Goal: Task Accomplishment & Management: Complete application form

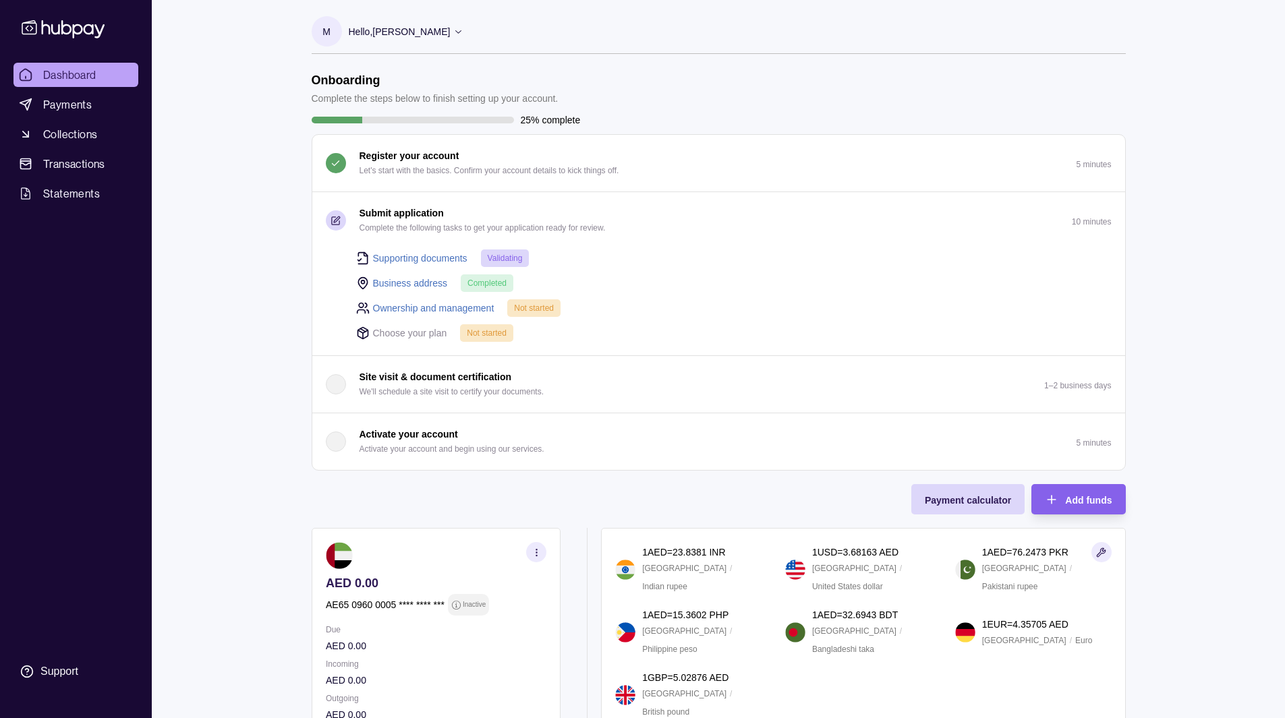
click at [206, 121] on div "Dashboard Payments Collections Transactions Statements Support M Hello, [PERSON…" at bounding box center [642, 456] width 1285 height 912
click at [392, 330] on p "Choose your plan" at bounding box center [410, 333] width 74 height 15
click at [487, 281] on span "Completed" at bounding box center [486, 283] width 39 height 9
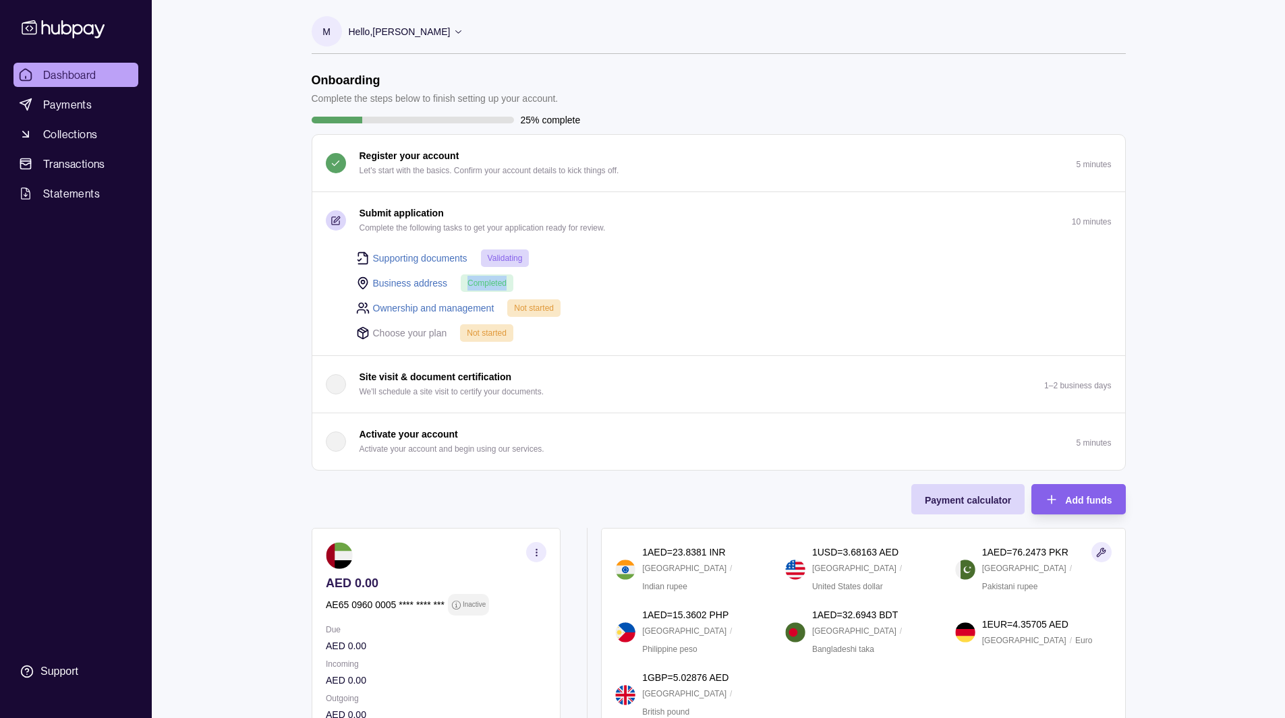
click at [487, 281] on span "Completed" at bounding box center [486, 283] width 39 height 9
click at [509, 256] on span "Validating" at bounding box center [505, 258] width 35 height 9
click at [524, 304] on span "Not started" at bounding box center [534, 307] width 40 height 9
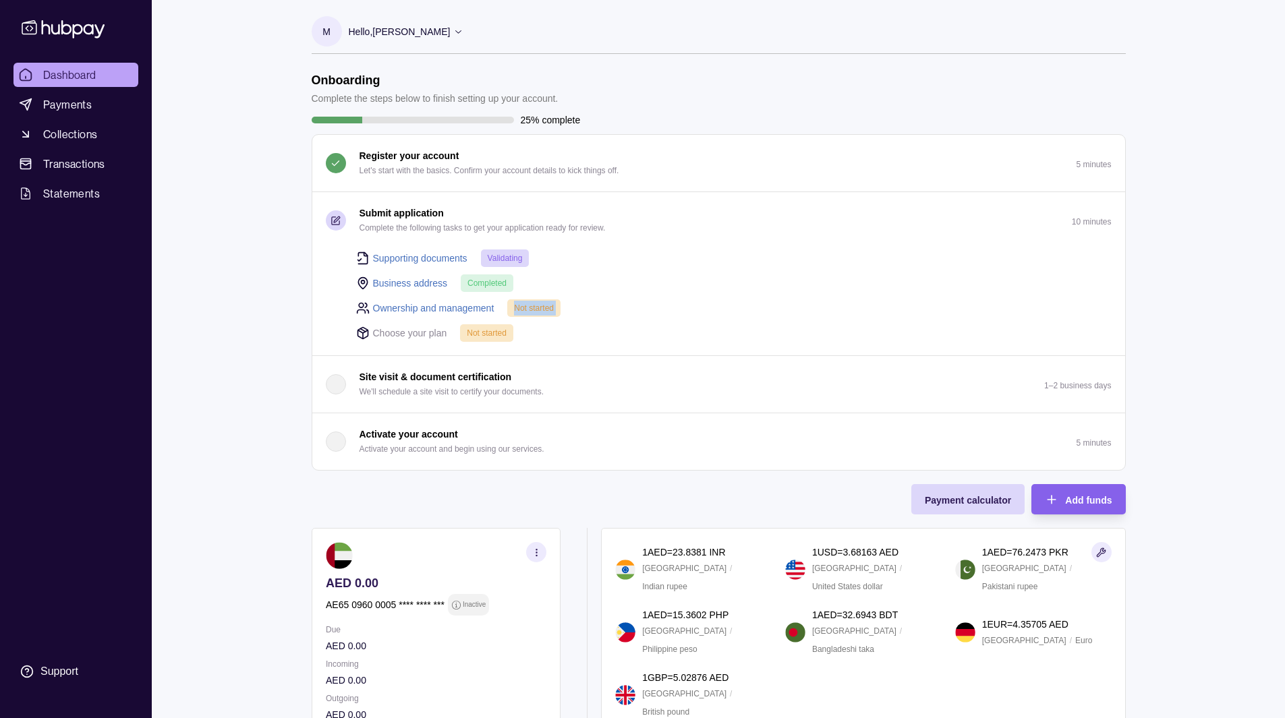
click at [524, 304] on span "Not started" at bounding box center [534, 307] width 40 height 9
click at [489, 279] on span "Completed" at bounding box center [486, 283] width 39 height 9
click at [506, 256] on span "Validating" at bounding box center [505, 258] width 35 height 9
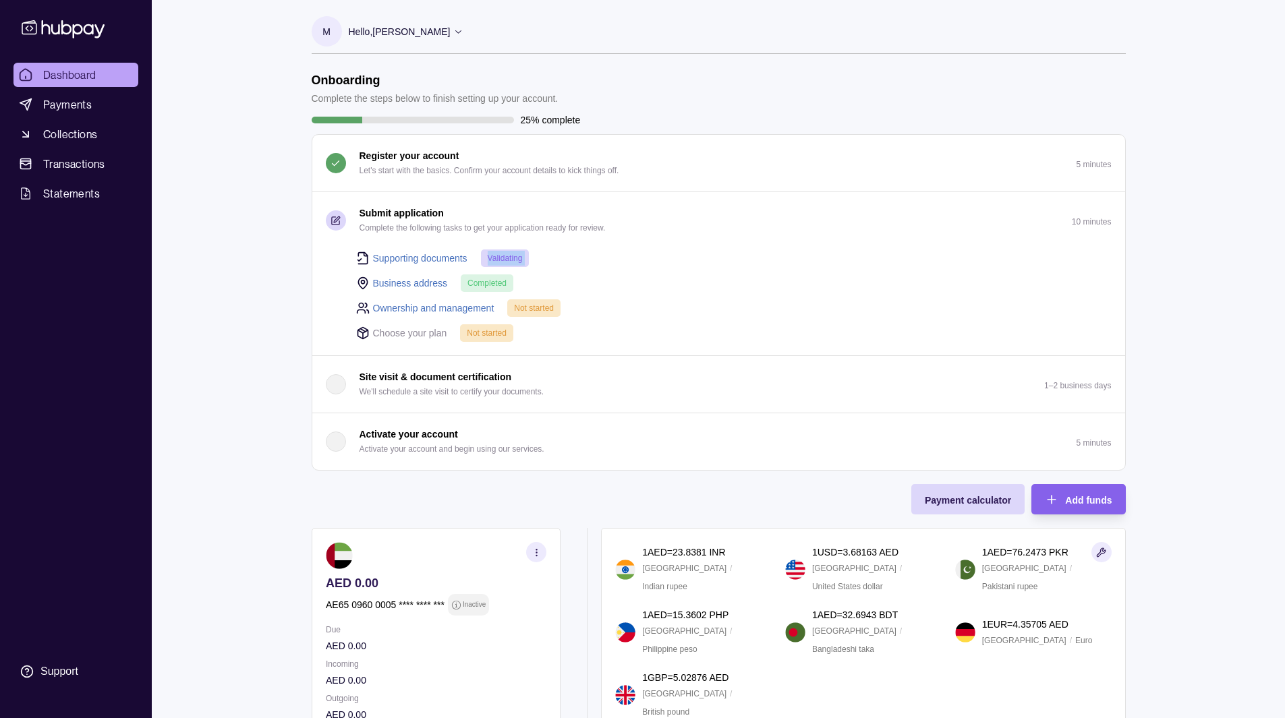
click at [506, 256] on span "Validating" at bounding box center [505, 258] width 35 height 9
click at [305, 328] on section "Onboarding Complete the steps below to finish setting up your account. 25% comp…" at bounding box center [719, 484] width 868 height 823
click at [287, 336] on section "Onboarding Complete the steps below to finish setting up your account. 25% comp…" at bounding box center [719, 484] width 868 height 823
click at [406, 100] on p "Complete the steps below to finish setting up your account." at bounding box center [435, 98] width 247 height 15
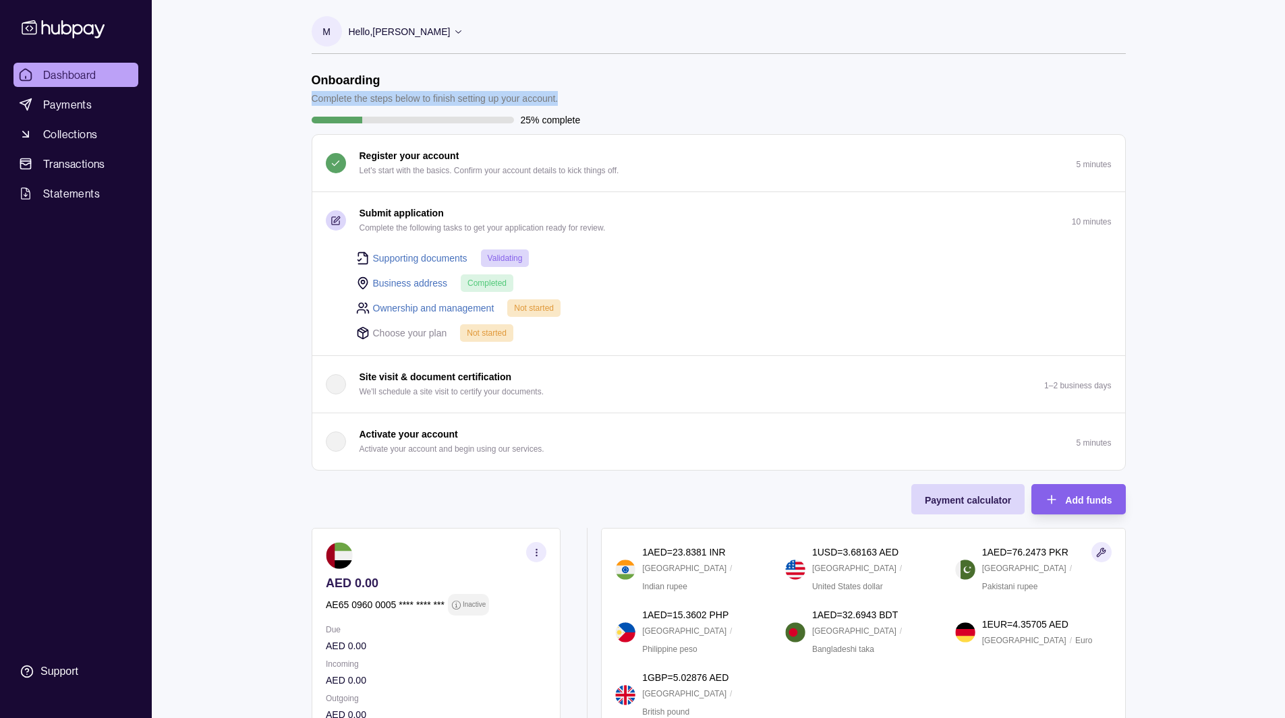
click at [406, 100] on p "Complete the steps below to finish setting up your account." at bounding box center [435, 98] width 247 height 15
click at [349, 80] on h1 "Onboarding" at bounding box center [435, 80] width 247 height 15
click at [354, 101] on p "Complete the steps below to finish setting up your account." at bounding box center [435, 98] width 247 height 15
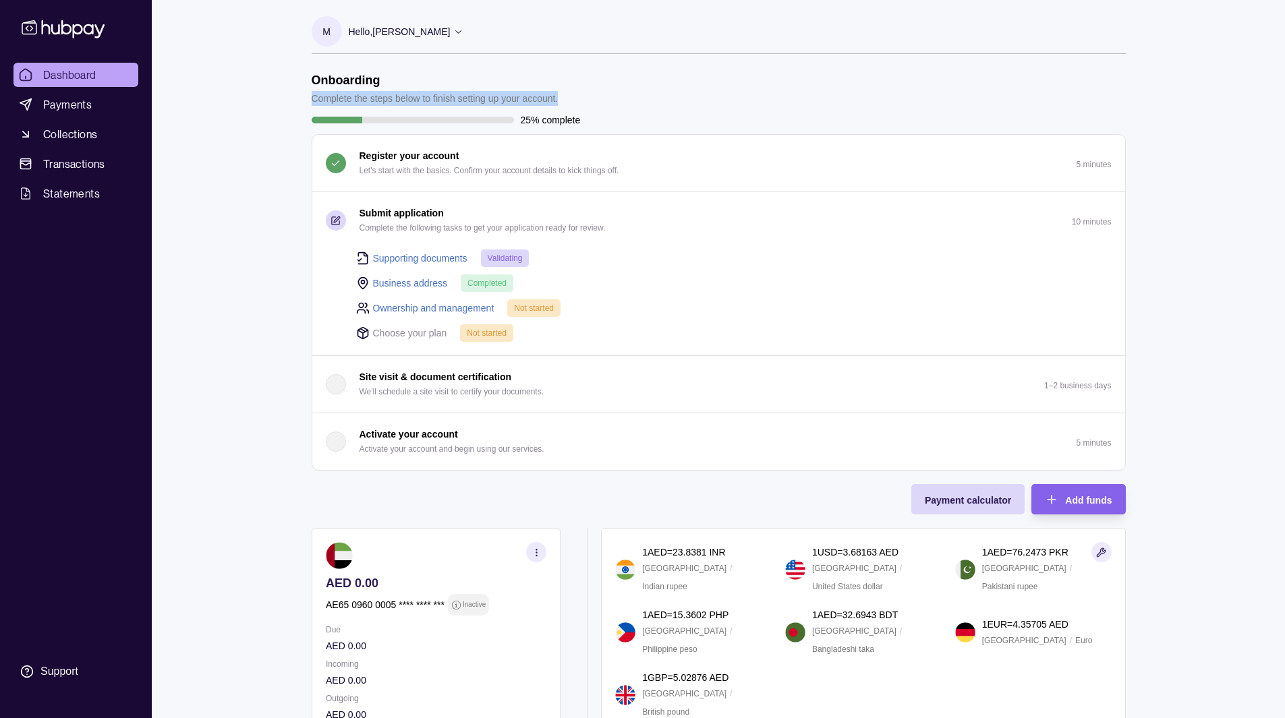
click at [354, 101] on p "Complete the steps below to finish setting up your account." at bounding box center [435, 98] width 247 height 15
click at [521, 120] on p "25% complete" at bounding box center [551, 120] width 60 height 15
click at [613, 121] on div "25% complete" at bounding box center [719, 120] width 814 height 15
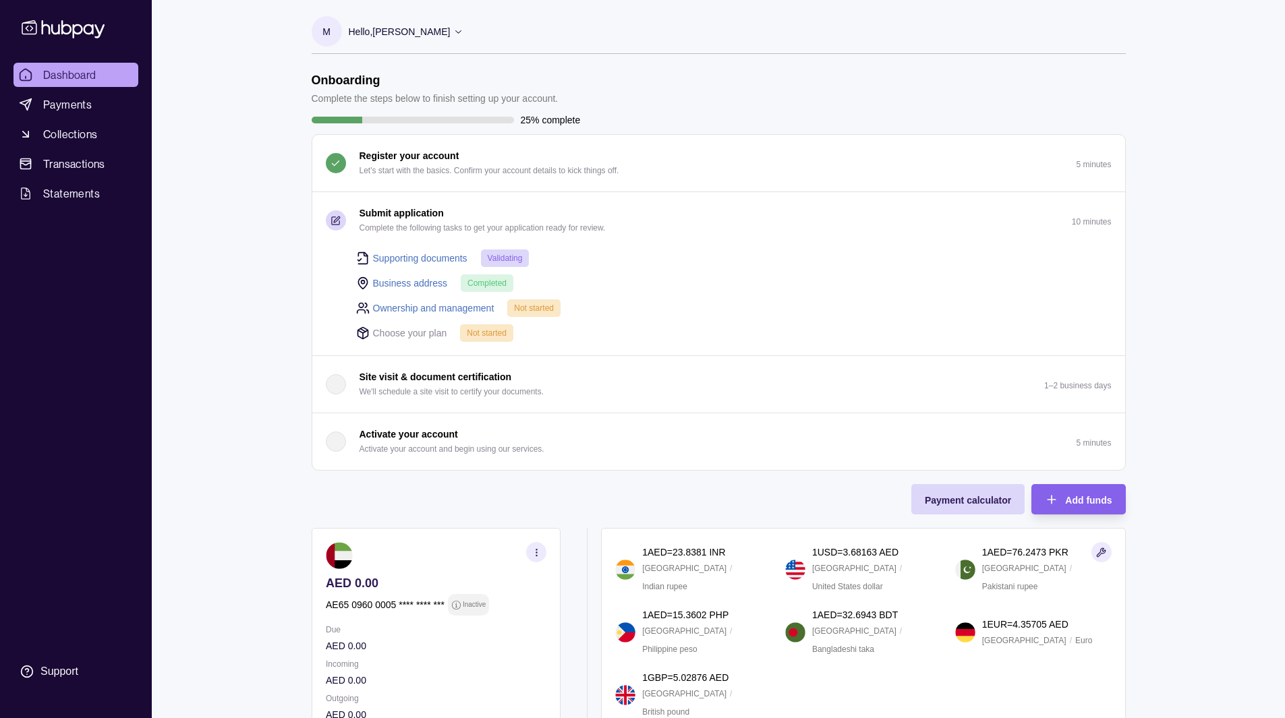
click at [191, 319] on div "Dashboard Payments Collections Transactions Statements Support M Hello, [PERSON…" at bounding box center [642, 456] width 1285 height 912
click at [340, 86] on h1 "Onboarding" at bounding box center [435, 80] width 247 height 15
click at [334, 98] on p "Complete the steps below to finish setting up your account." at bounding box center [435, 98] width 247 height 15
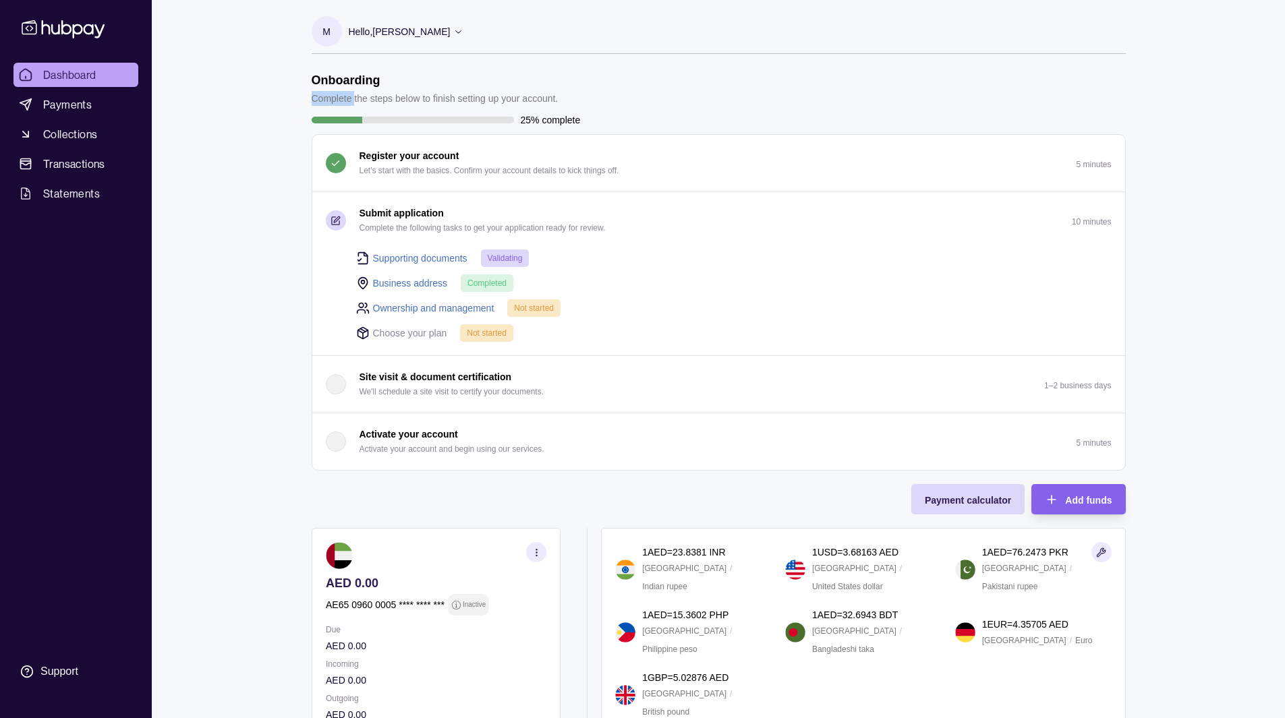
click at [334, 98] on p "Complete the steps below to finish setting up your account." at bounding box center [435, 98] width 247 height 15
click at [428, 107] on section "Onboarding Complete the steps below to finish setting up your account. 25% comp…" at bounding box center [719, 272] width 814 height 398
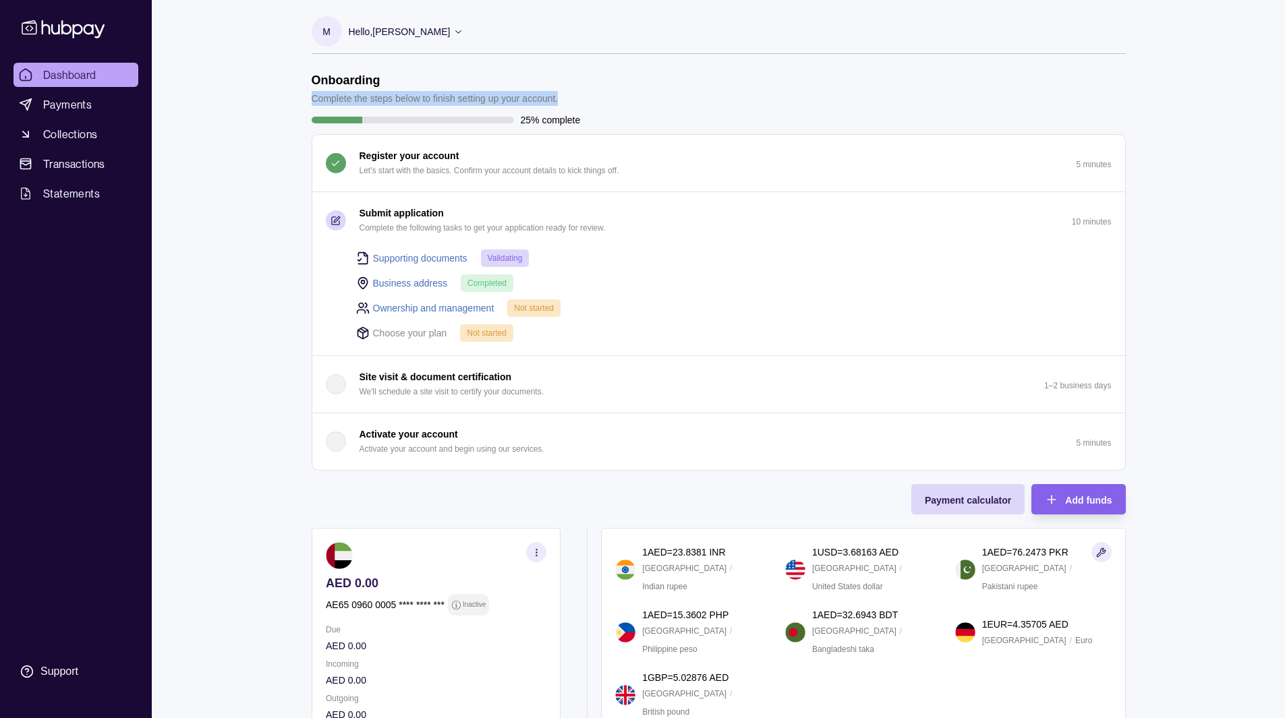
click at [504, 95] on p "Complete the steps below to finish setting up your account." at bounding box center [435, 98] width 247 height 15
click at [279, 391] on div "Dashboard Payments Collections Transactions Statements Support M Hello, [PERSON…" at bounding box center [642, 456] width 1285 height 912
click at [490, 34] on section "M Hello, [PERSON_NAME] FZC Account Terms and conditions Privacy policy Sign out" at bounding box center [719, 35] width 814 height 38
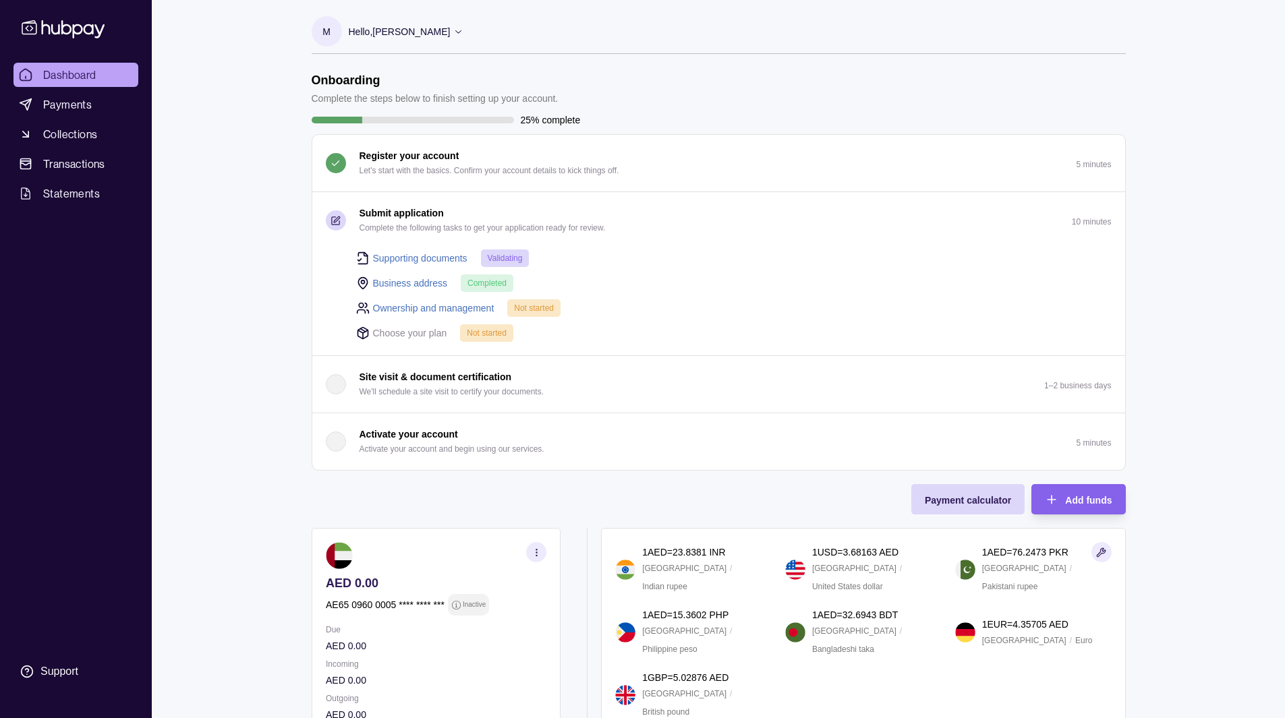
click at [463, 31] on icon at bounding box center [458, 31] width 10 height 10
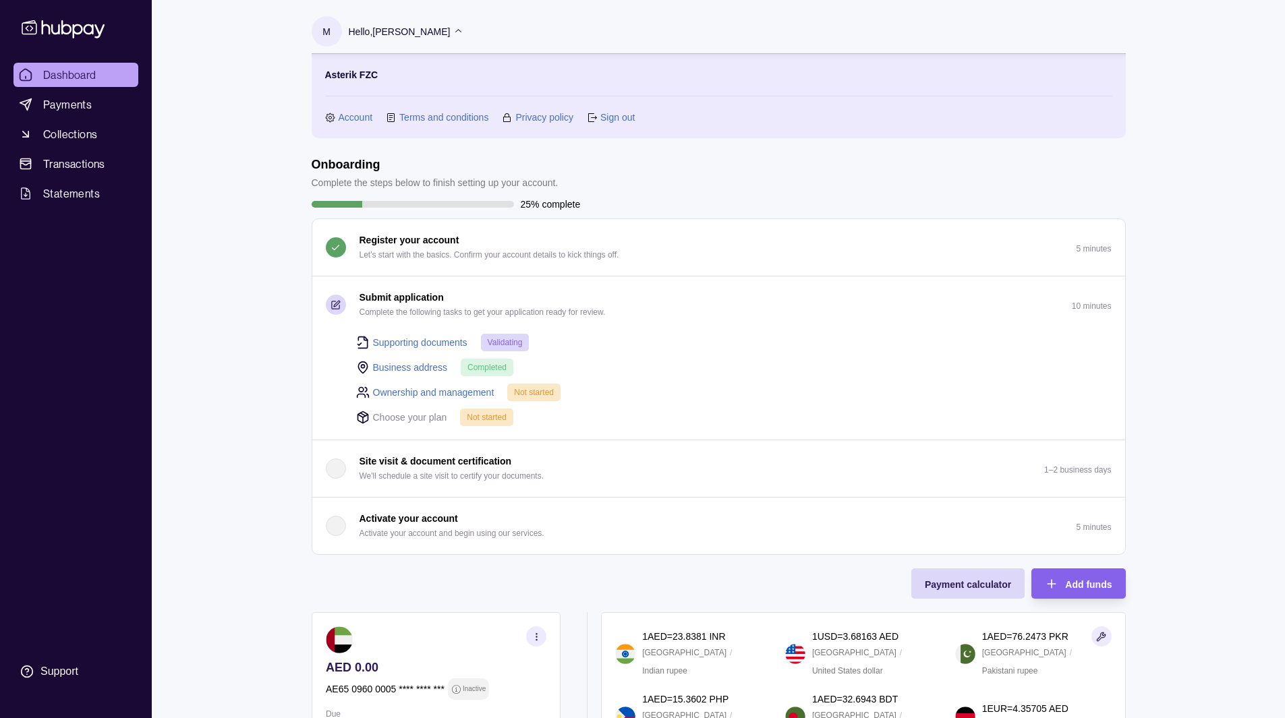
click at [461, 31] on icon at bounding box center [458, 30] width 6 height 3
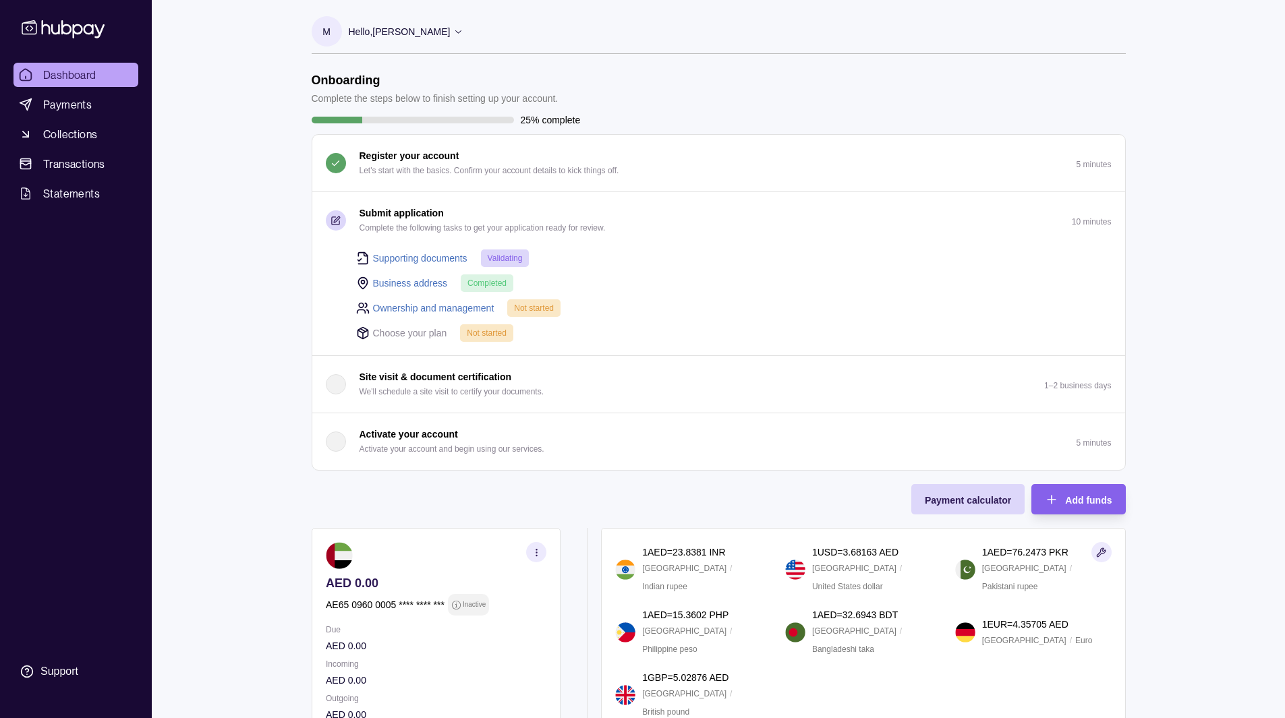
click at [347, 82] on h1 "Onboarding" at bounding box center [435, 80] width 247 height 15
click at [338, 103] on p "Complete the steps below to finish setting up your account." at bounding box center [435, 98] width 247 height 15
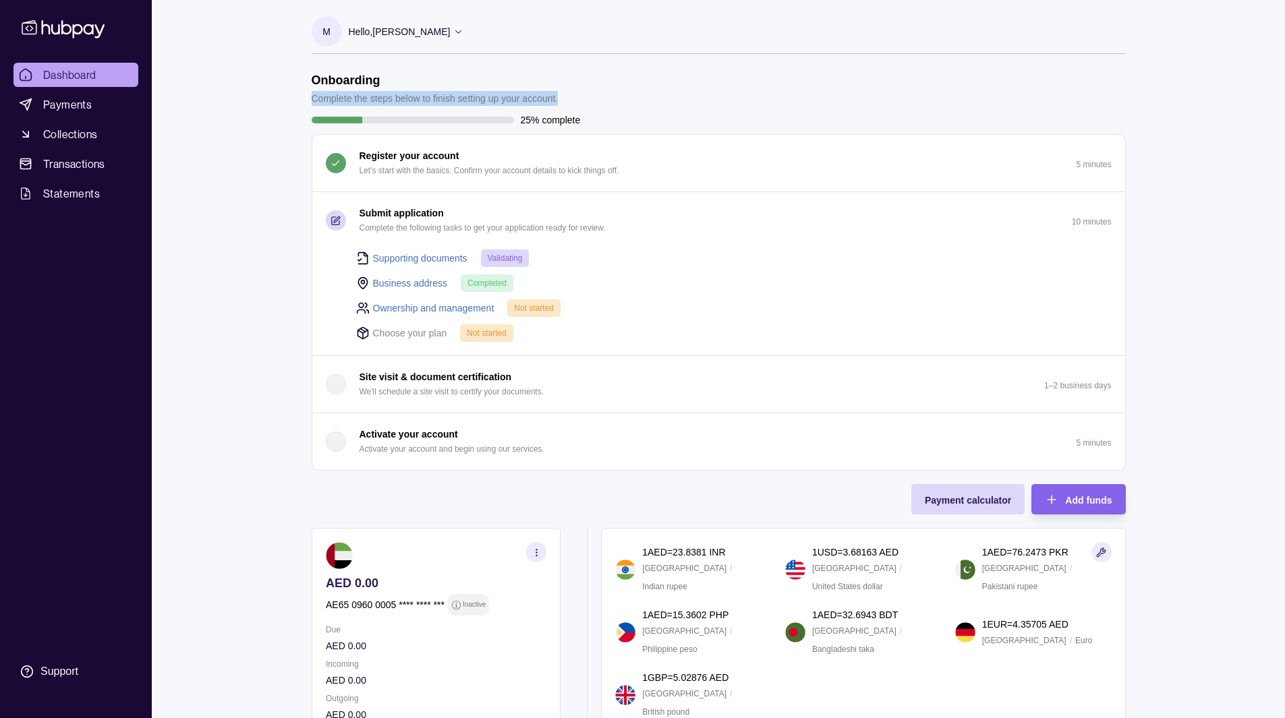
click at [338, 103] on p "Complete the steps below to finish setting up your account." at bounding box center [435, 98] width 247 height 15
click at [527, 121] on p "25% complete" at bounding box center [551, 120] width 60 height 15
click at [548, 103] on p "Complete the steps below to finish setting up your account." at bounding box center [435, 98] width 247 height 15
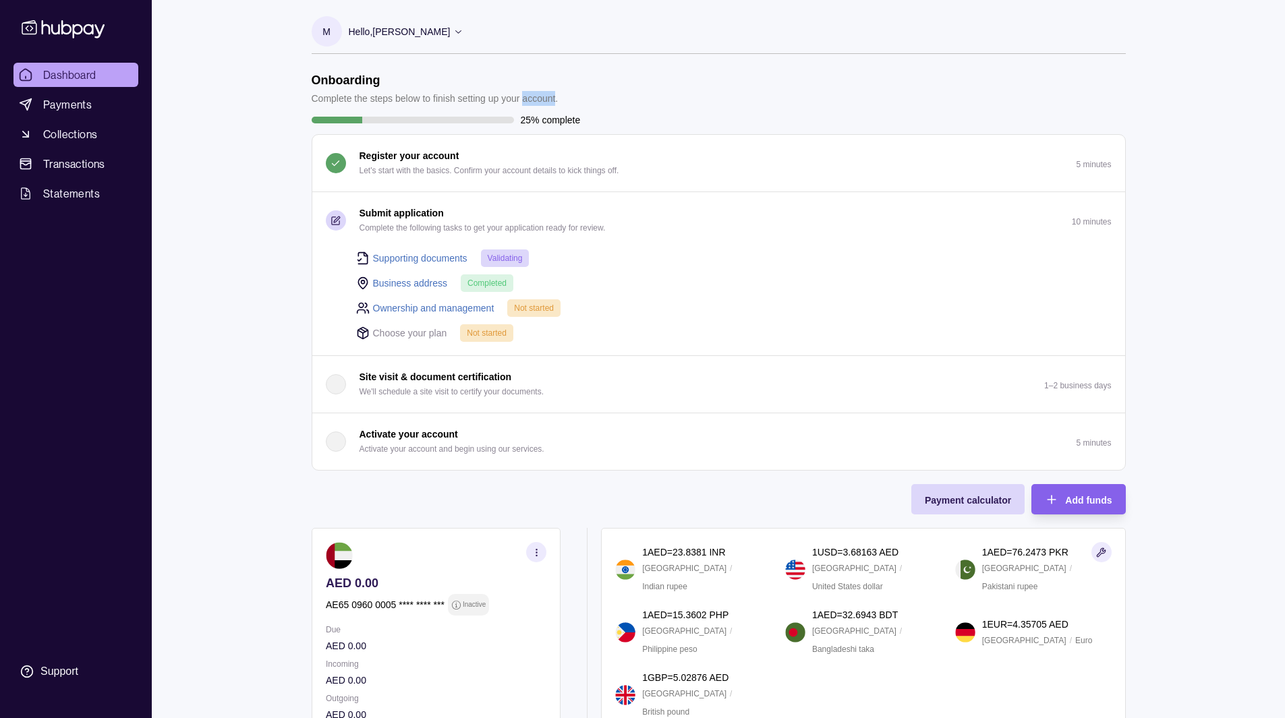
click at [548, 103] on p "Complete the steps below to finish setting up your account." at bounding box center [435, 98] width 247 height 15
click at [527, 125] on p "25% complete" at bounding box center [551, 120] width 60 height 15
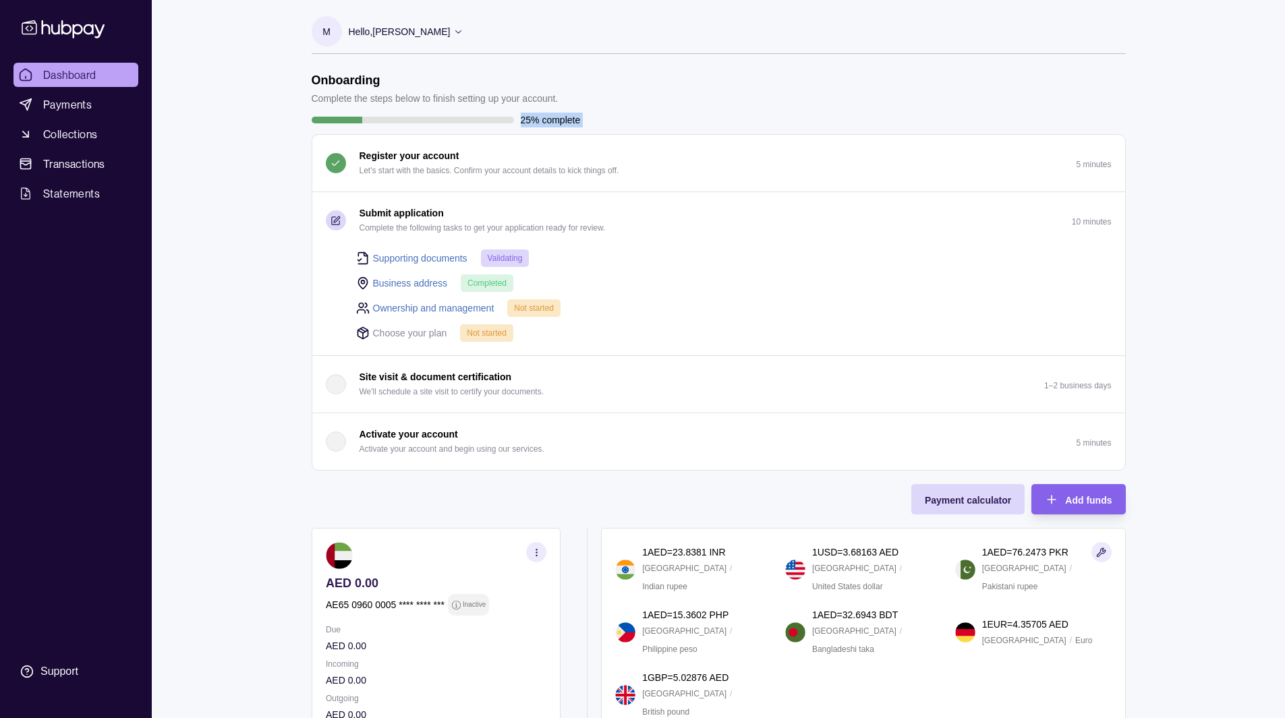
click at [554, 120] on p "25% complete" at bounding box center [551, 120] width 60 height 15
click at [526, 119] on p "25% complete" at bounding box center [551, 120] width 60 height 15
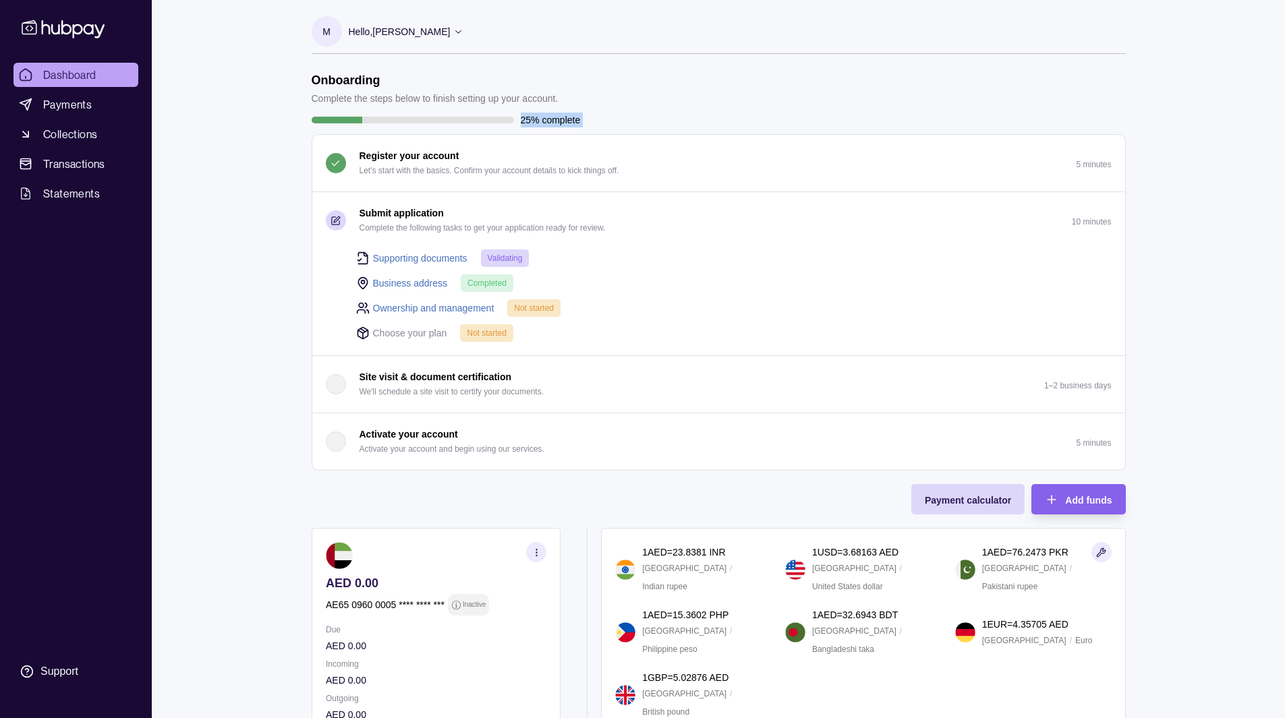
click at [526, 119] on p "25% complete" at bounding box center [551, 120] width 60 height 15
click at [544, 119] on p "25% complete" at bounding box center [551, 120] width 60 height 15
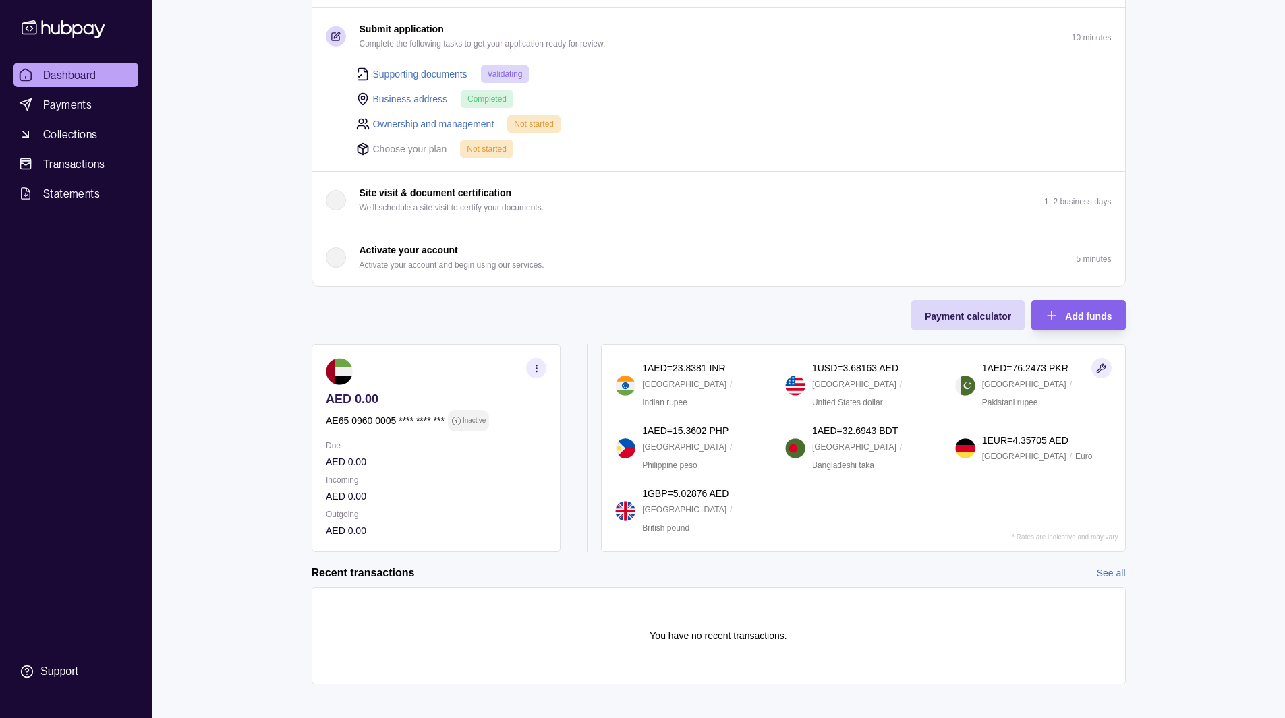
scroll to position [194, 0]
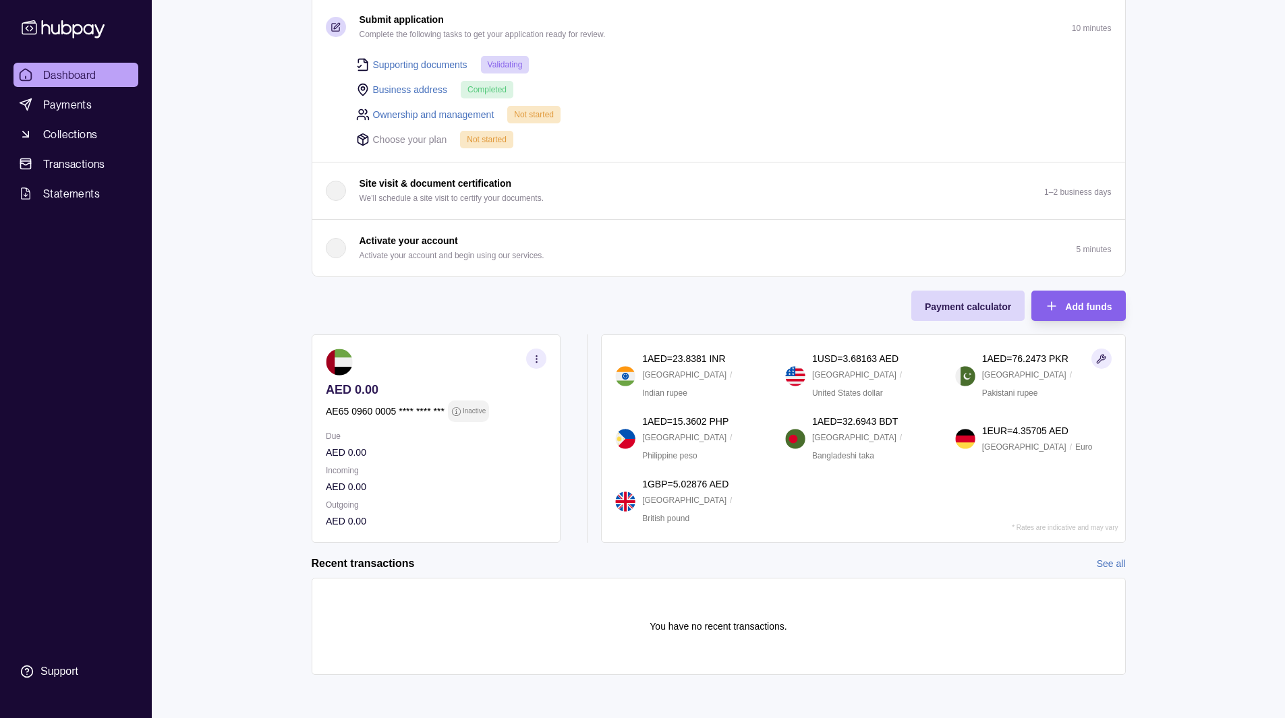
click at [450, 305] on div "Onboarding Complete the steps below to finish setting up your account. 25% comp…" at bounding box center [719, 211] width 814 height 664
click at [964, 312] on span "Payment calculator" at bounding box center [968, 306] width 86 height 11
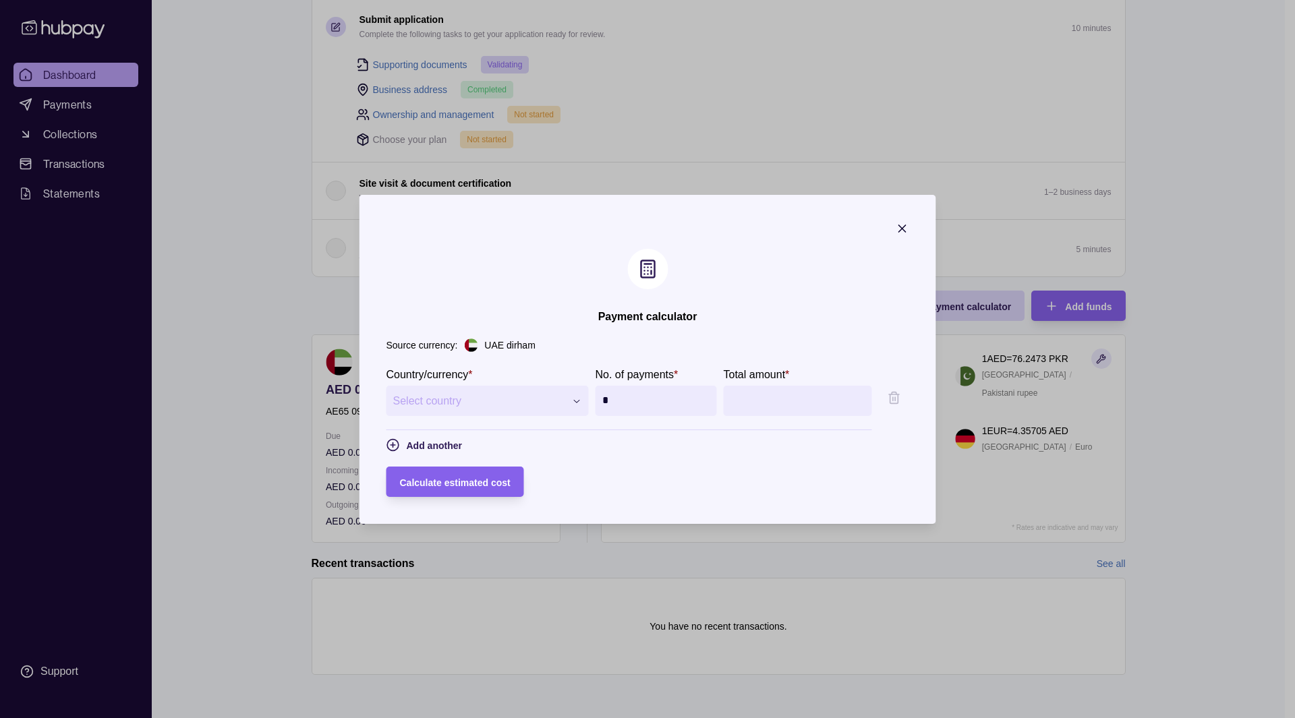
click at [551, 718] on div "**********" at bounding box center [642, 718] width 1285 height 0
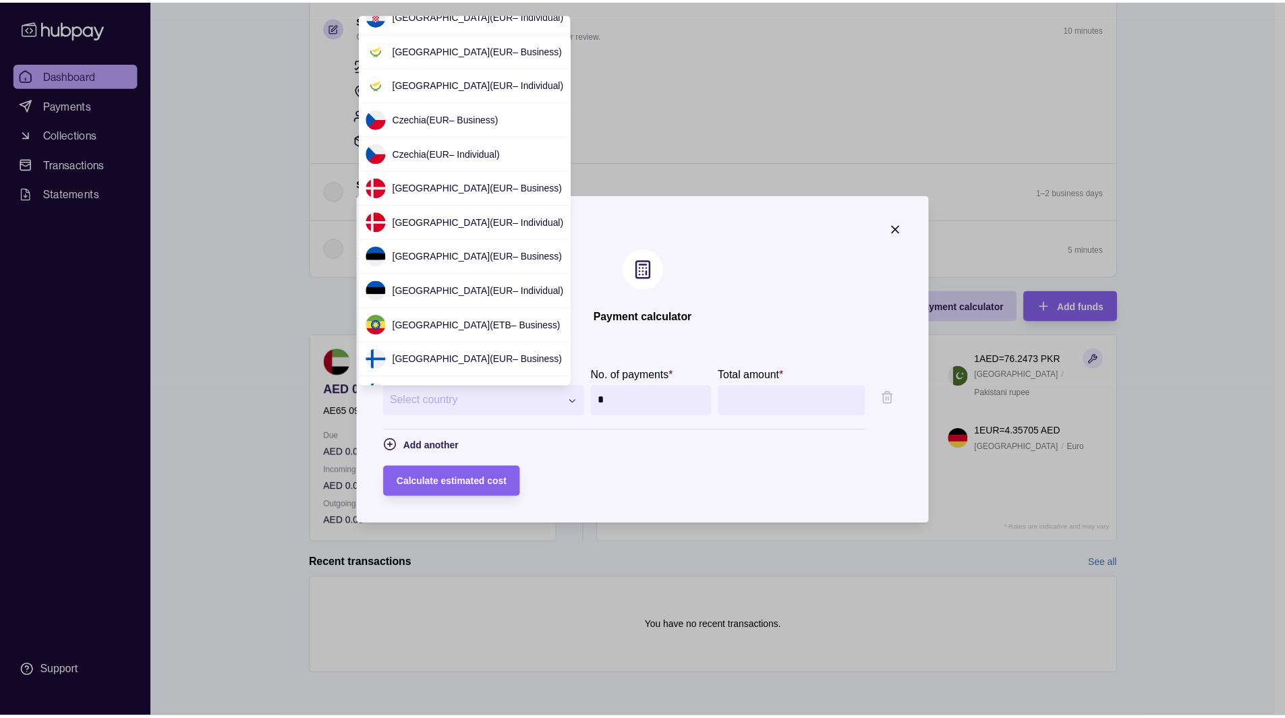
scroll to position [498, 0]
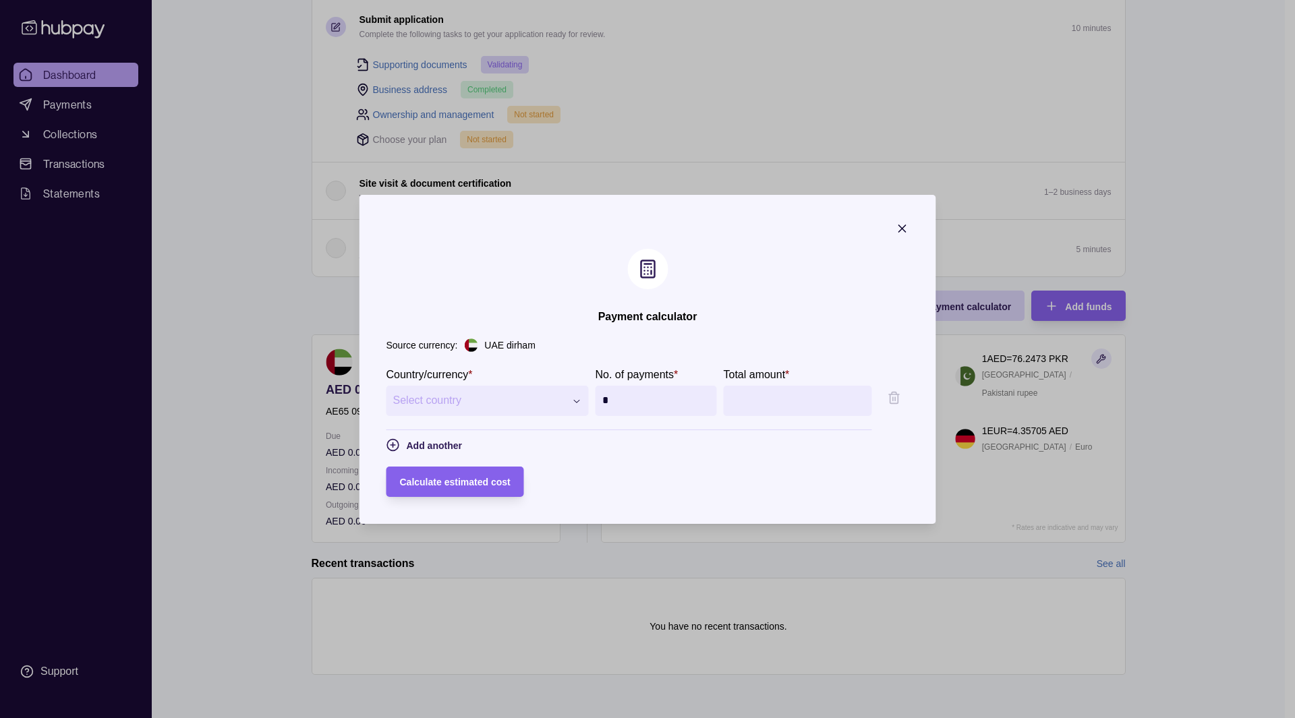
click at [709, 718] on div "**********" at bounding box center [642, 718] width 1285 height 0
click at [909, 222] on icon "button" at bounding box center [902, 228] width 13 height 13
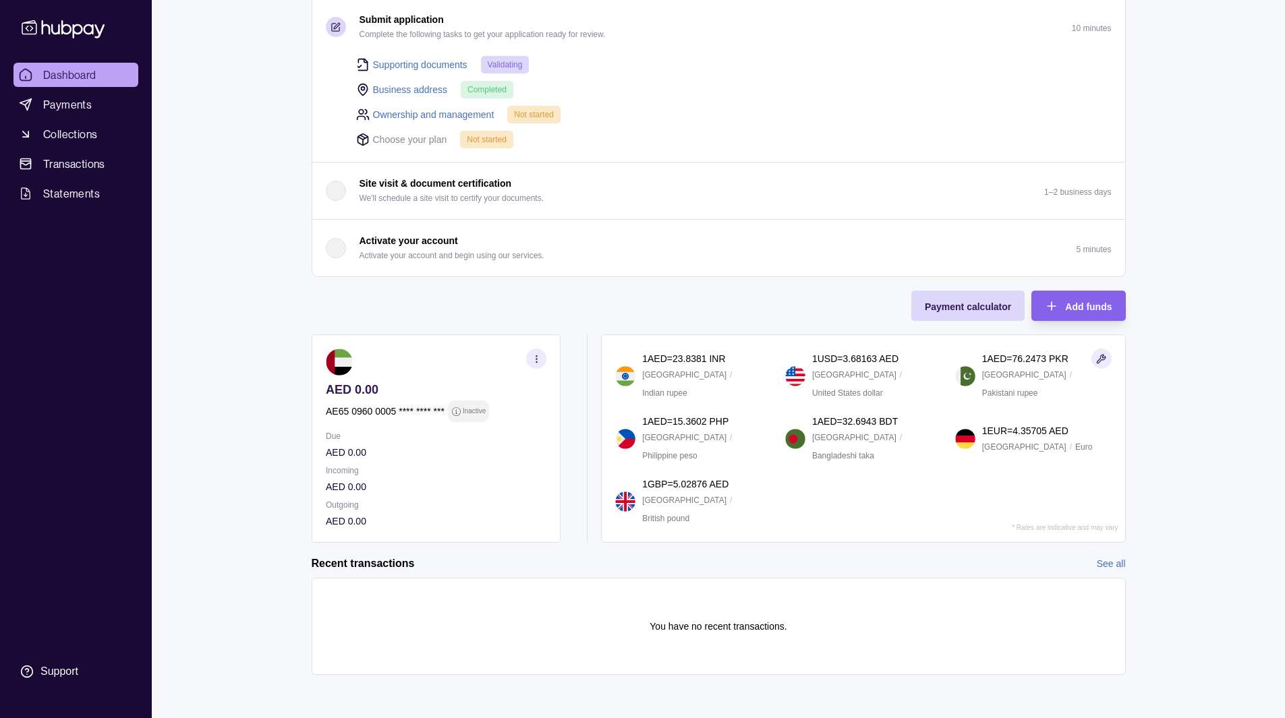
click at [653, 308] on div "Onboarding Complete the steps below to finish setting up your account. 25% comp…" at bounding box center [719, 211] width 814 height 664
click at [533, 366] on section "button" at bounding box center [536, 359] width 20 height 20
click at [353, 332] on div "Onboarding Complete the steps below to finish setting up your account. 25% comp…" at bounding box center [719, 211] width 814 height 664
click at [434, 308] on div "Onboarding Complete the steps below to finish setting up your account. 25% comp…" at bounding box center [719, 211] width 814 height 664
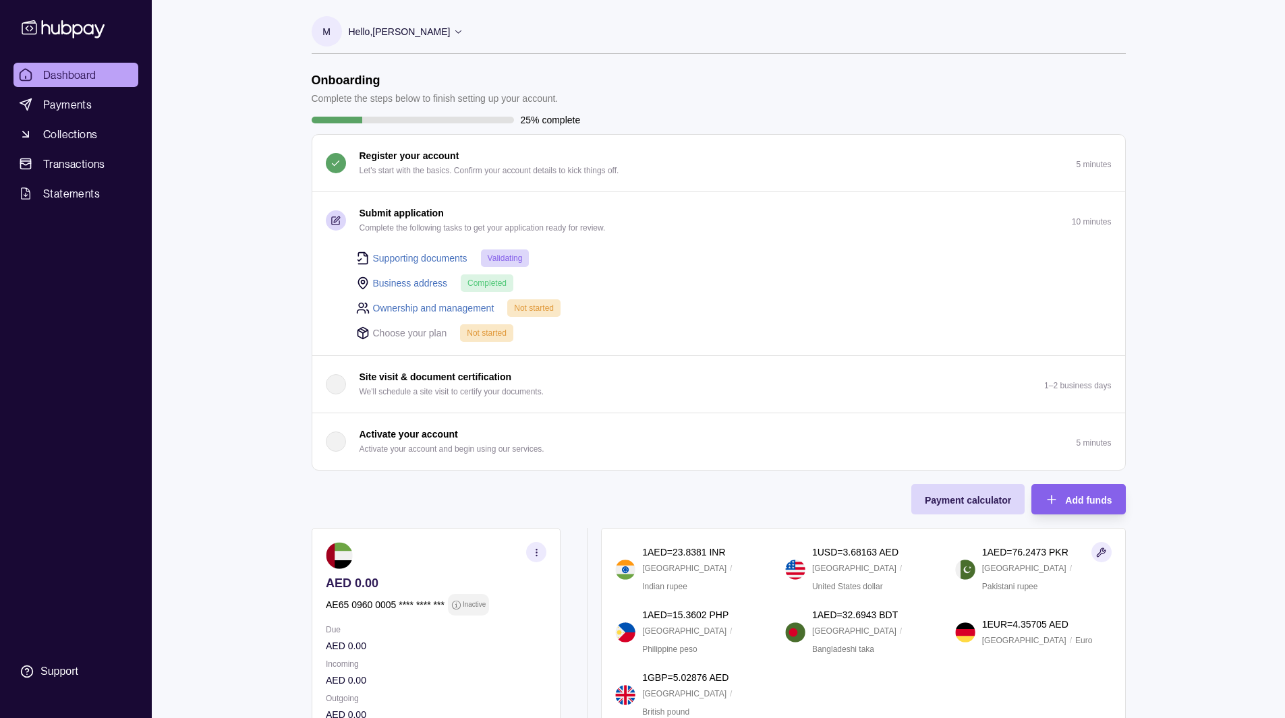
scroll to position [194, 0]
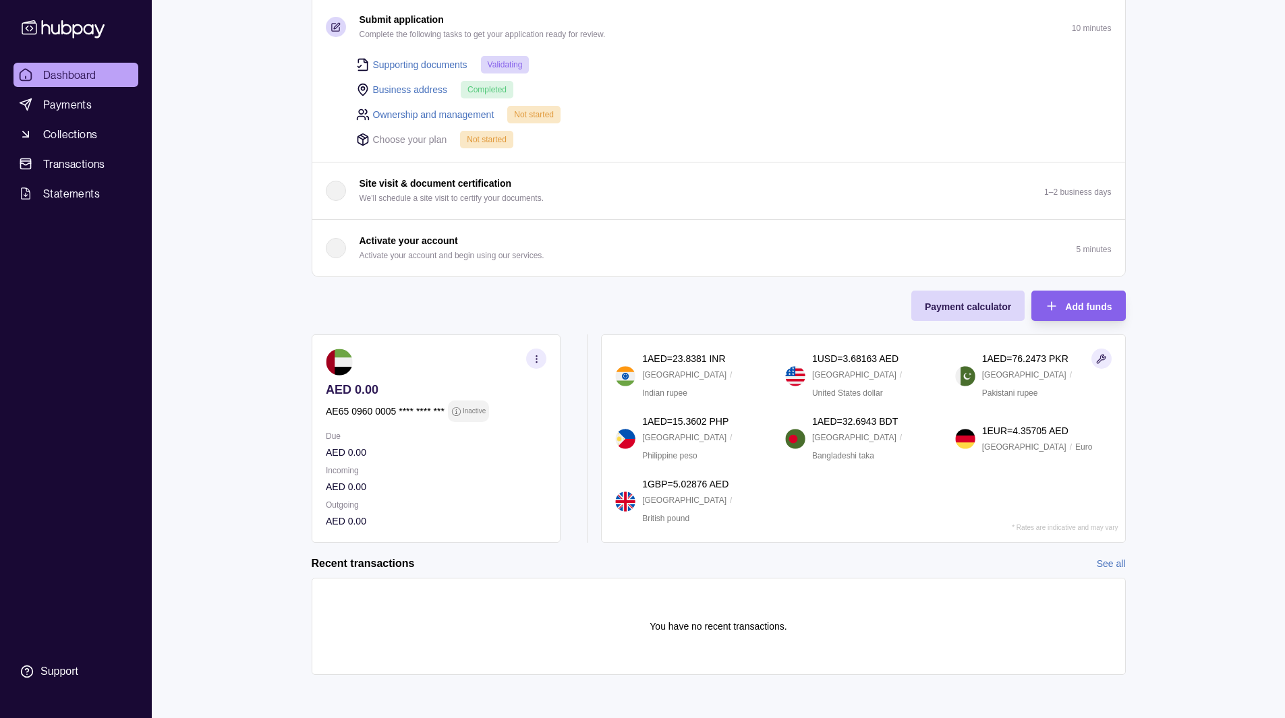
click at [272, 299] on div "Dashboard Payments Collections Transactions Statements Support M Hello, [PERSON…" at bounding box center [642, 262] width 1285 height 912
click at [896, 565] on div "Recent transactions See all" at bounding box center [719, 563] width 814 height 15
click at [722, 627] on p "You have no recent transactions." at bounding box center [717, 626] width 137 height 15
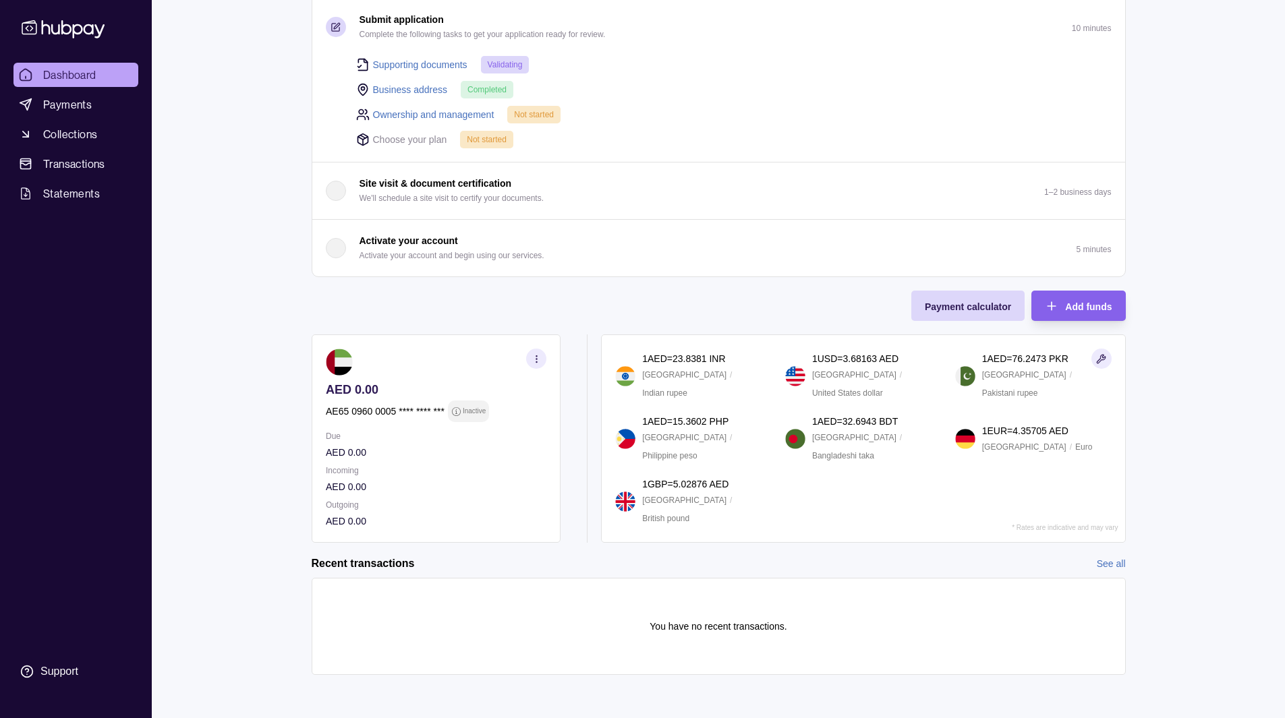
click at [676, 556] on div "Recent transactions See all" at bounding box center [719, 563] width 814 height 15
click at [370, 564] on h2 "Recent transactions" at bounding box center [363, 563] width 103 height 15
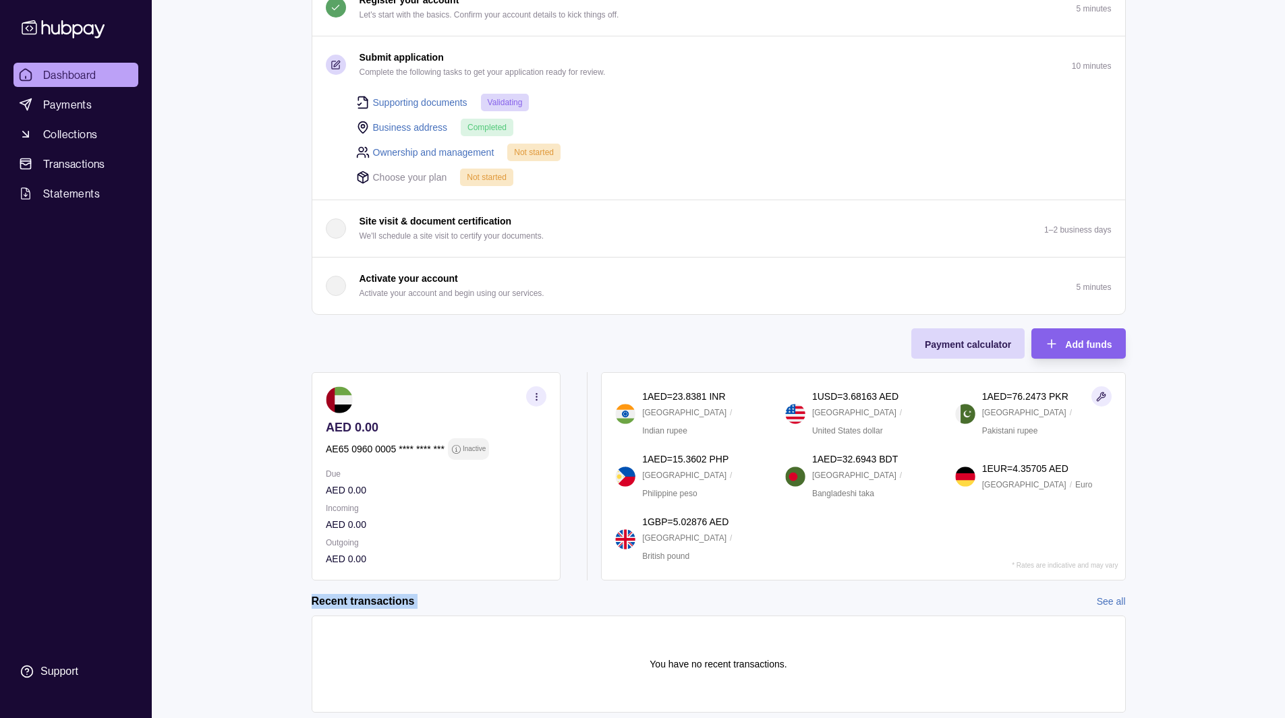
scroll to position [151, 0]
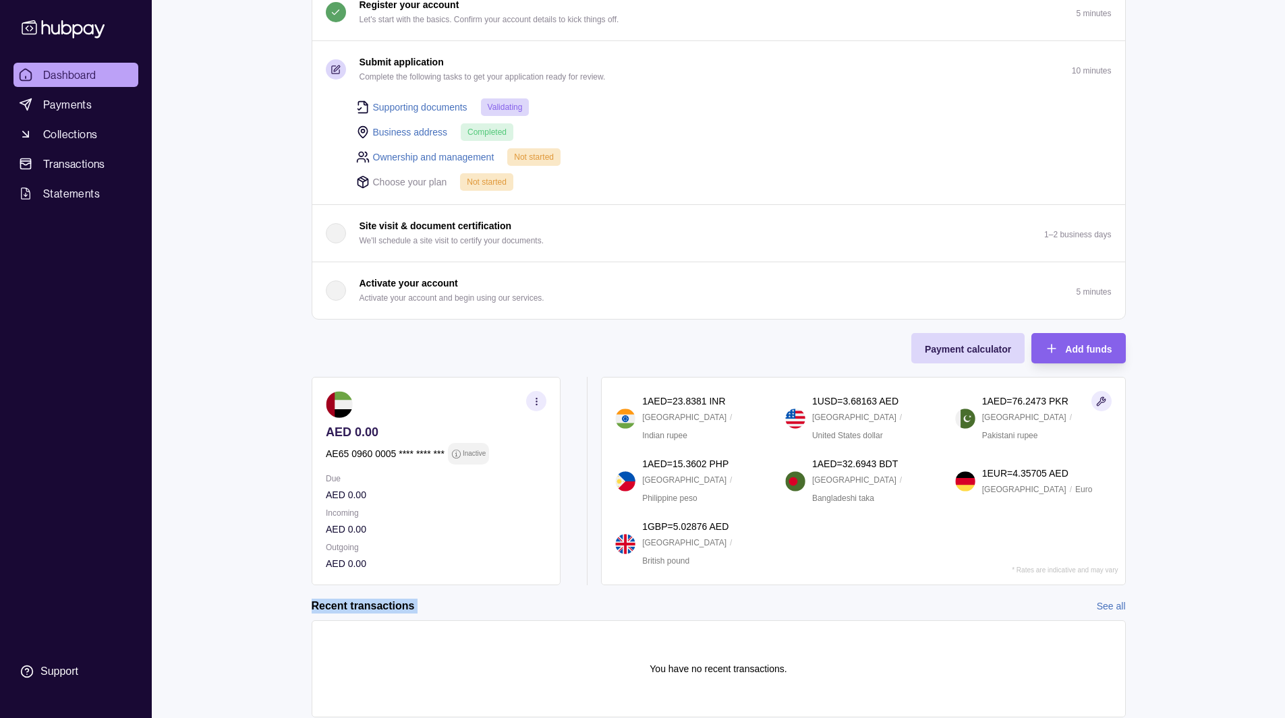
click at [423, 108] on link "Supporting documents" at bounding box center [420, 107] width 94 height 15
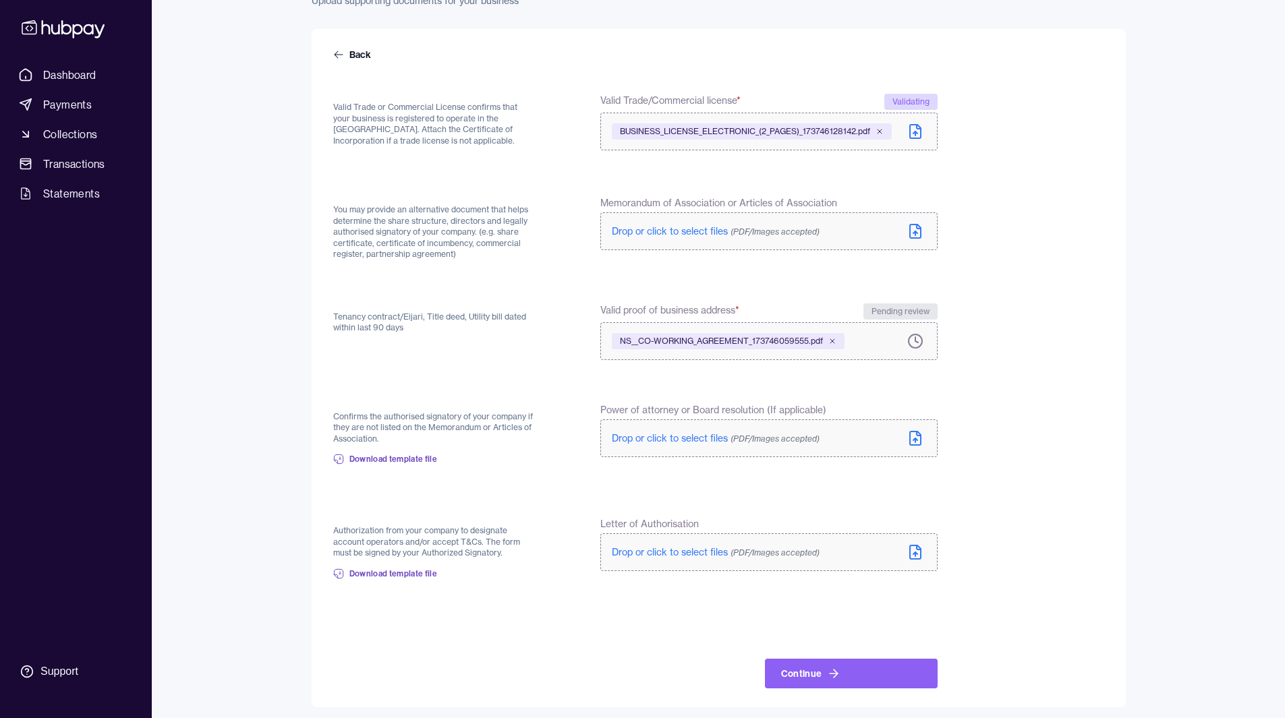
scroll to position [100, 0]
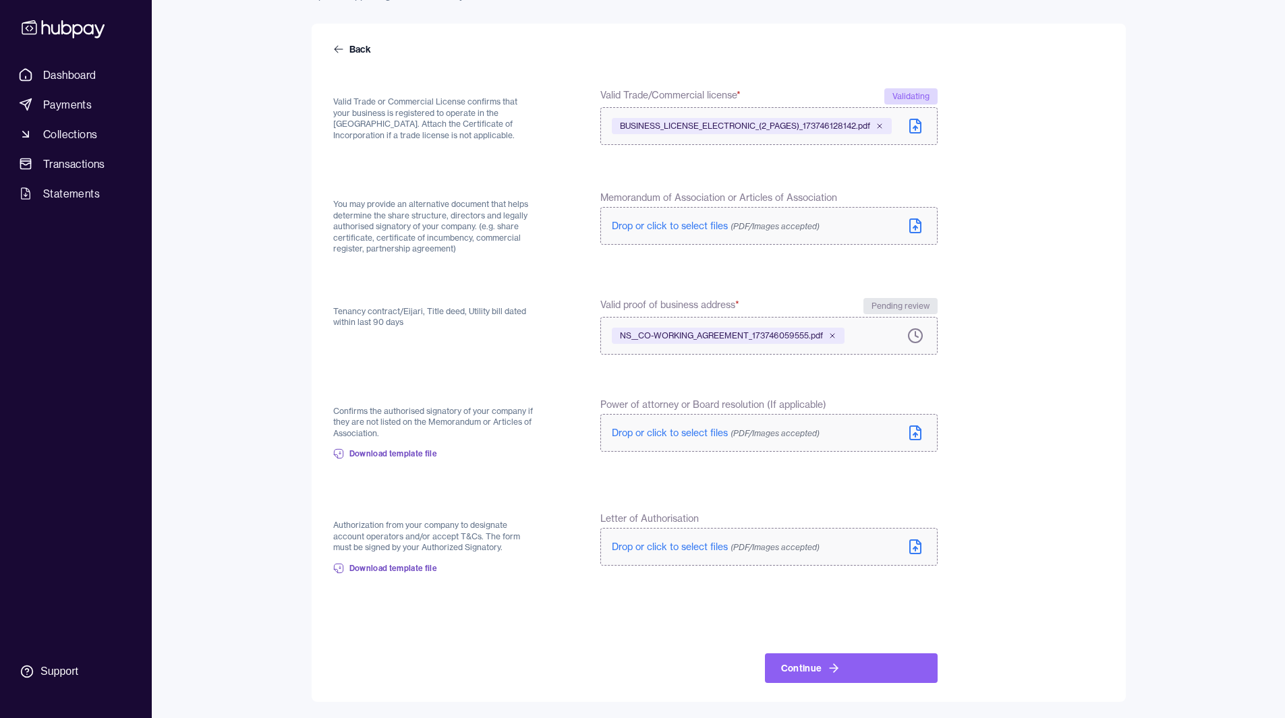
click at [631, 308] on span "Valid proof of business address *" at bounding box center [669, 306] width 139 height 16
click at [686, 224] on span "Drop or click to select files (PDF/Images accepted)" at bounding box center [716, 226] width 208 height 12
click at [407, 527] on p "Authorization from your company to designate account operators and/or accept T&…" at bounding box center [434, 537] width 203 height 34
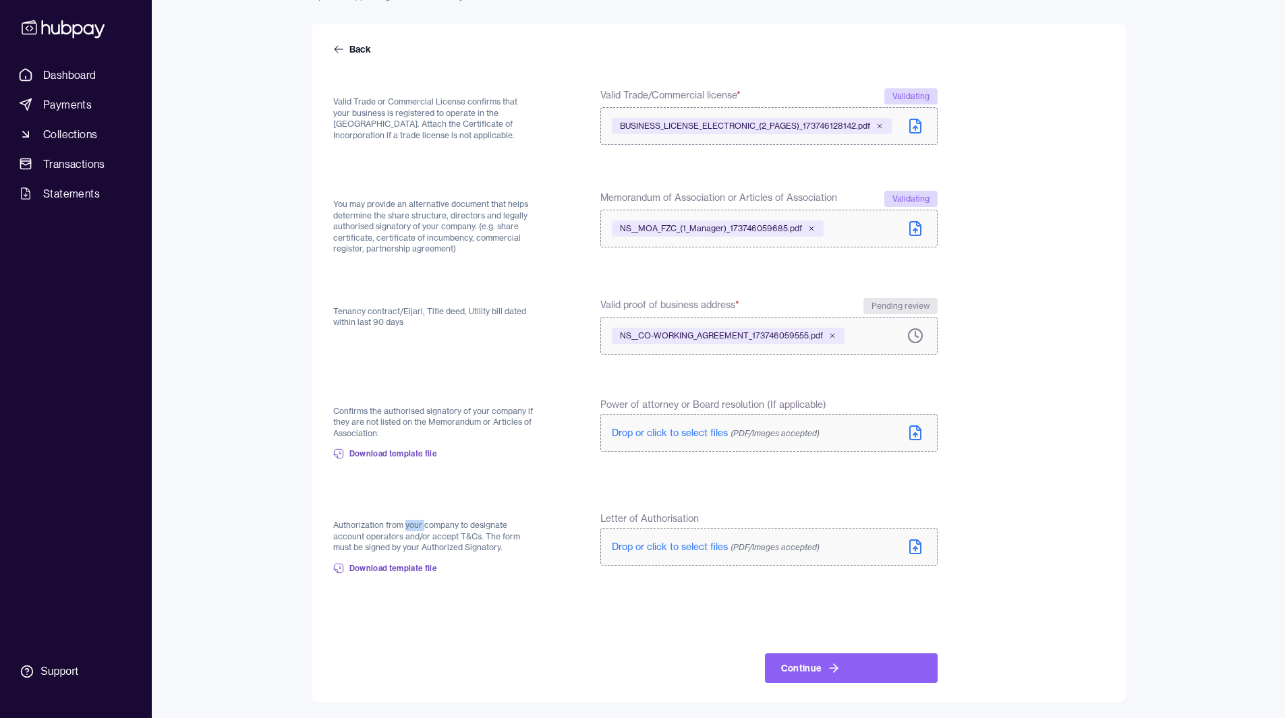
click at [407, 527] on p "Authorization from your company to designate account operators and/or accept T&…" at bounding box center [434, 537] width 203 height 34
click at [373, 527] on p "Authorization from your company to designate account operators and/or accept T&…" at bounding box center [434, 537] width 203 height 34
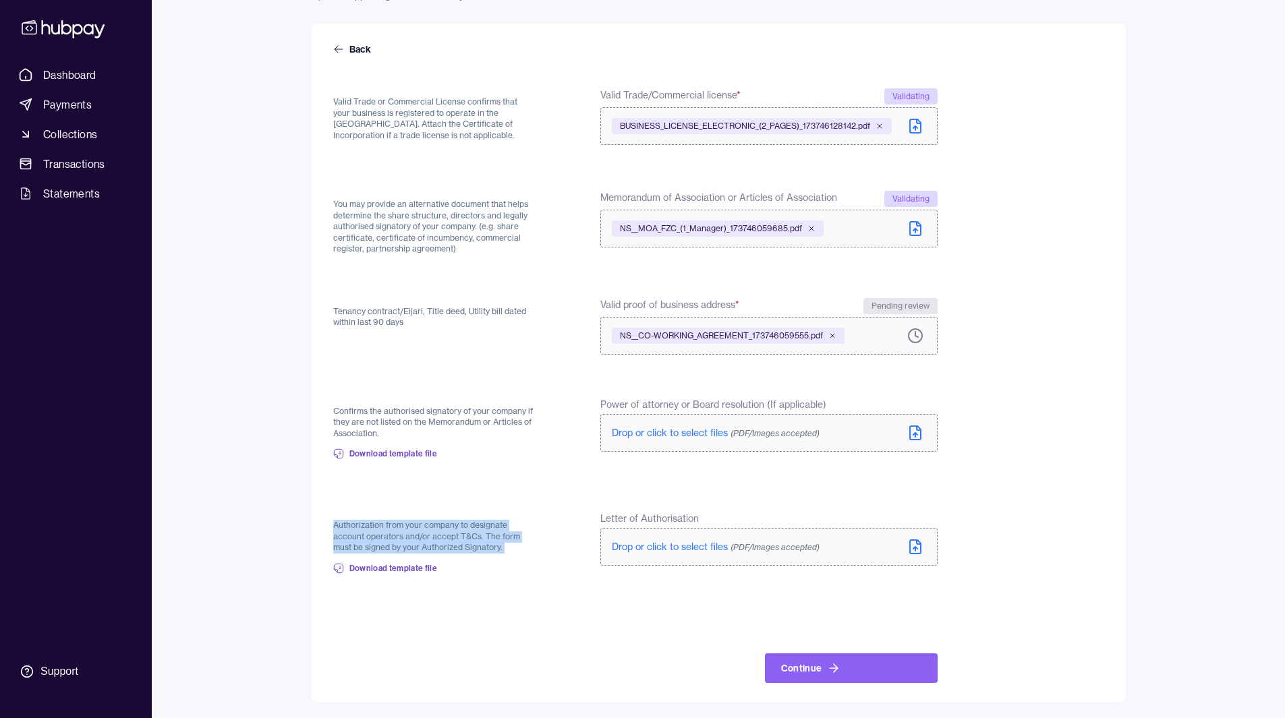
click at [382, 524] on p "Authorization from your company to designate account operators and/or accept T&…" at bounding box center [434, 537] width 203 height 34
click at [830, 670] on icon at bounding box center [833, 668] width 13 height 13
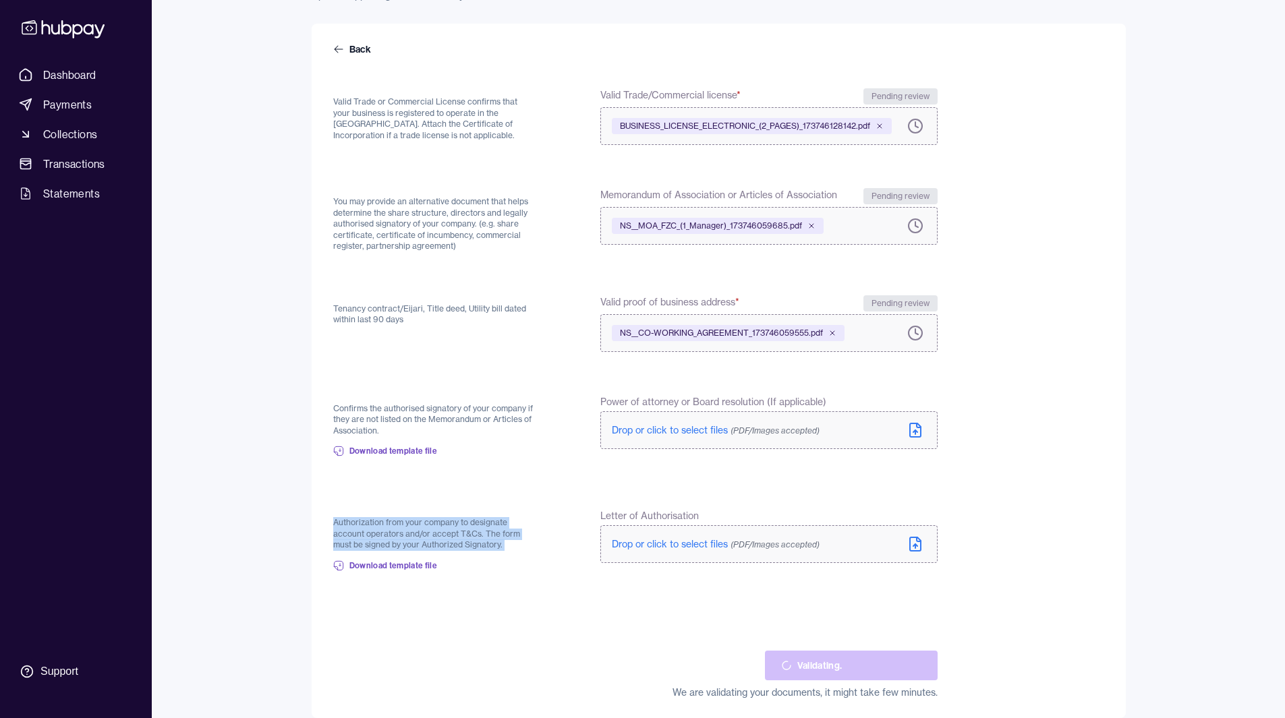
scroll to position [117, 0]
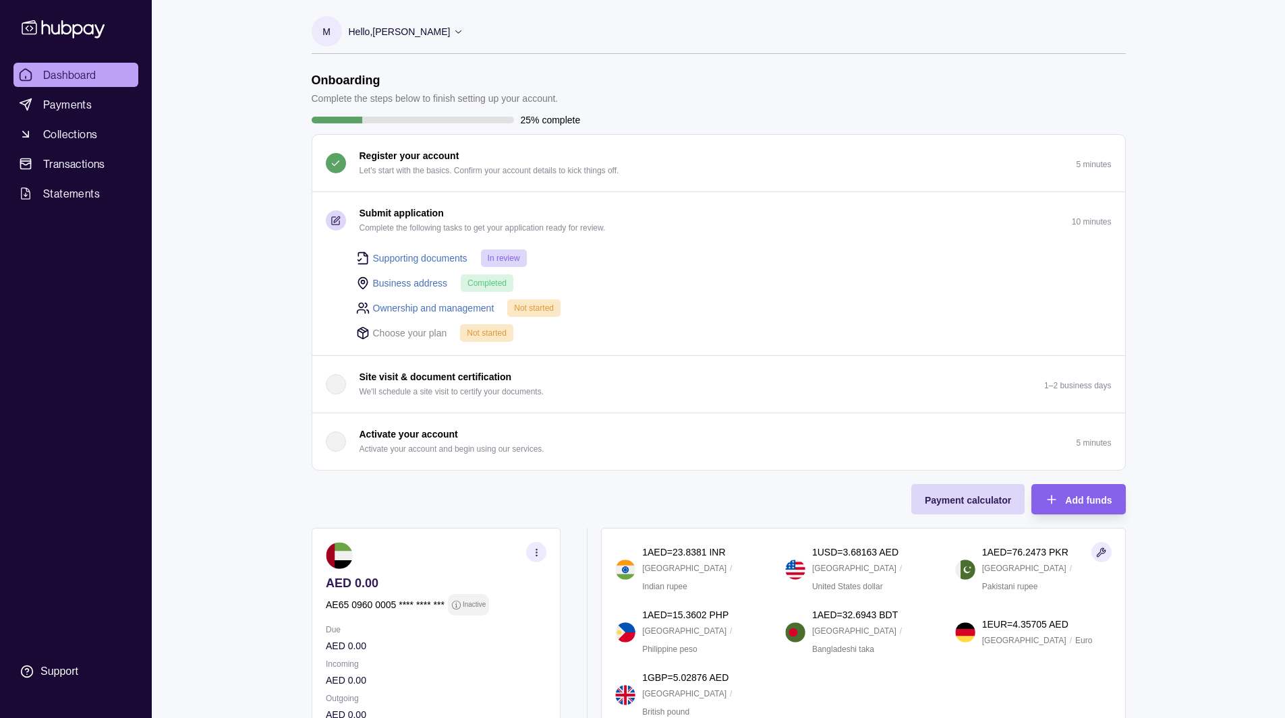
click at [495, 281] on span "Completed" at bounding box center [486, 283] width 39 height 9
click at [438, 308] on link "Ownership and management" at bounding box center [433, 308] width 121 height 15
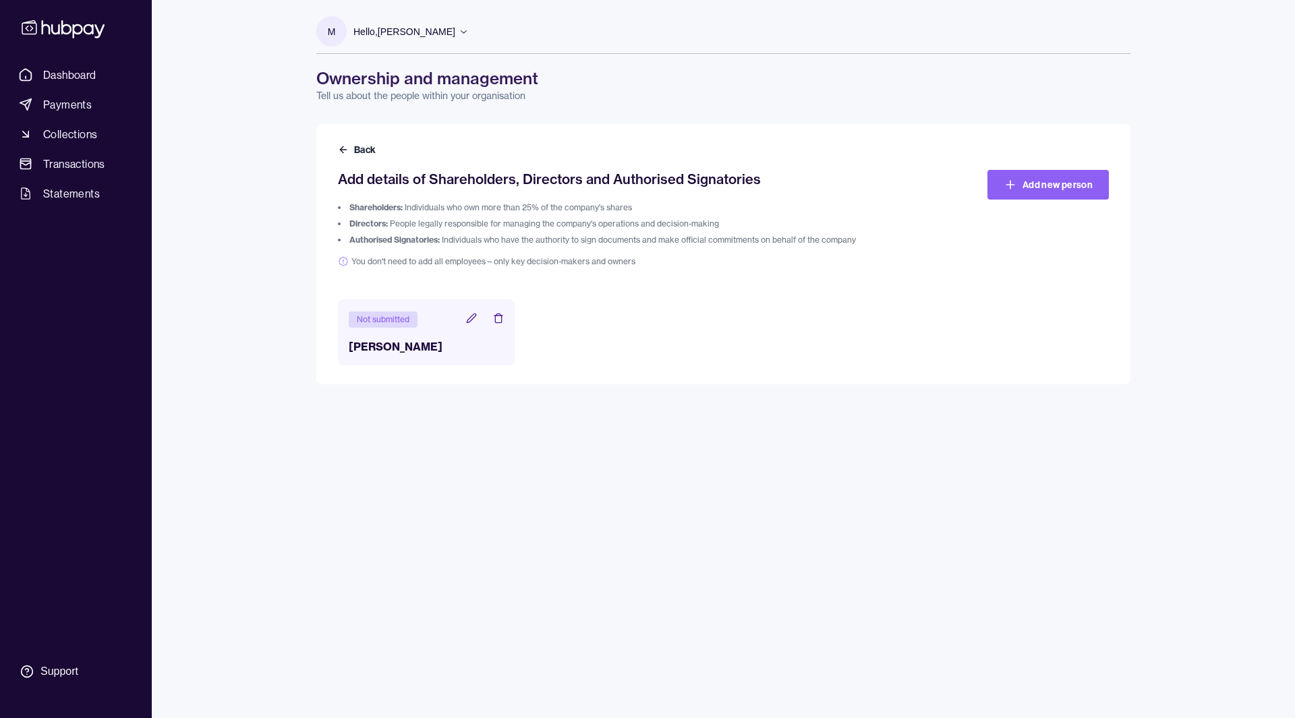
click at [376, 218] on ol "Shareholders: Individuals who own more than 25% of the company's shares Directo…" at bounding box center [627, 223] width 578 height 43
click at [398, 221] on li "Directors: People legally responsible for managing the company's operations and…" at bounding box center [627, 223] width 578 height 11
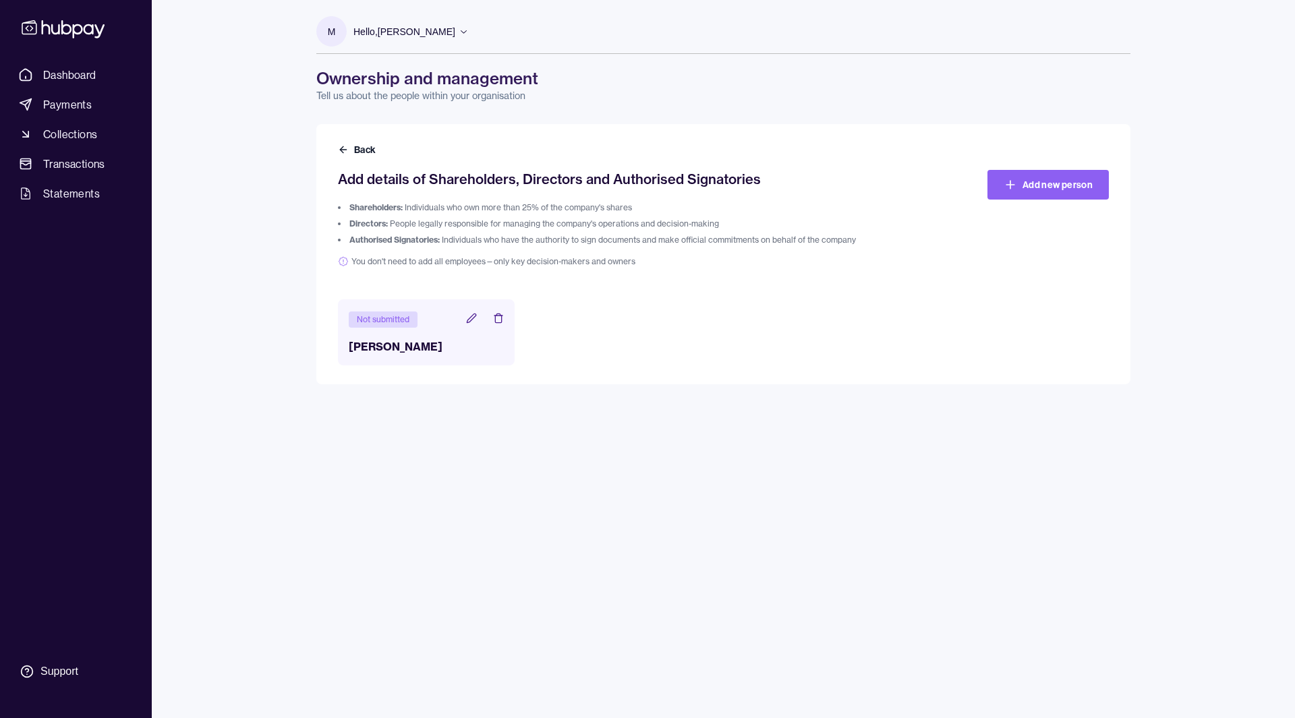
click at [452, 239] on li "Authorised Signatories: Individuals who have the authority to sign documents an…" at bounding box center [627, 240] width 578 height 11
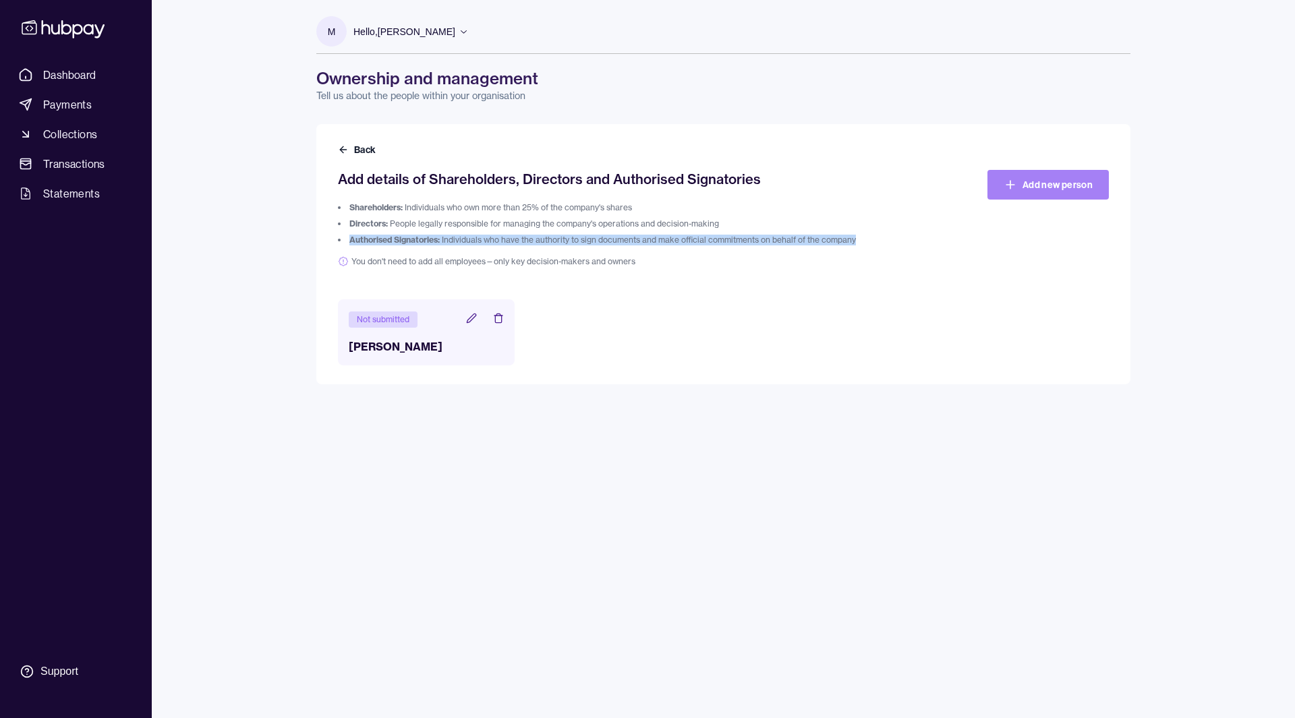
click at [1041, 184] on link "Add new person" at bounding box center [1047, 185] width 121 height 30
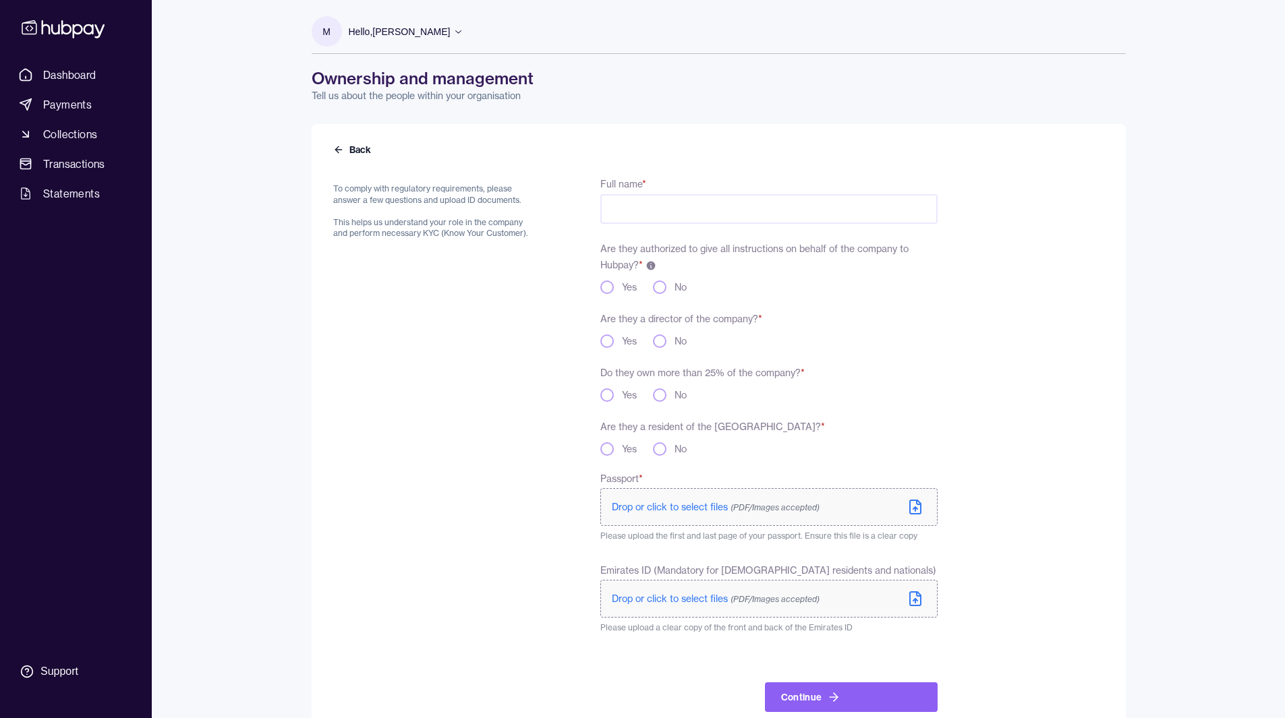
click at [473, 244] on div "To comply with regulatory requirements, please answer a few questions and uploa…" at bounding box center [434, 443] width 203 height 537
click at [394, 192] on p "To comply with regulatory requirements, please answer a few questions and uploa…" at bounding box center [434, 211] width 203 height 56
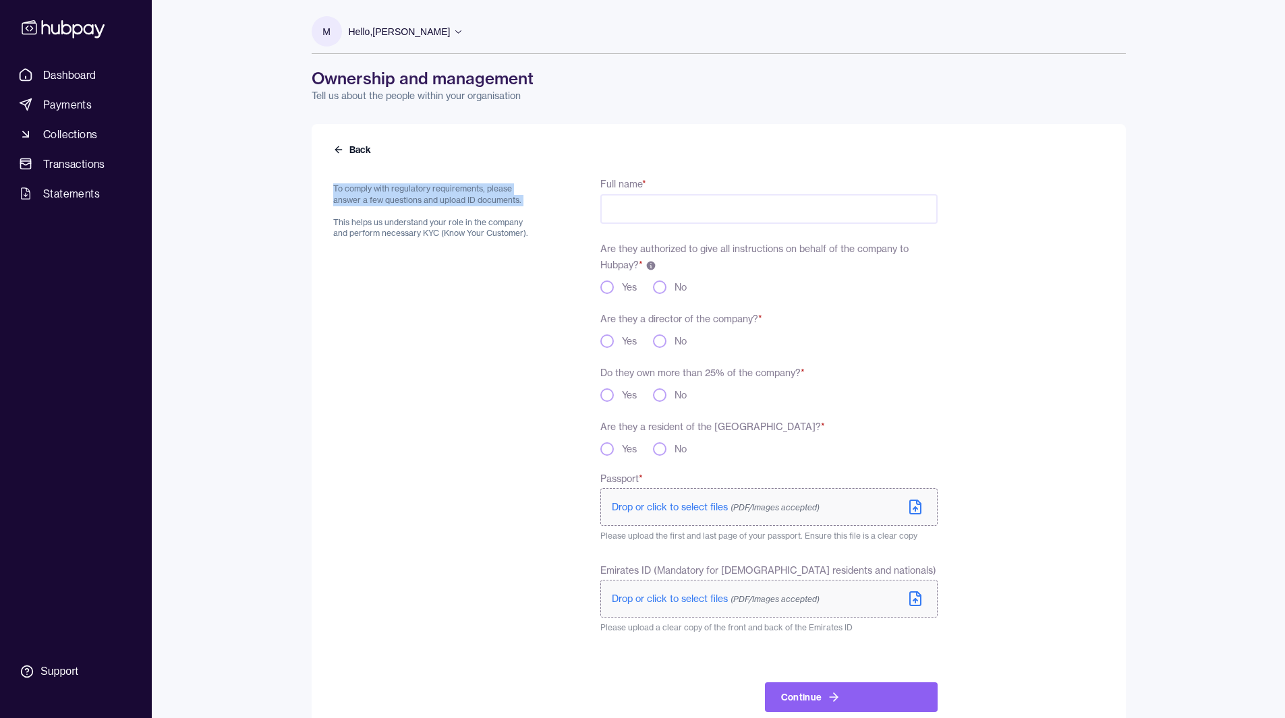
click at [394, 192] on p "To comply with regulatory requirements, please answer a few questions and uploa…" at bounding box center [434, 211] width 203 height 56
click at [401, 227] on p "To comply with regulatory requirements, please answer a few questions and uploa…" at bounding box center [434, 211] width 203 height 56
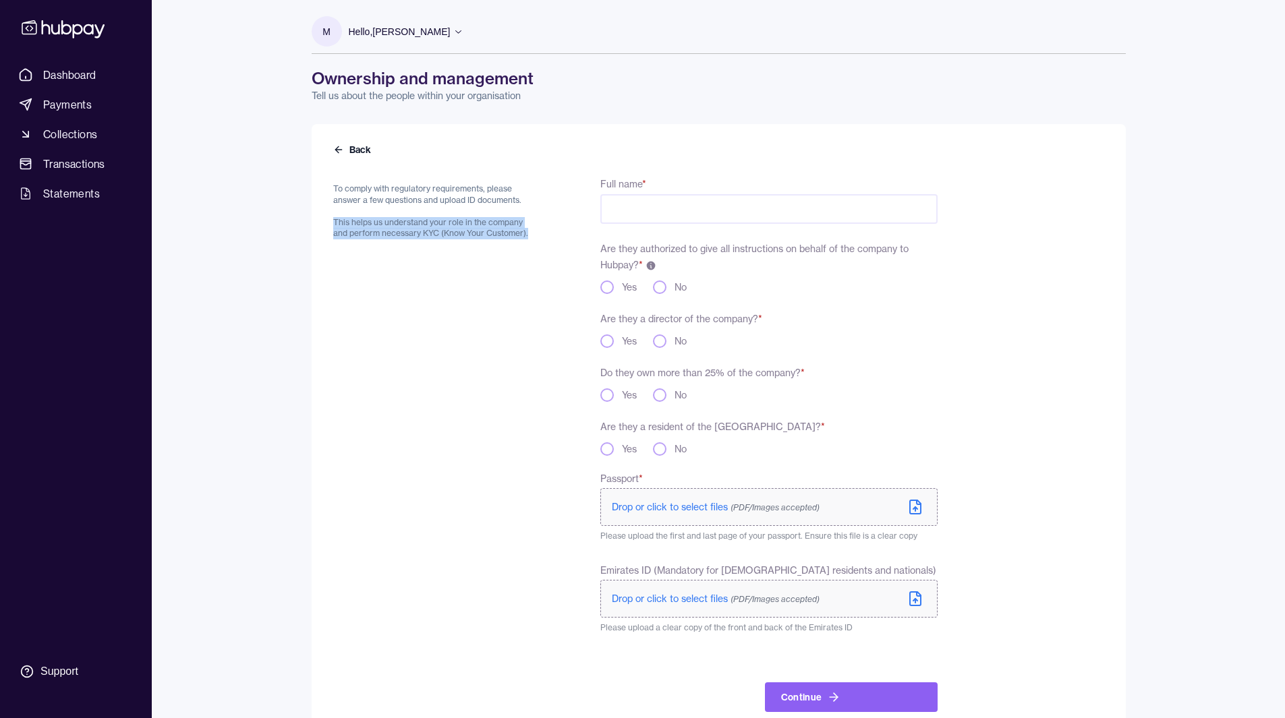
click at [401, 227] on p "To comply with regulatory requirements, please answer a few questions and uploa…" at bounding box center [434, 211] width 203 height 56
click at [390, 198] on p "To comply with regulatory requirements, please answer a few questions and uploa…" at bounding box center [434, 211] width 203 height 56
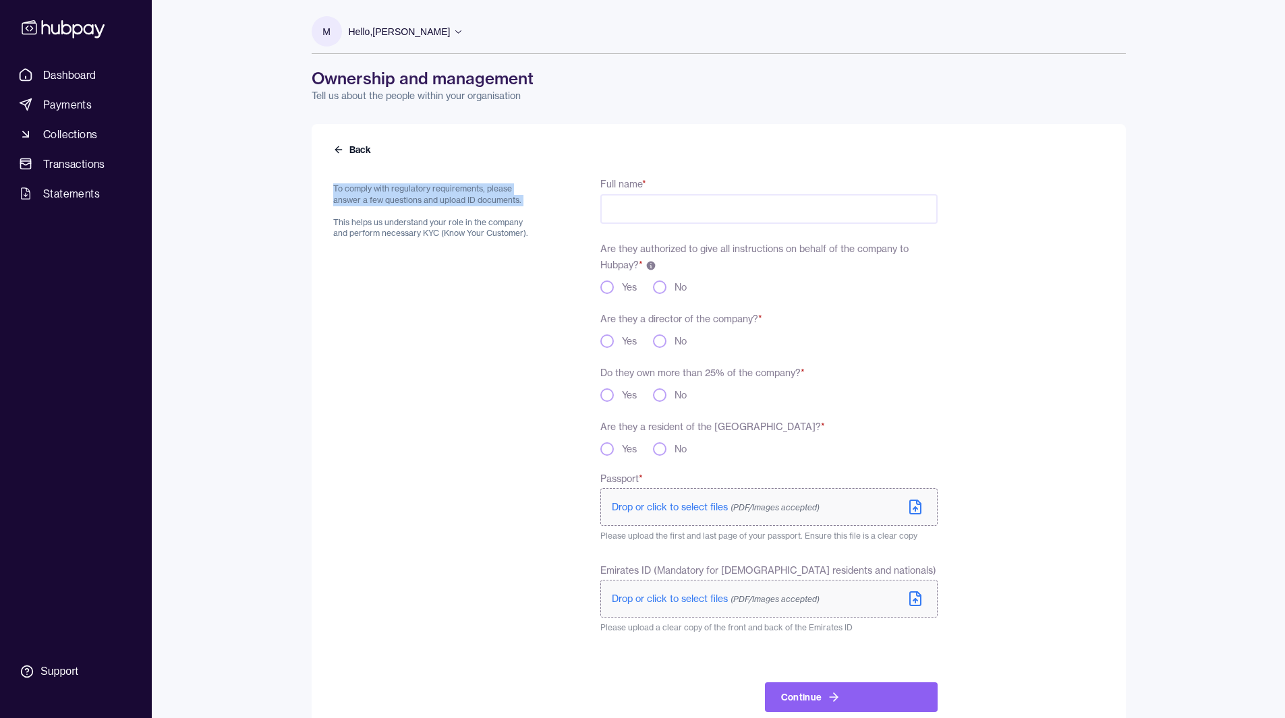
click at [390, 198] on p "To comply with regulatory requirements, please answer a few questions and uploa…" at bounding box center [434, 211] width 203 height 56
click at [375, 191] on p "To comply with regulatory requirements, please answer a few questions and uploa…" at bounding box center [434, 211] width 203 height 56
click at [400, 229] on p "To comply with regulatory requirements, please answer a few questions and uploa…" at bounding box center [434, 211] width 203 height 56
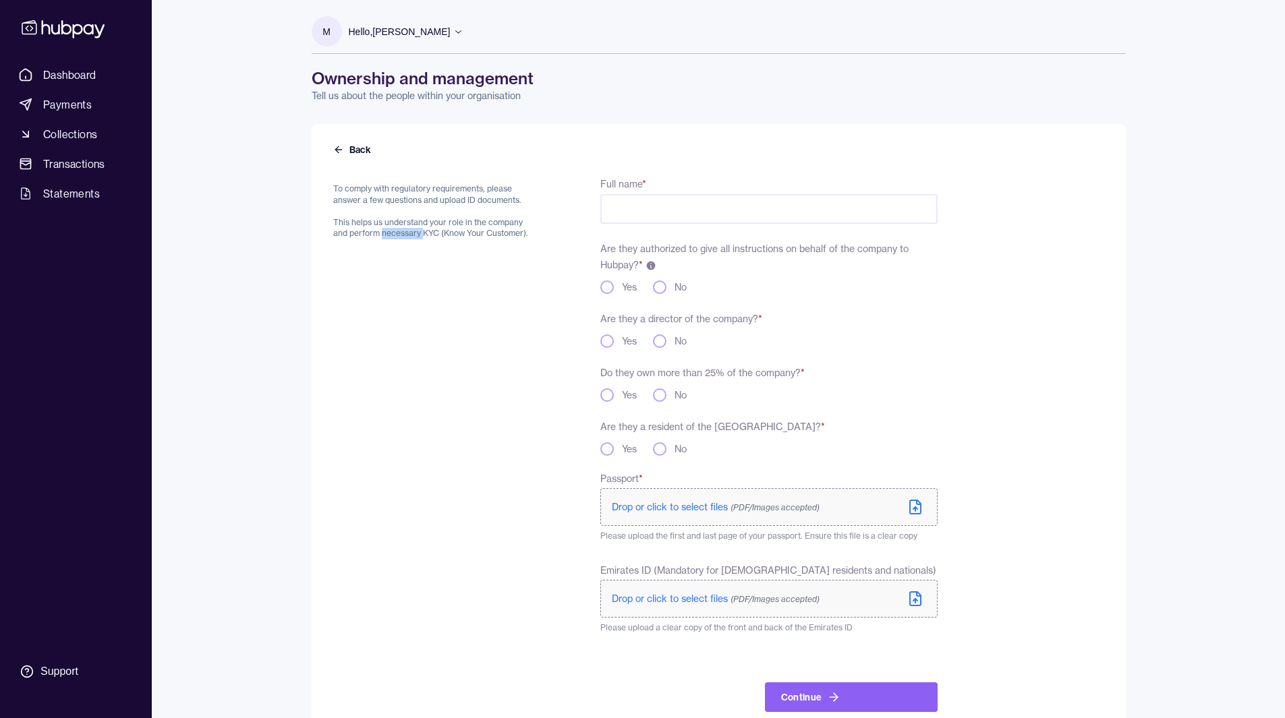
click at [400, 229] on p "To comply with regulatory requirements, please answer a few questions and uploa…" at bounding box center [434, 211] width 203 height 56
click at [386, 233] on p "To comply with regulatory requirements, please answer a few questions and uploa…" at bounding box center [434, 211] width 203 height 56
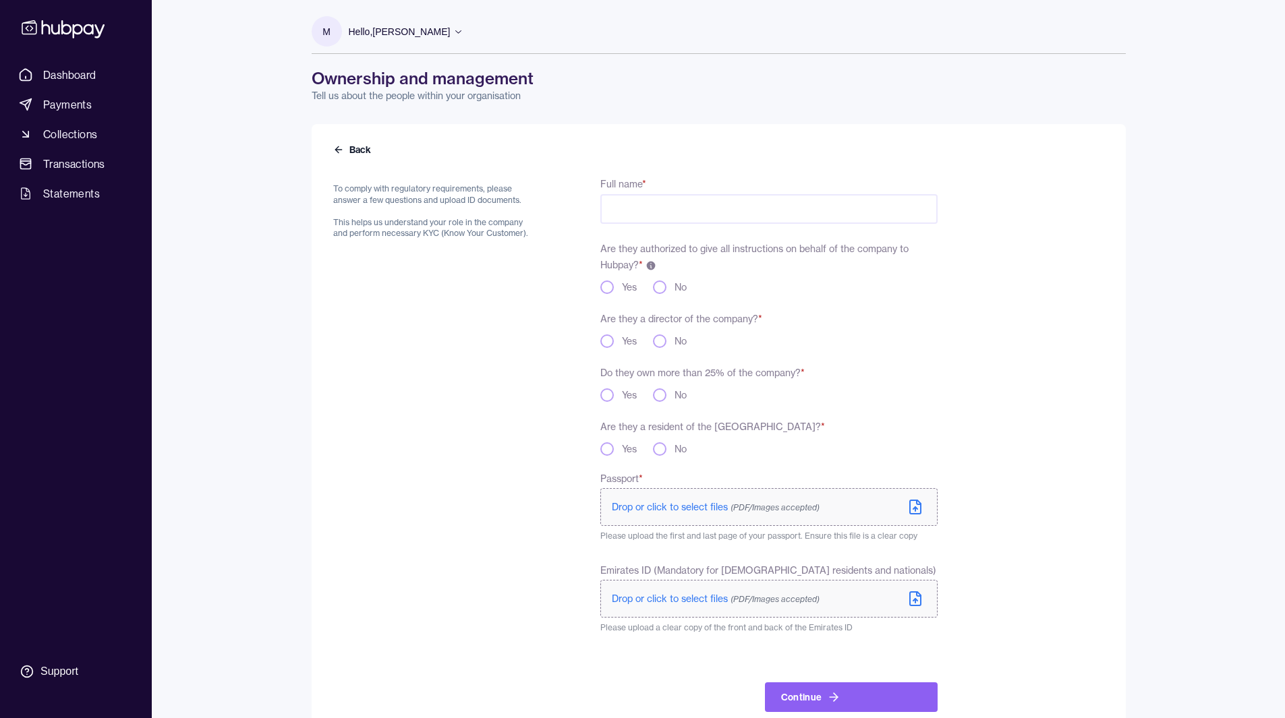
click at [380, 204] on p "To comply with regulatory requirements, please answer a few questions and uploa…" at bounding box center [434, 211] width 203 height 56
click at [386, 229] on p "To comply with regulatory requirements, please answer a few questions and uploa…" at bounding box center [434, 211] width 203 height 56
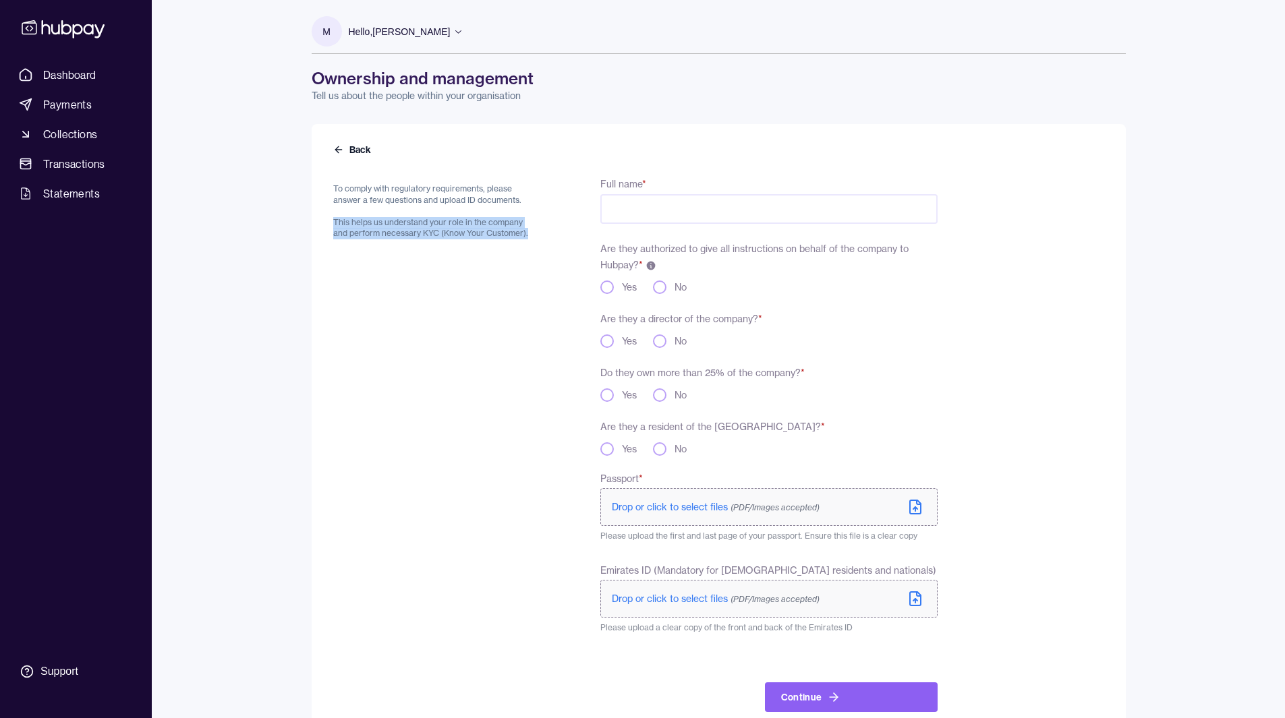
click at [386, 229] on p "To comply with regulatory requirements, please answer a few questions and uploa…" at bounding box center [434, 211] width 203 height 56
click at [409, 321] on div "To comply with regulatory requirements, please answer a few questions and uploa…" at bounding box center [434, 443] width 203 height 537
click at [394, 200] on p "To comply with regulatory requirements, please answer a few questions and uploa…" at bounding box center [434, 211] width 203 height 56
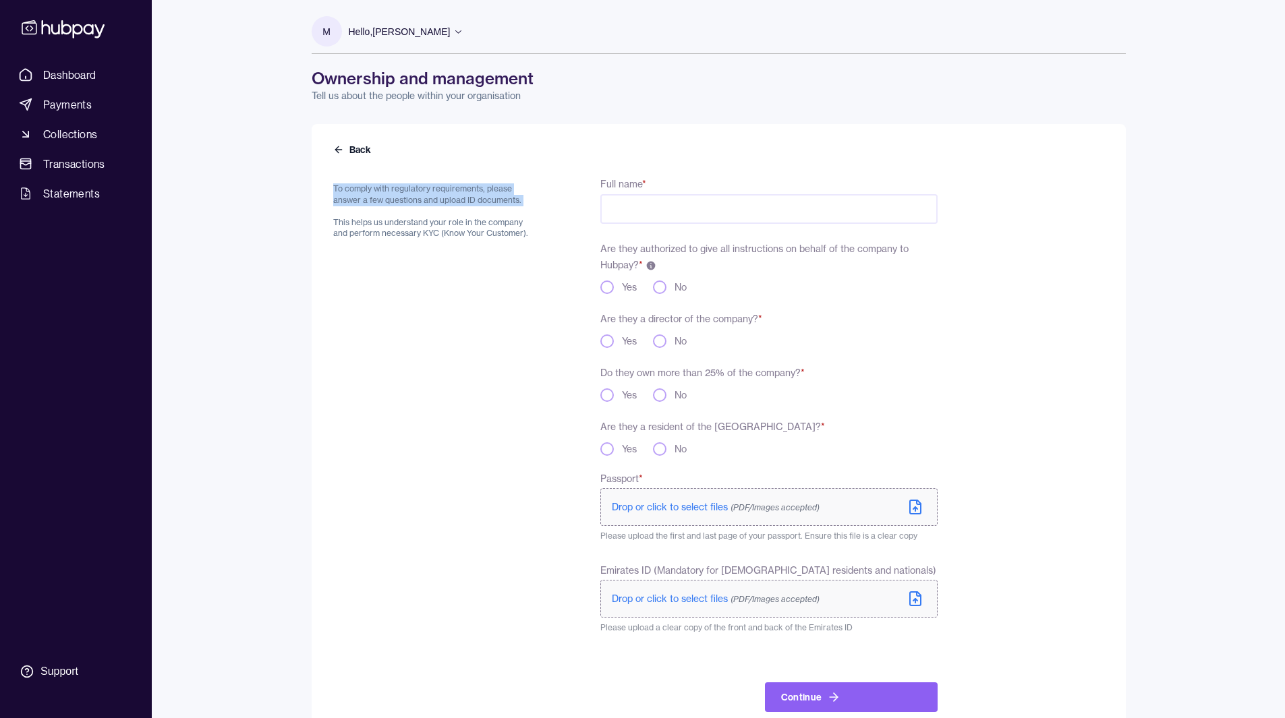
click at [394, 200] on p "To comply with regulatory requirements, please answer a few questions and uploa…" at bounding box center [434, 211] width 203 height 56
click at [351, 193] on p "To comply with regulatory requirements, please answer a few questions and uploa…" at bounding box center [434, 211] width 203 height 56
click at [367, 231] on p "To comply with regulatory requirements, please answer a few questions and uploa…" at bounding box center [434, 211] width 203 height 56
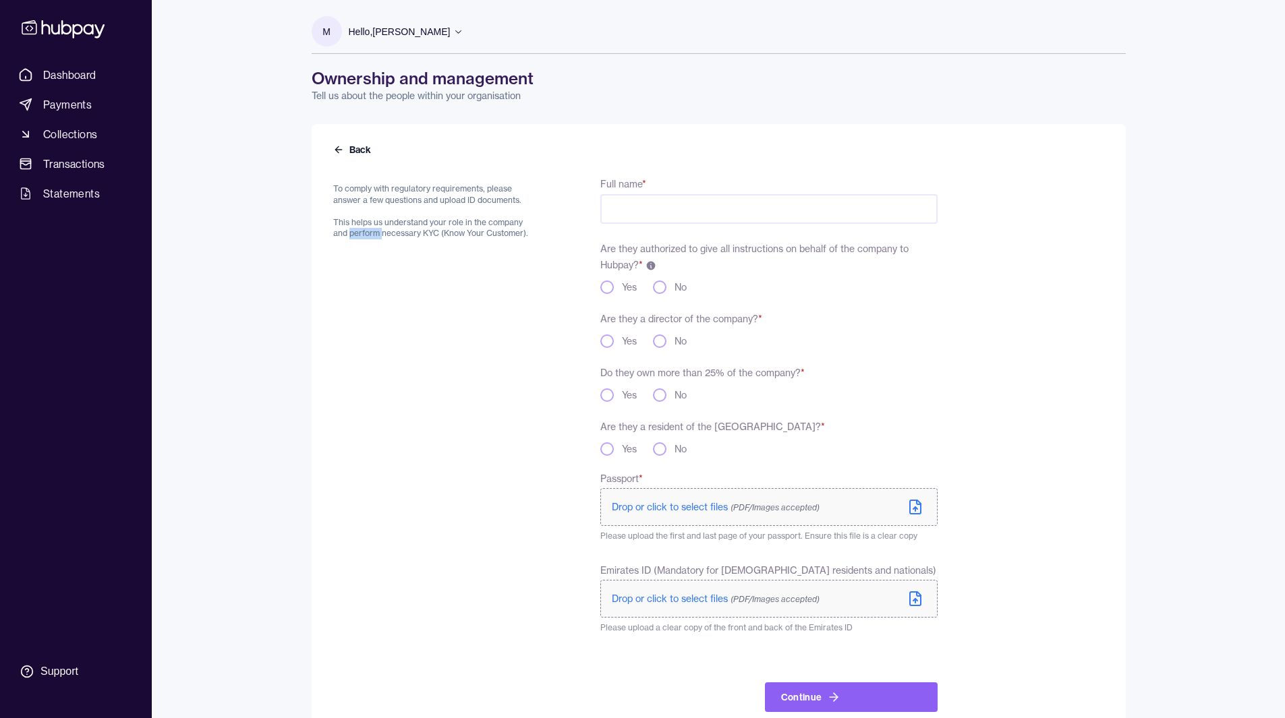
click at [367, 231] on p "To comply with regulatory requirements, please answer a few questions and uploa…" at bounding box center [434, 211] width 203 height 56
click at [384, 178] on div "To comply with regulatory requirements, please answer a few questions and uploa…" at bounding box center [434, 443] width 203 height 537
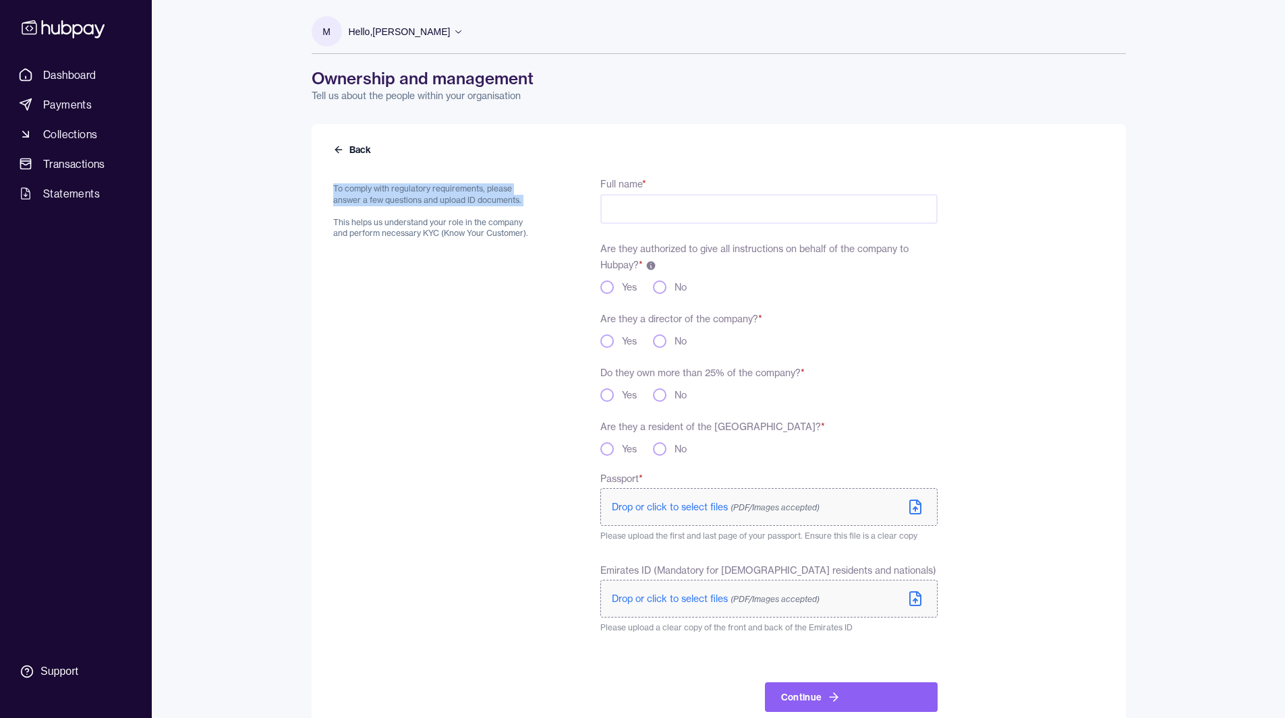
click at [377, 191] on p "To comply with regulatory requirements, please answer a few questions and uploa…" at bounding box center [434, 211] width 203 height 56
click at [364, 235] on p "To comply with regulatory requirements, please answer a few questions and uploa…" at bounding box center [434, 211] width 203 height 56
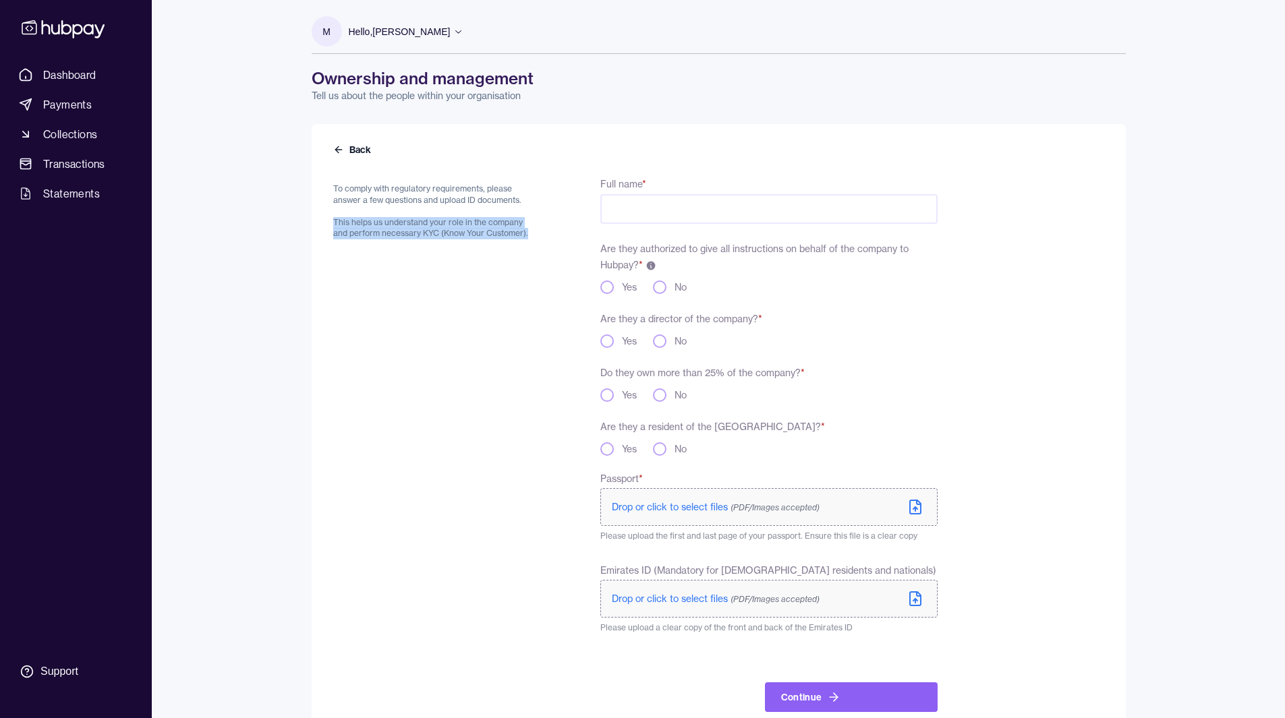
click at [364, 235] on p "To comply with regulatory requirements, please answer a few questions and uploa…" at bounding box center [434, 211] width 203 height 56
click at [366, 162] on form "To comply with regulatory requirements, please answer a few questions and uploa…" at bounding box center [718, 435] width 771 height 553
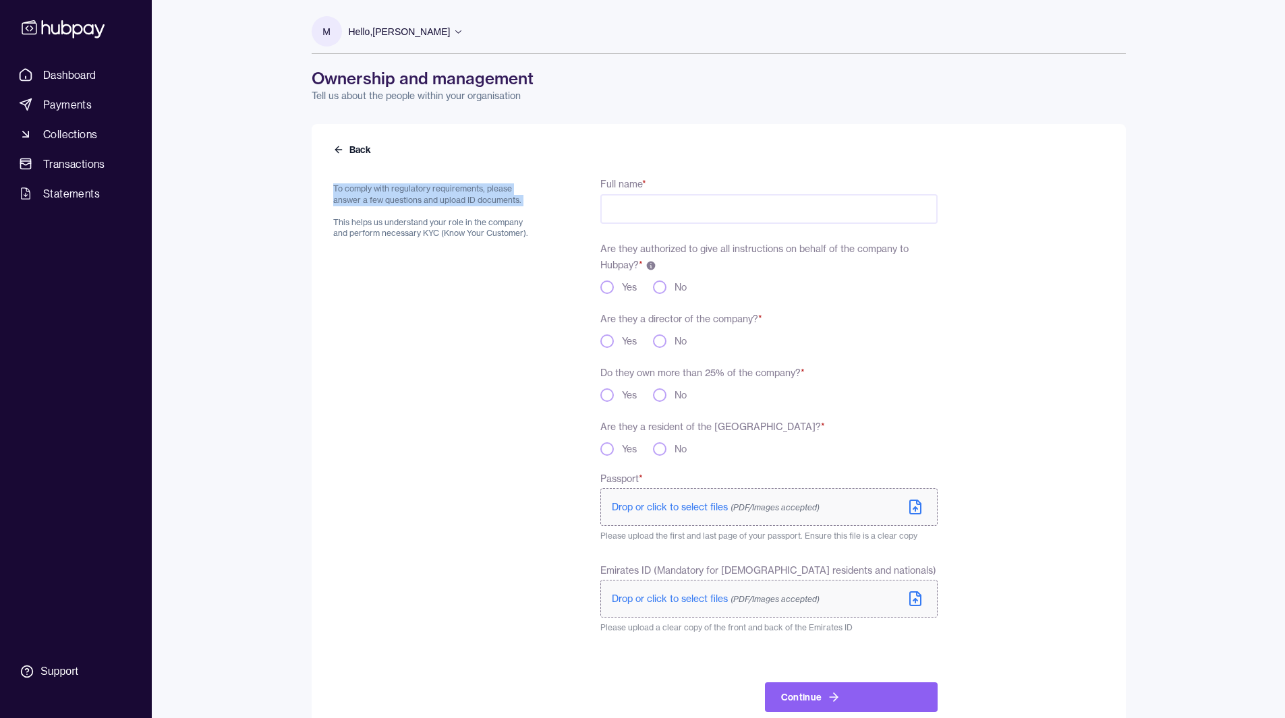
click at [366, 162] on form "To comply with regulatory requirements, please answer a few questions and uploa…" at bounding box center [718, 435] width 771 height 553
click at [366, 200] on p "To comply with regulatory requirements, please answer a few questions and uploa…" at bounding box center [434, 211] width 203 height 56
click at [372, 200] on p "To comply with regulatory requirements, please answer a few questions and uploa…" at bounding box center [434, 211] width 203 height 56
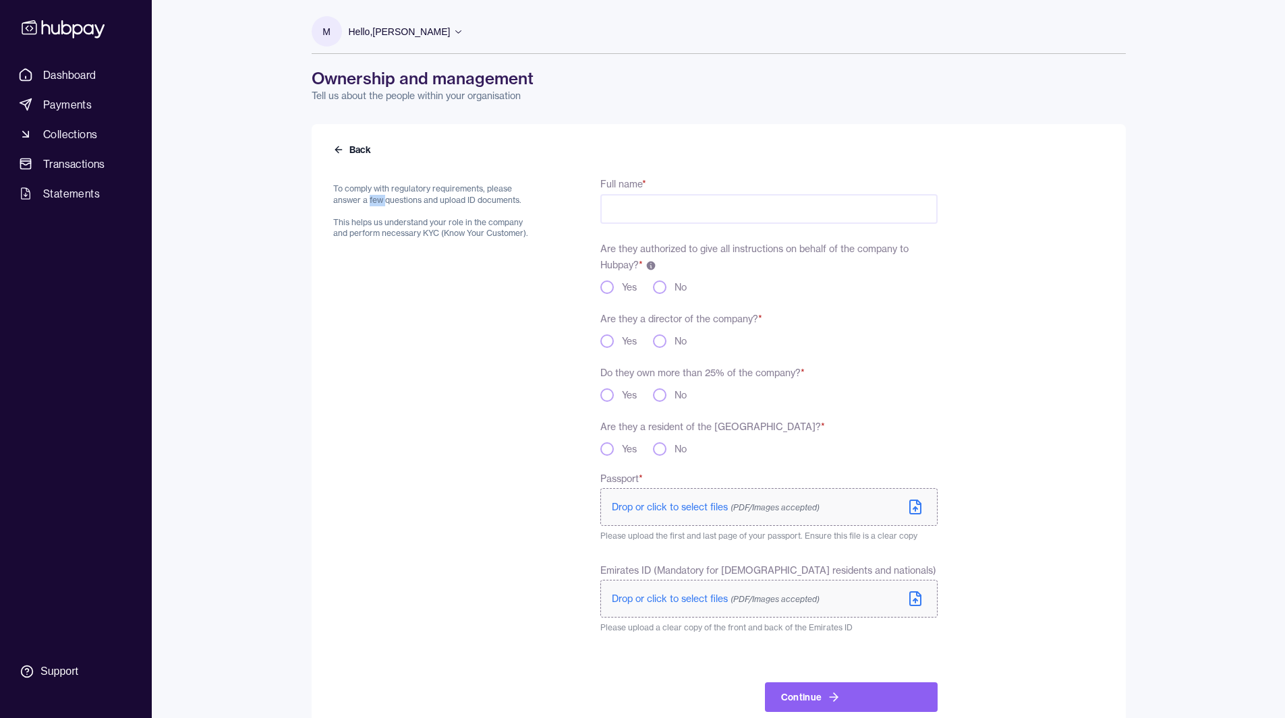
click at [372, 200] on p "To comply with regulatory requirements, please answer a few questions and uploa…" at bounding box center [434, 211] width 203 height 56
click at [375, 219] on p "To comply with regulatory requirements, please answer a few questions and uploa…" at bounding box center [434, 211] width 203 height 56
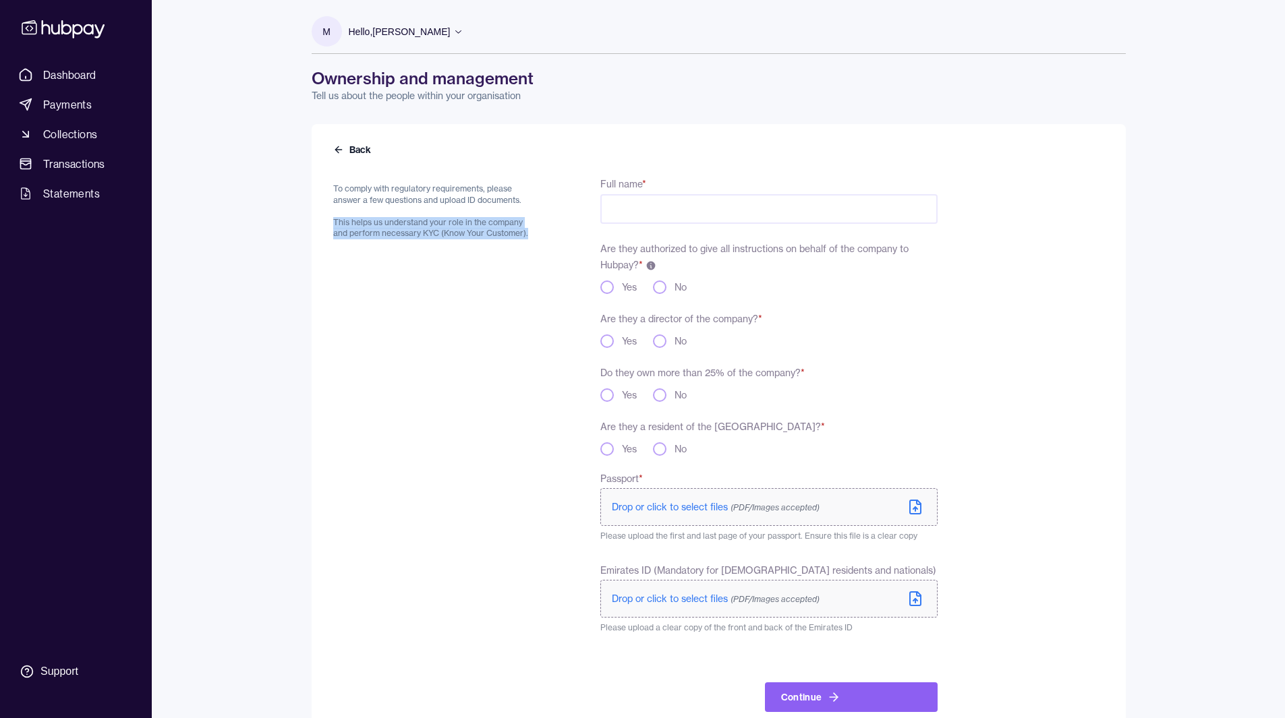
click at [516, 360] on div "To comply with regulatory requirements, please answer a few questions and uploa…" at bounding box center [434, 443] width 203 height 537
click at [417, 229] on p "To comply with regulatory requirements, please answer a few questions and uploa…" at bounding box center [434, 211] width 203 height 56
click at [380, 192] on p "To comply with regulatory requirements, please answer a few questions and uploa…" at bounding box center [434, 211] width 203 height 56
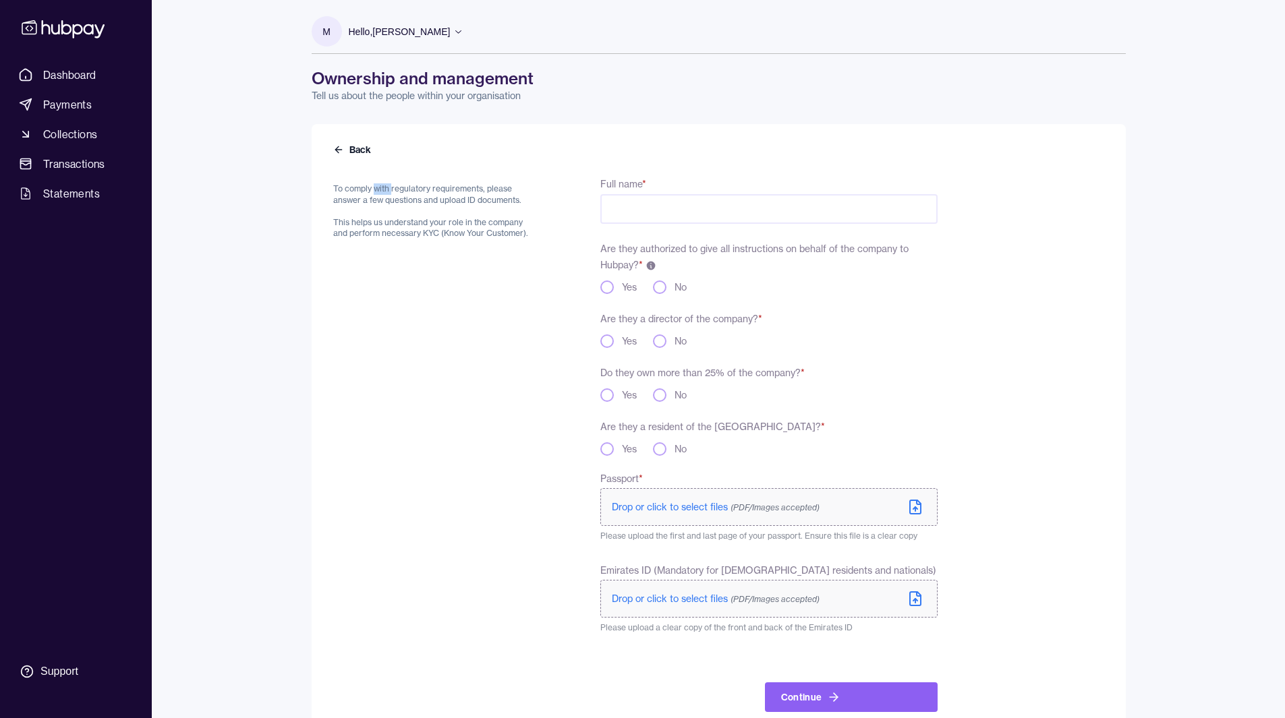
click at [380, 192] on p "To comply with regulatory requirements, please answer a few questions and uploa…" at bounding box center [434, 211] width 203 height 56
click at [382, 233] on p "To comply with regulatory requirements, please answer a few questions and uploa…" at bounding box center [434, 211] width 203 height 56
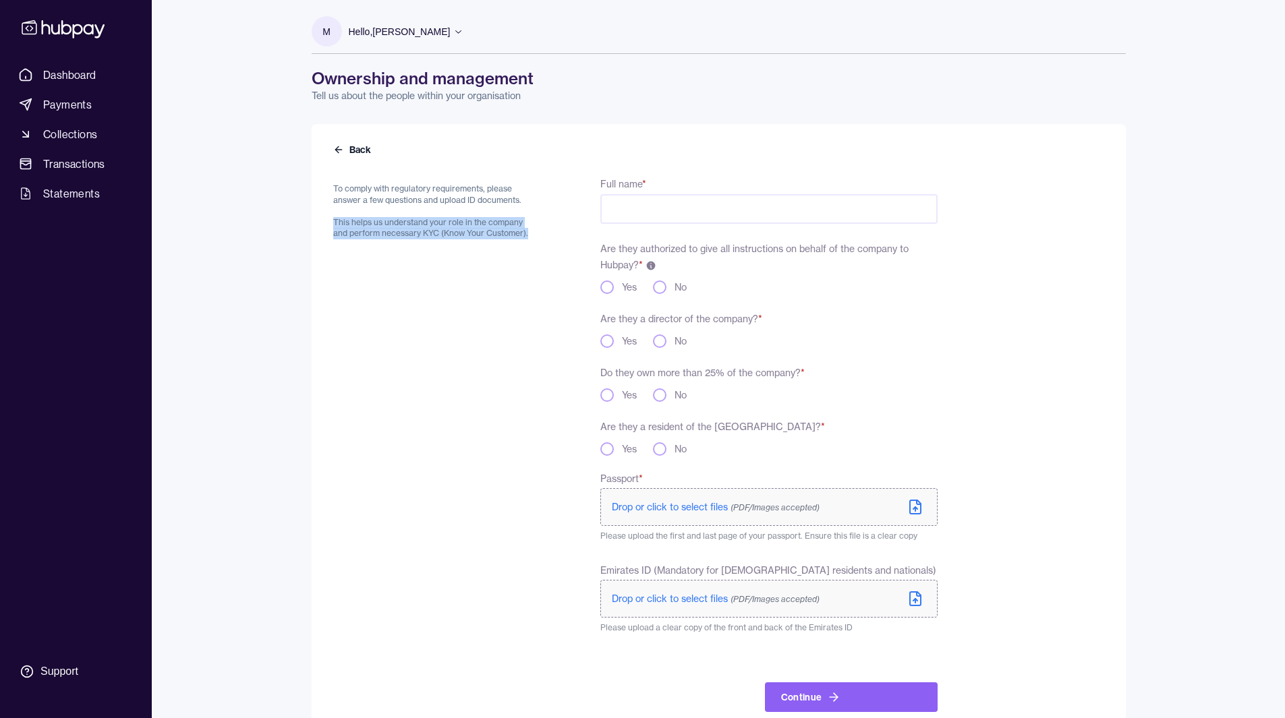
click at [497, 357] on div "To comply with regulatory requirements, please answer a few questions and uploa…" at bounding box center [434, 443] width 203 height 537
click at [618, 243] on label "Are they authorized to give all instructions on behalf of the company to Hubpay…" at bounding box center [754, 257] width 308 height 28
click at [608, 247] on label "Are they authorized to give all instructions on behalf of the company to Hubpay…" at bounding box center [754, 257] width 308 height 28
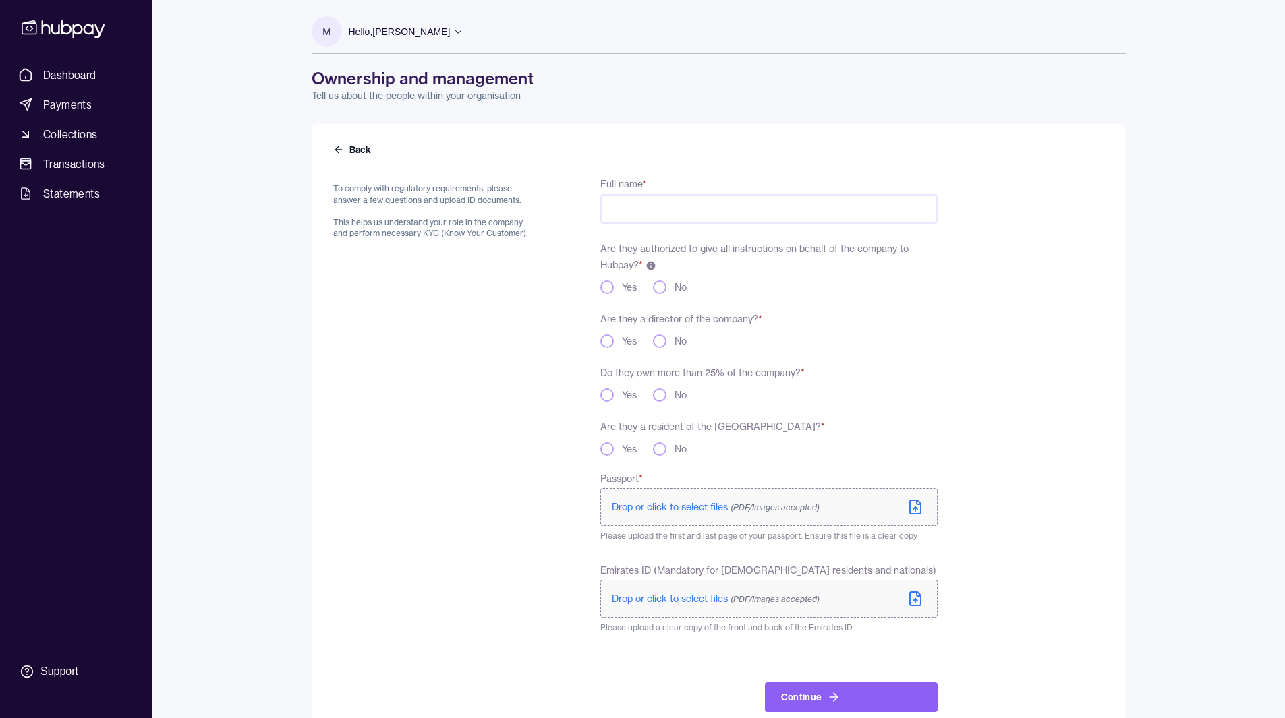
click at [608, 247] on label "Are they authorized to give all instructions on behalf of the company to Hubpay…" at bounding box center [754, 257] width 308 height 28
click at [636, 248] on label "Are they authorized to give all instructions on behalf of the company to Hubpay…" at bounding box center [754, 257] width 308 height 28
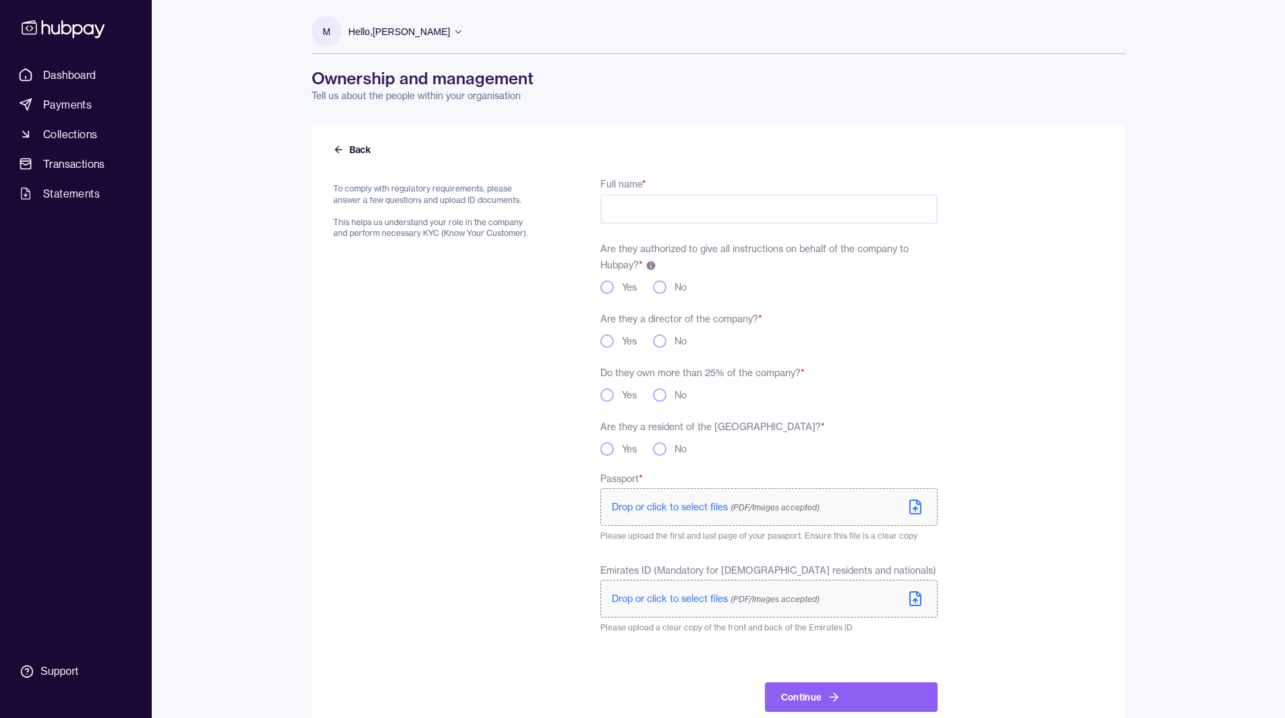
click at [767, 248] on label "Are they authorized to give all instructions on behalf of the company to Hubpay…" at bounding box center [754, 257] width 308 height 28
click at [622, 206] on input "Full name *" at bounding box center [768, 209] width 337 height 30
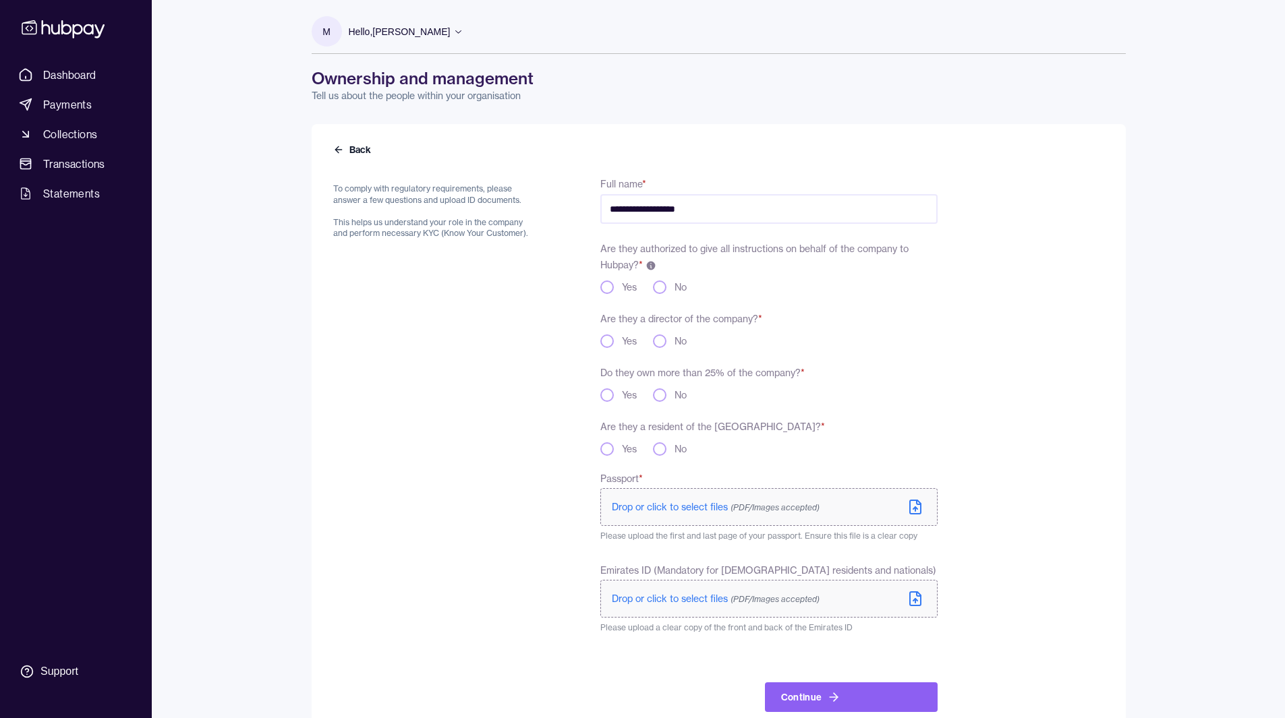
type input "**********"
click at [455, 198] on p "To comply with regulatory requirements, please answer a few questions and uploa…" at bounding box center [434, 211] width 203 height 56
click at [440, 226] on p "To comply with regulatory requirements, please answer a few questions and uploa…" at bounding box center [434, 211] width 203 height 56
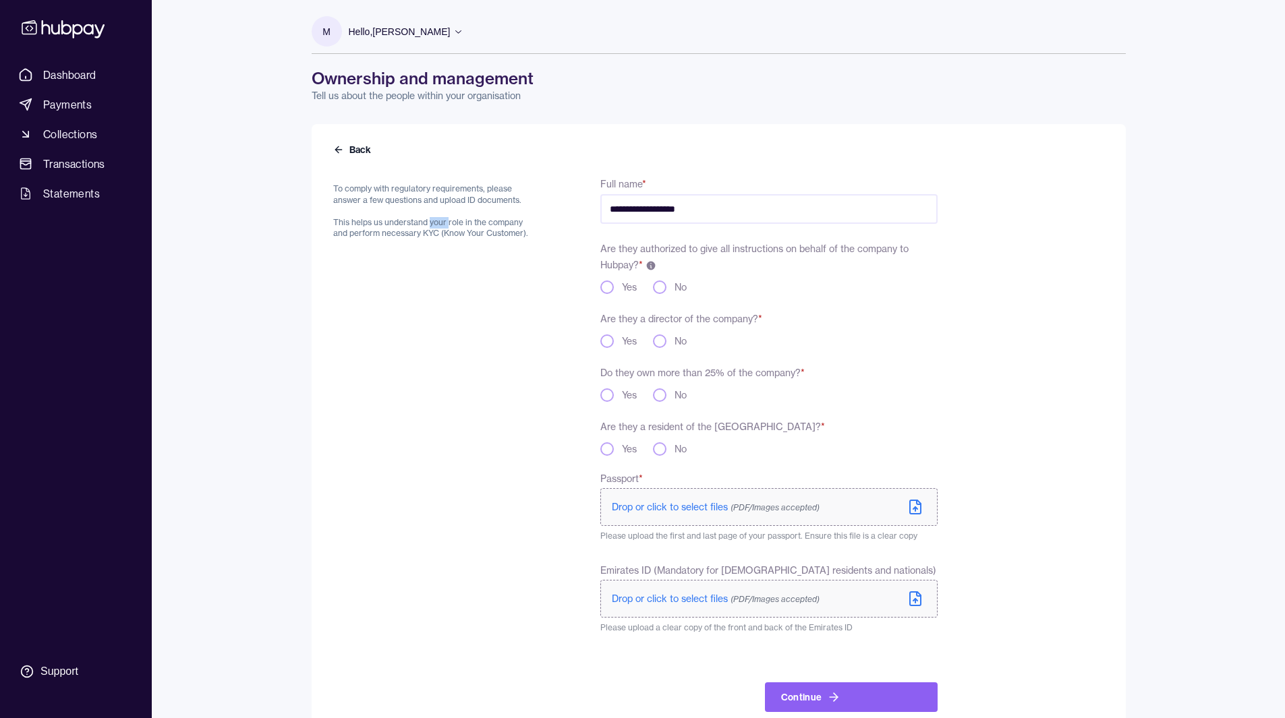
click at [440, 226] on p "To comply with regulatory requirements, please answer a few questions and uploa…" at bounding box center [434, 211] width 203 height 56
click at [440, 291] on div "To comply with regulatory requirements, please answer a few questions and uploa…" at bounding box center [434, 443] width 203 height 537
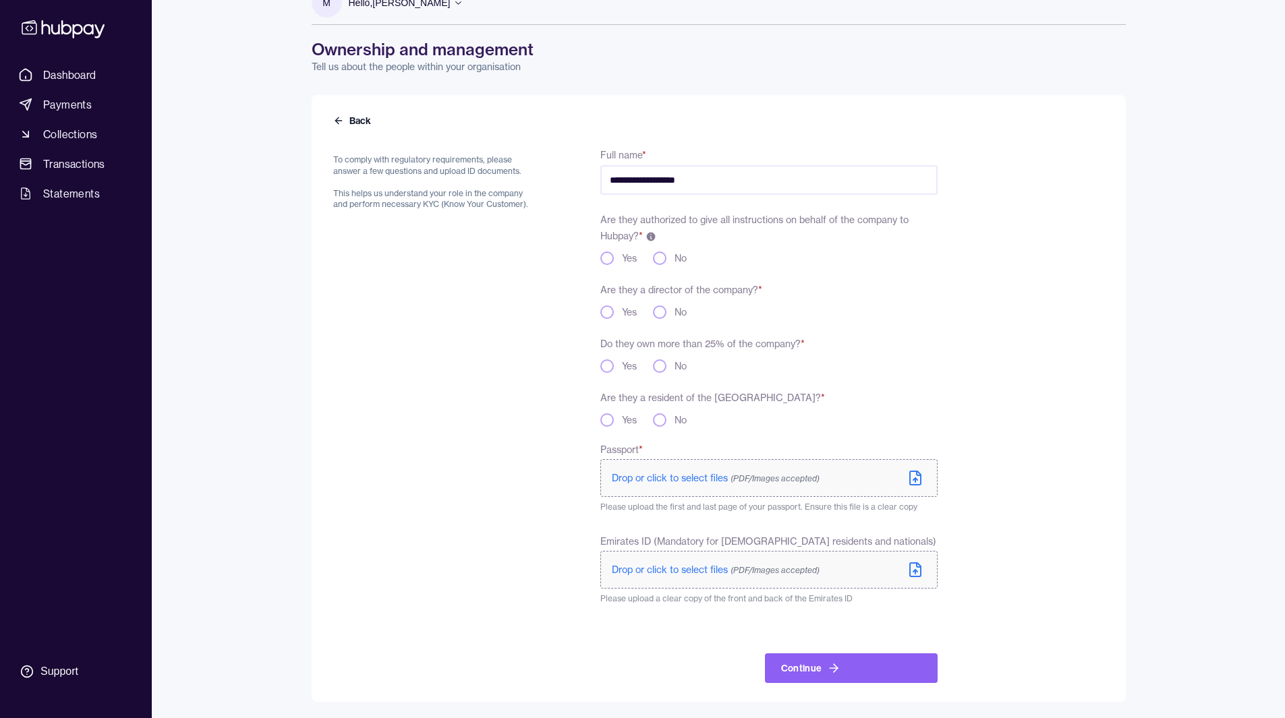
click at [327, 462] on div "**********" at bounding box center [719, 398] width 814 height 607
click at [401, 171] on p "To comply with regulatory requirements, please answer a few questions and uploa…" at bounding box center [434, 182] width 203 height 56
click at [390, 200] on p "To comply with regulatory requirements, please answer a few questions and uploa…" at bounding box center [434, 182] width 203 height 56
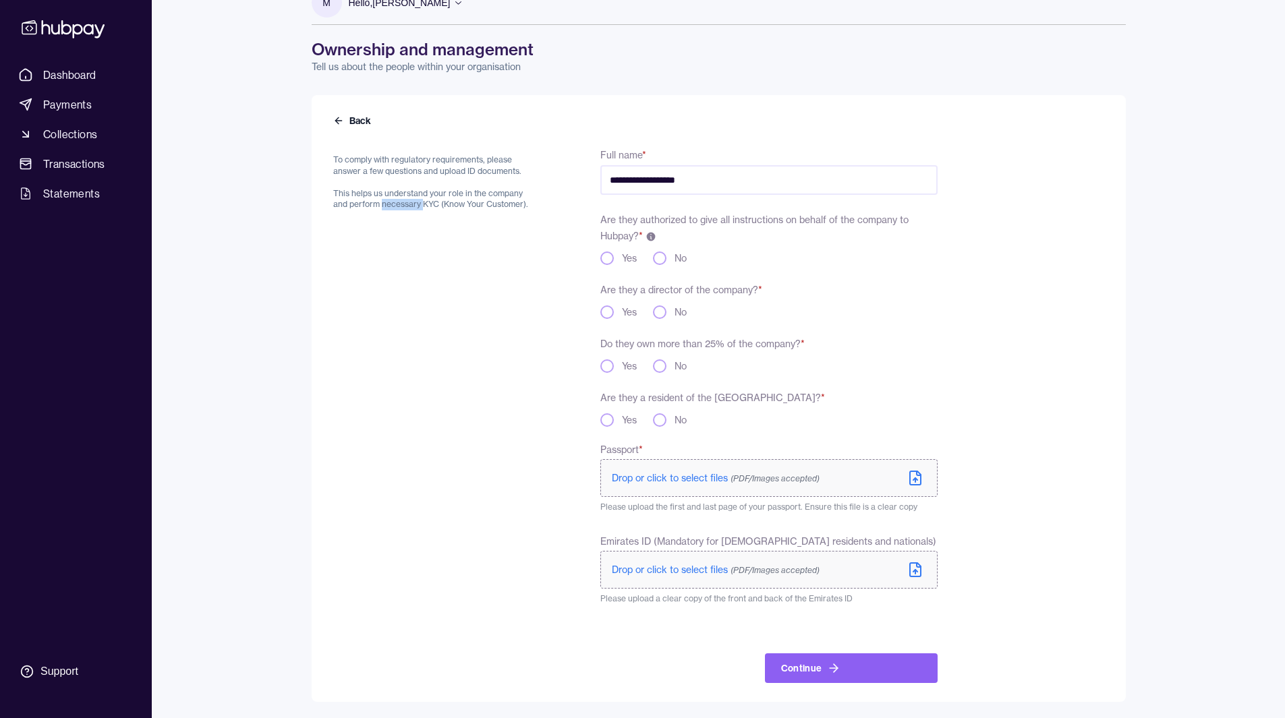
click at [390, 200] on p "To comply with regulatory requirements, please answer a few questions and uploa…" at bounding box center [434, 182] width 203 height 56
click at [374, 163] on p "To comply with regulatory requirements, please answer a few questions and uploa…" at bounding box center [434, 182] width 203 height 56
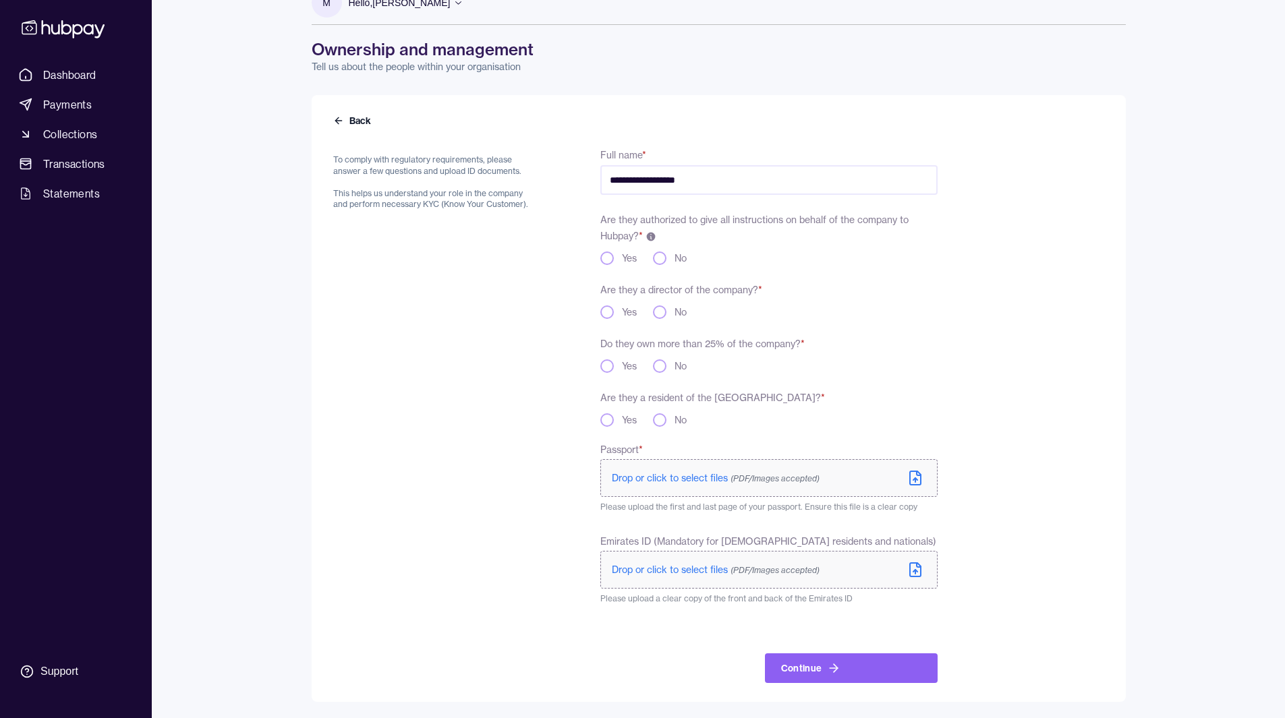
click at [507, 513] on div "To comply with regulatory requirements, please answer a few questions and uploa…" at bounding box center [434, 414] width 203 height 537
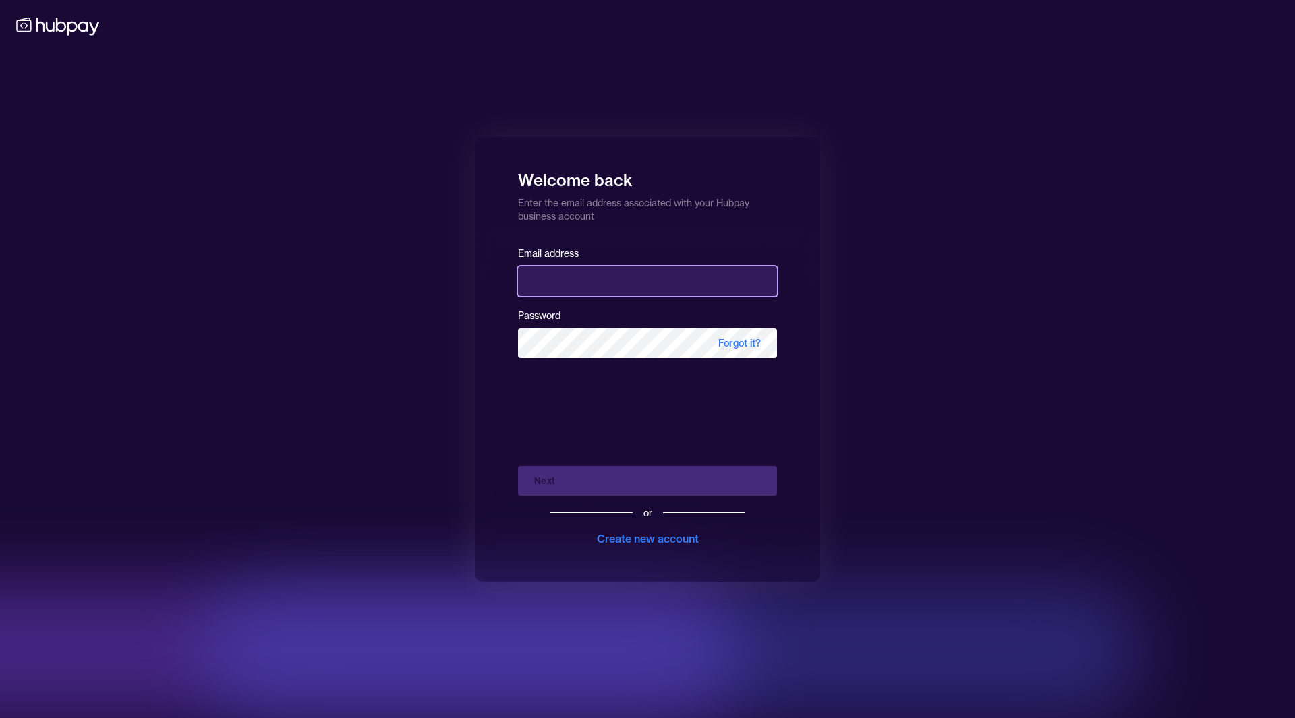
click at [607, 277] on input "email" at bounding box center [647, 281] width 259 height 30
type input "**********"
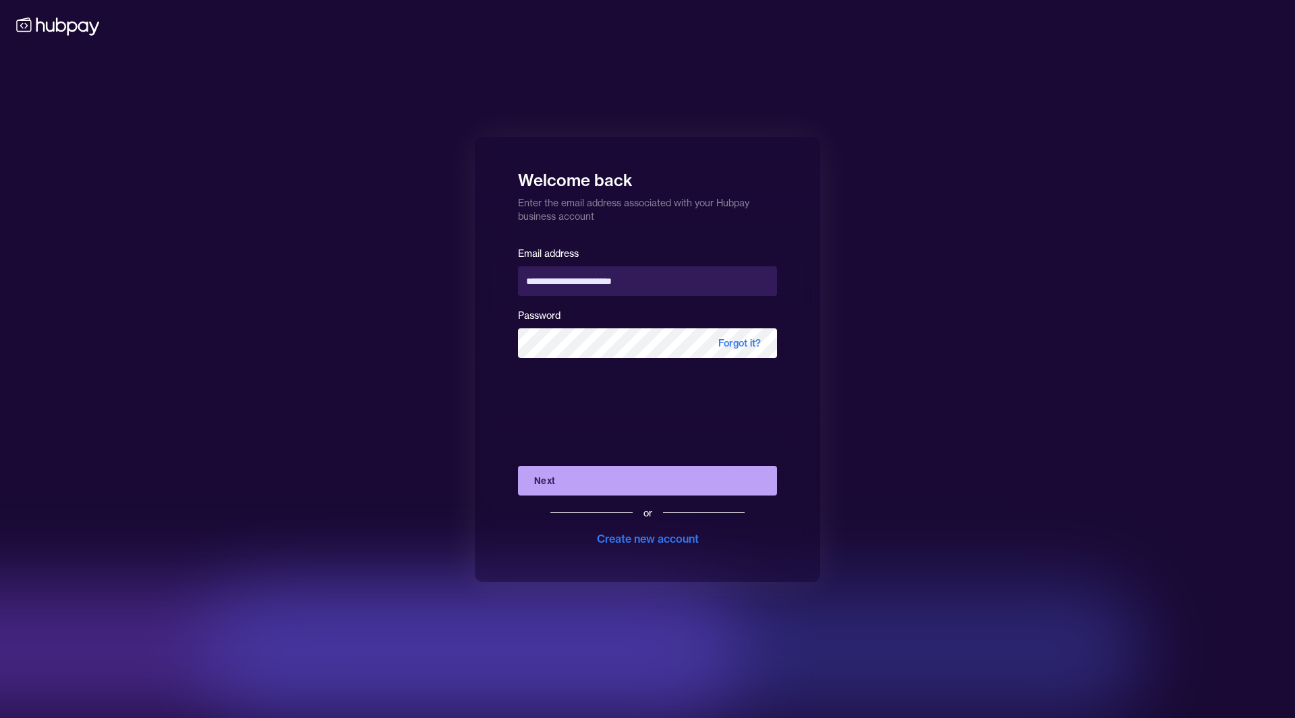
click at [626, 473] on button "Next" at bounding box center [647, 481] width 259 height 30
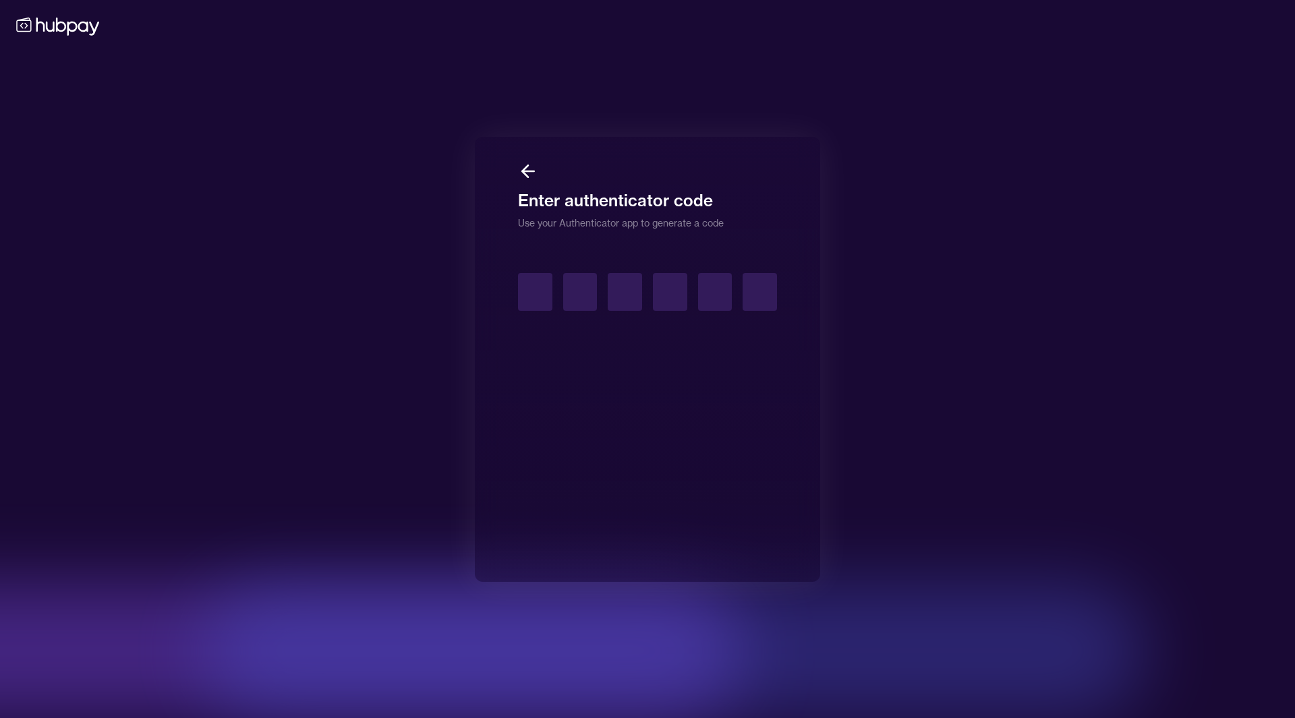
click at [676, 208] on h1 "Enter authenticator code" at bounding box center [647, 196] width 259 height 30
click at [618, 212] on p "Use your Authenticator app to generate a code" at bounding box center [647, 220] width 259 height 19
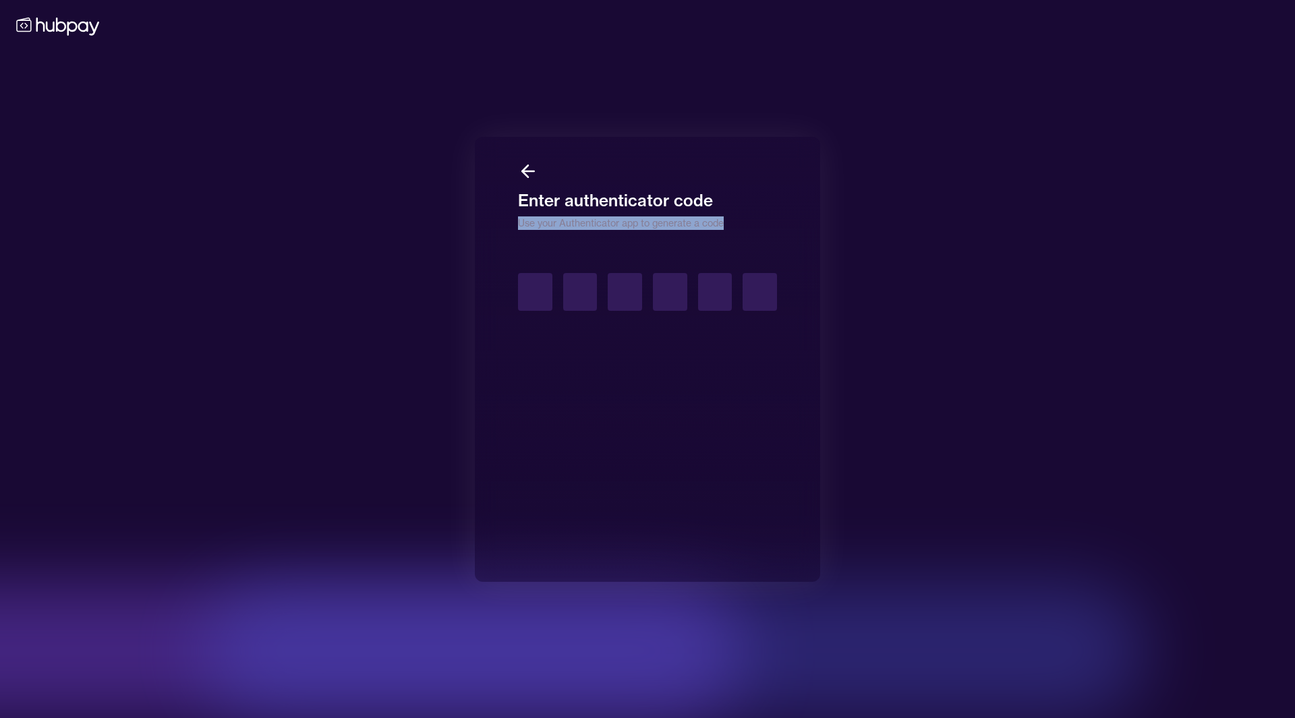
click at [618, 212] on p "Use your Authenticator app to generate a code" at bounding box center [647, 220] width 259 height 19
click at [590, 204] on h1 "Enter authenticator code" at bounding box center [647, 196] width 259 height 30
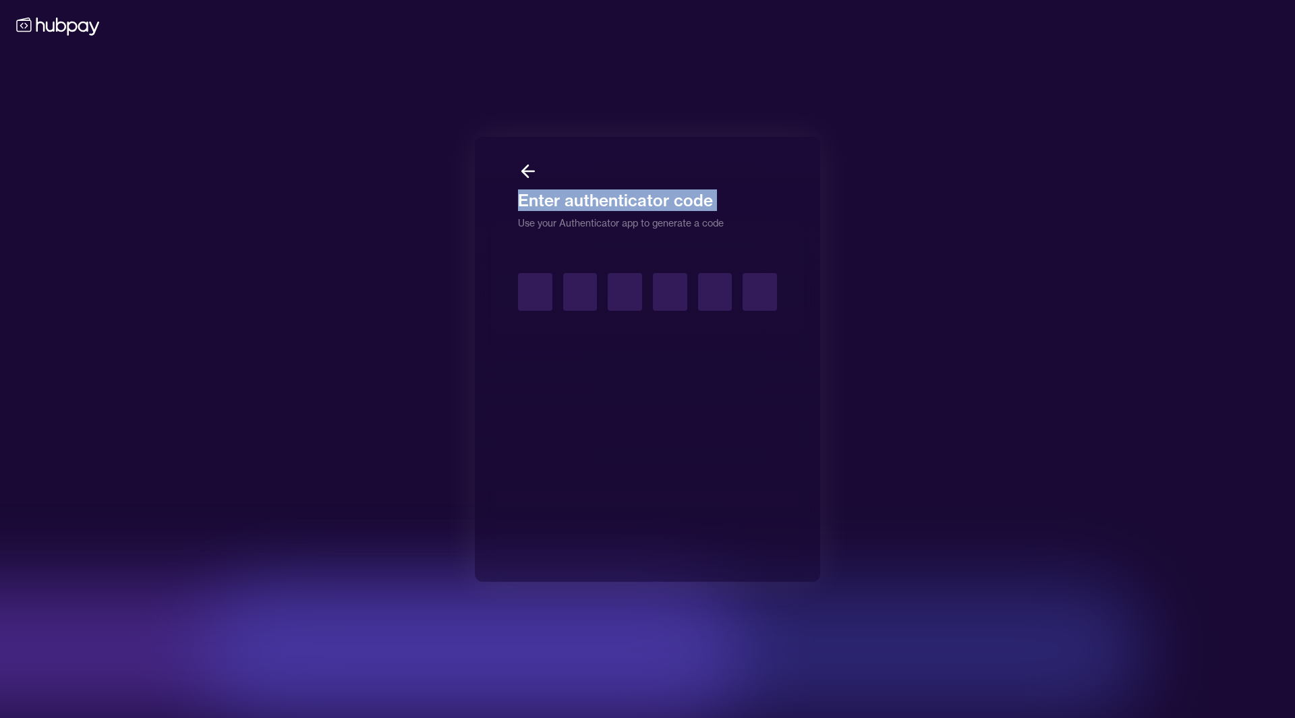
click at [590, 204] on h1 "Enter authenticator code" at bounding box center [647, 196] width 259 height 30
drag, startPoint x: 590, startPoint y: 204, endPoint x: 553, endPoint y: 237, distance: 49.2
click at [553, 237] on div "Enter authenticator code Use your Authenticator app to generate a code" at bounding box center [647, 359] width 345 height 445
click at [533, 221] on p "Use your Authenticator app to generate a code" at bounding box center [647, 220] width 259 height 19
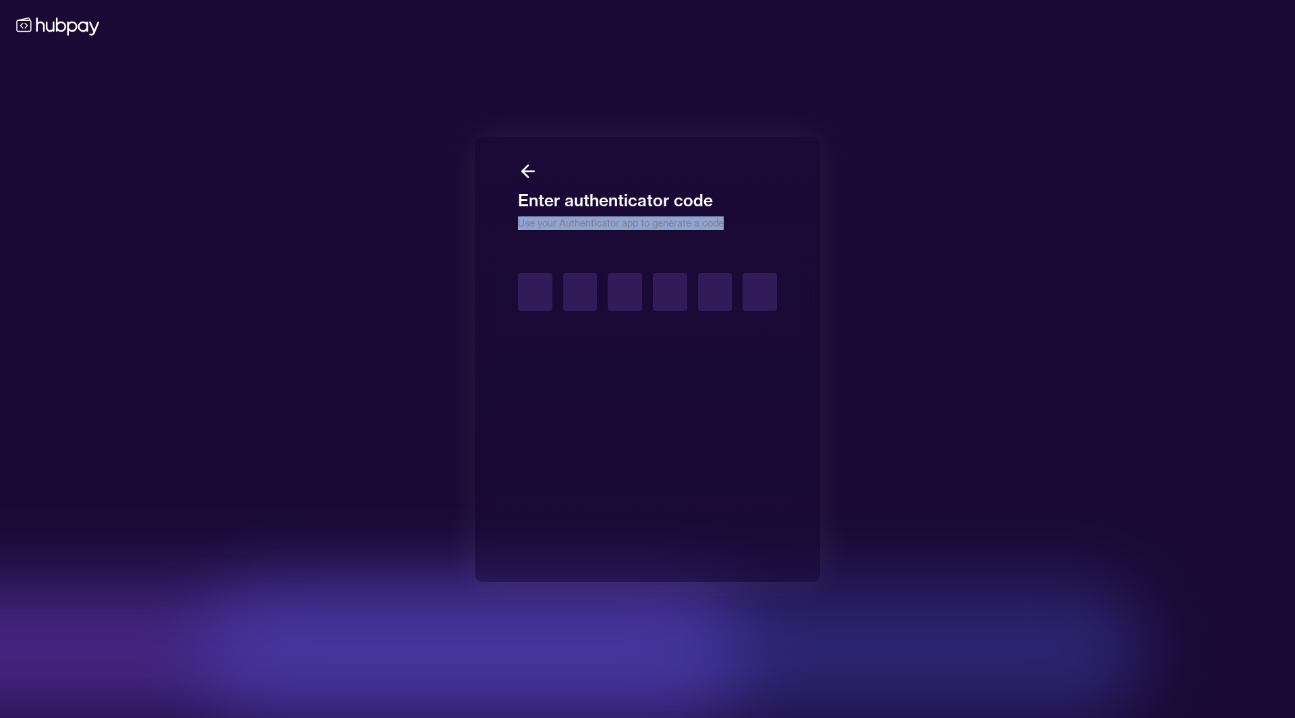
click at [533, 221] on p "Use your Authenticator app to generate a code" at bounding box center [647, 220] width 259 height 19
click at [556, 198] on h1 "Enter authenticator code" at bounding box center [647, 196] width 259 height 30
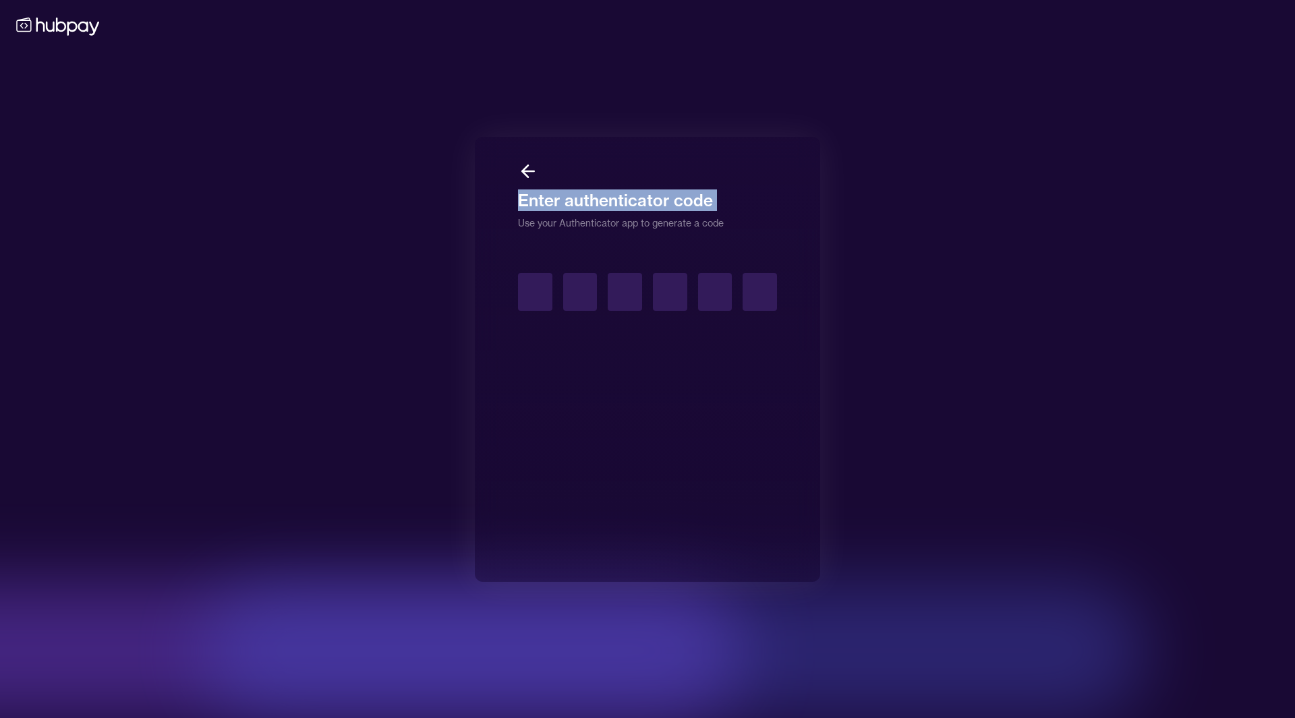
click at [556, 198] on h1 "Enter authenticator code" at bounding box center [647, 196] width 259 height 30
click at [542, 305] on input "text" at bounding box center [535, 292] width 34 height 38
type input "*"
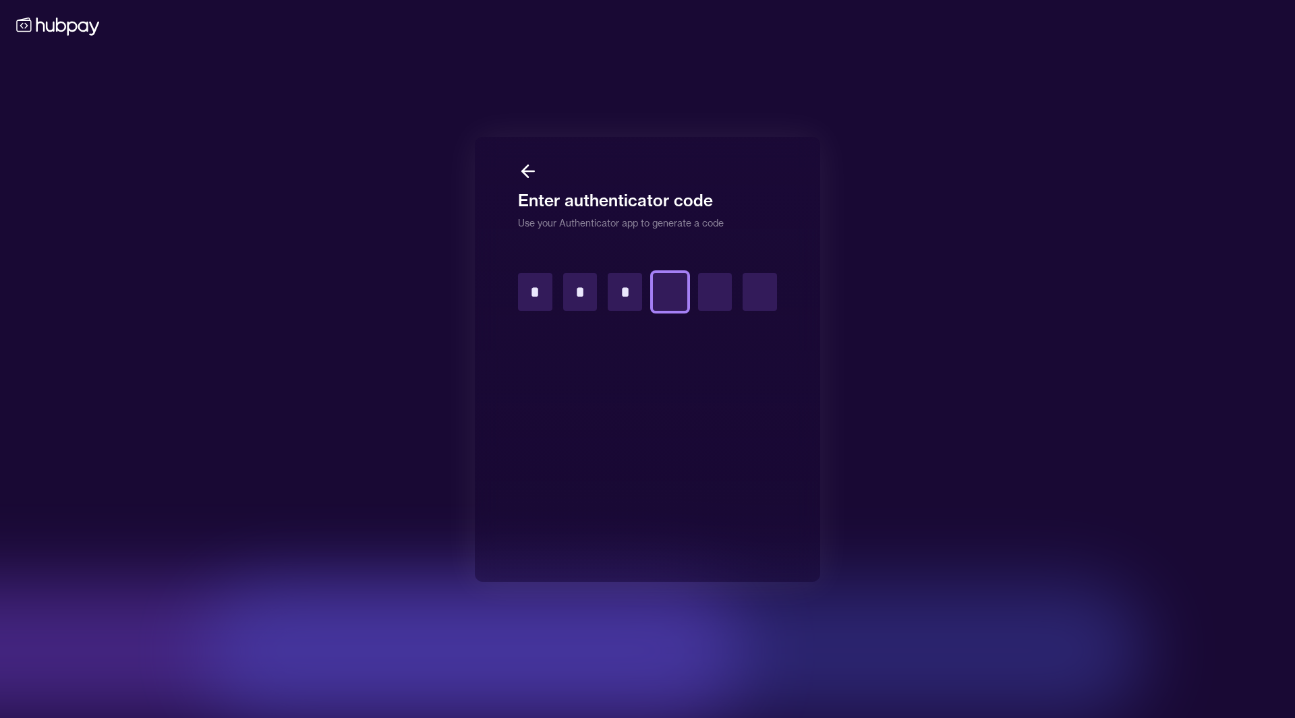
type input "*"
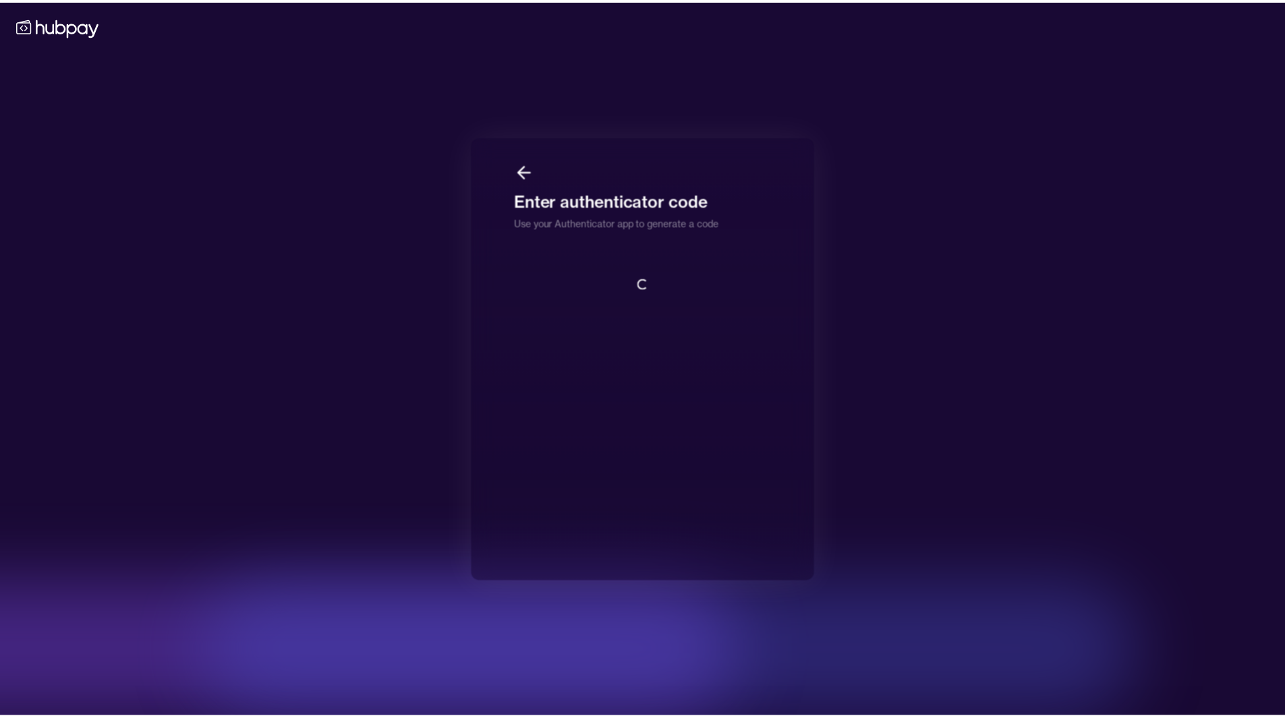
scroll to position [1, 0]
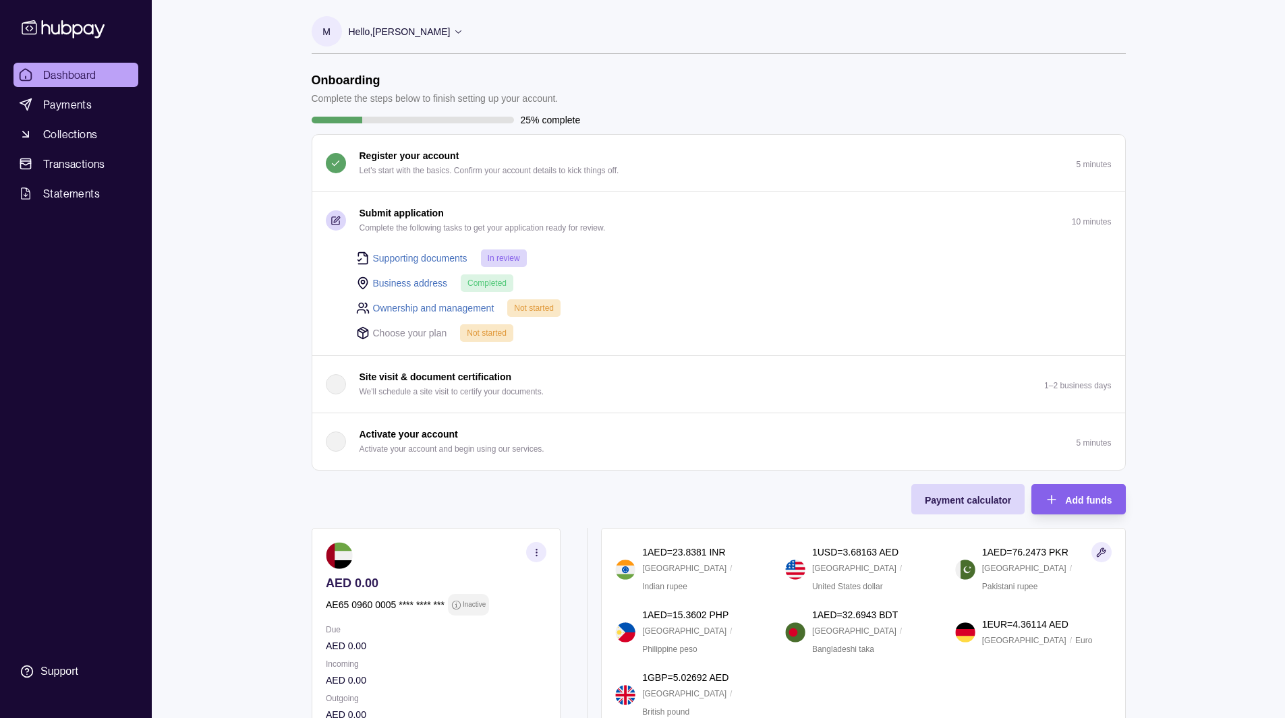
click at [268, 361] on div "Dashboard Payments Collections Transactions Statements Support M Hello, [PERSON…" at bounding box center [642, 456] width 1285 height 912
click at [458, 307] on link "Ownership and management" at bounding box center [433, 308] width 121 height 15
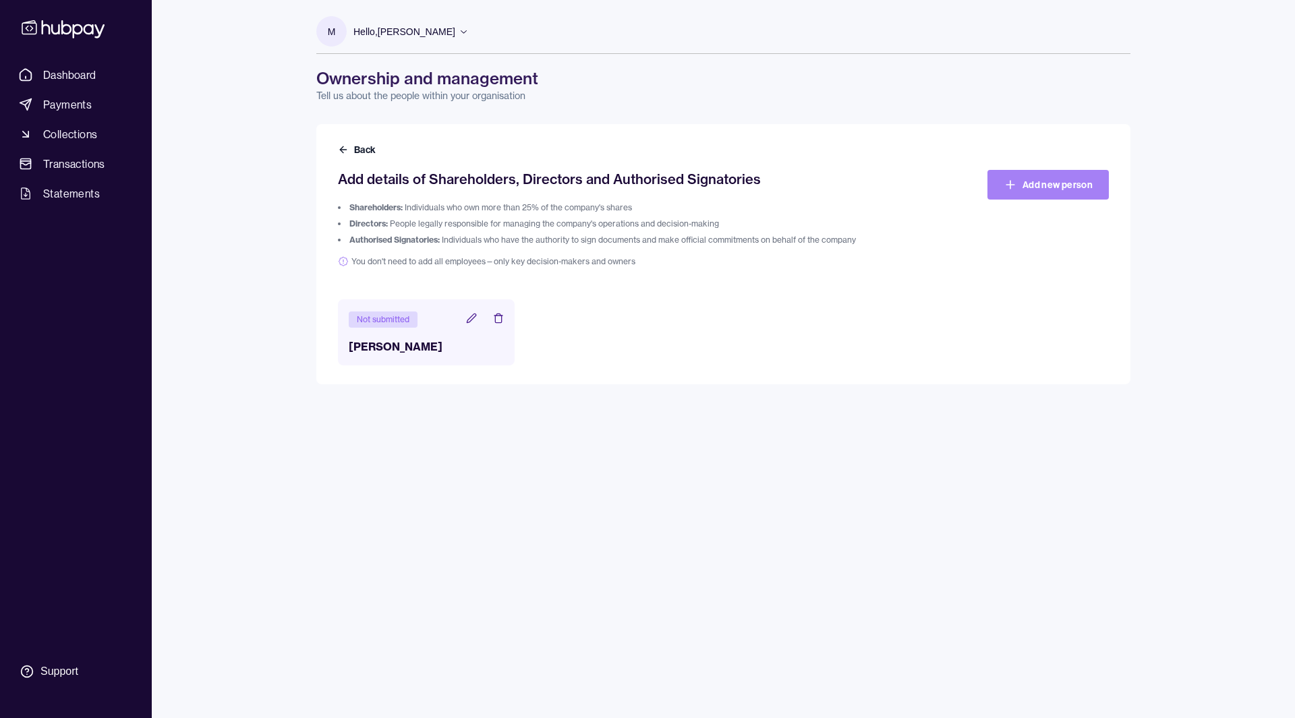
click at [1047, 182] on link "Add new person" at bounding box center [1047, 185] width 121 height 30
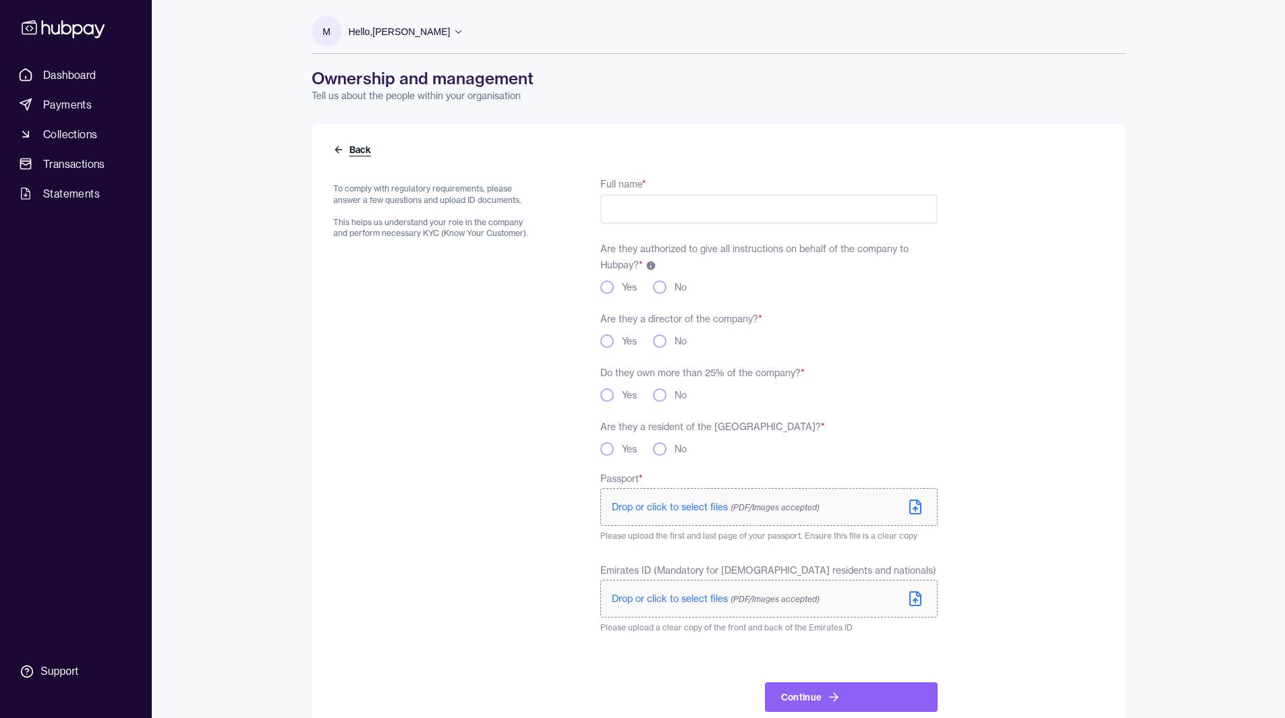
click at [353, 148] on button "Back" at bounding box center [353, 149] width 40 height 13
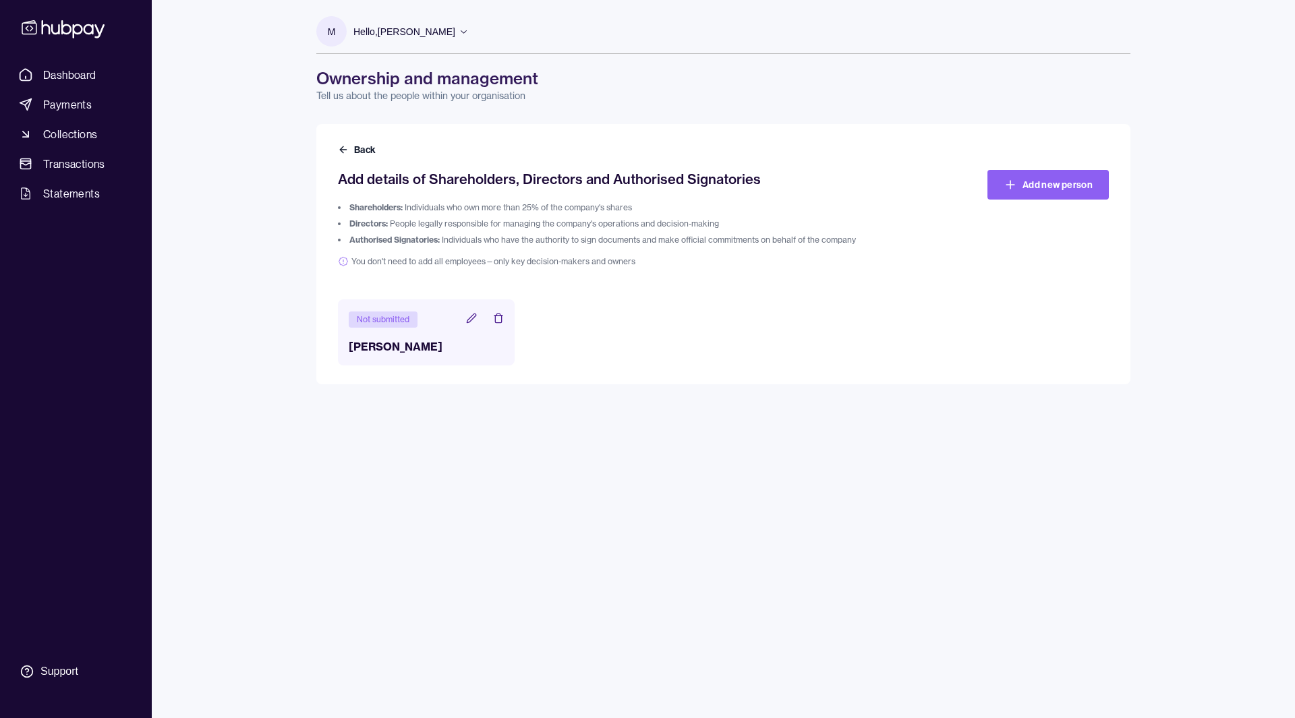
click at [468, 320] on icon at bounding box center [471, 318] width 9 height 9
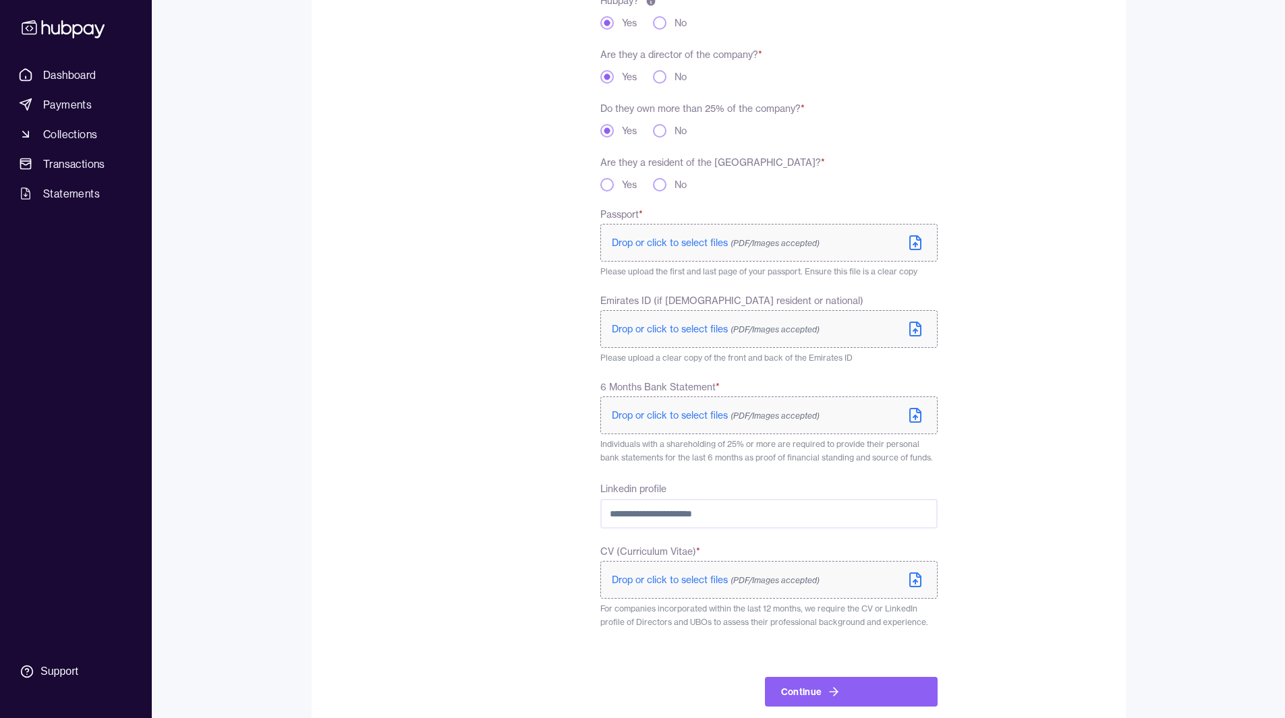
scroll to position [266, 0]
click at [914, 241] on icon at bounding box center [915, 241] width 16 height 16
click at [912, 332] on icon at bounding box center [915, 330] width 16 height 16
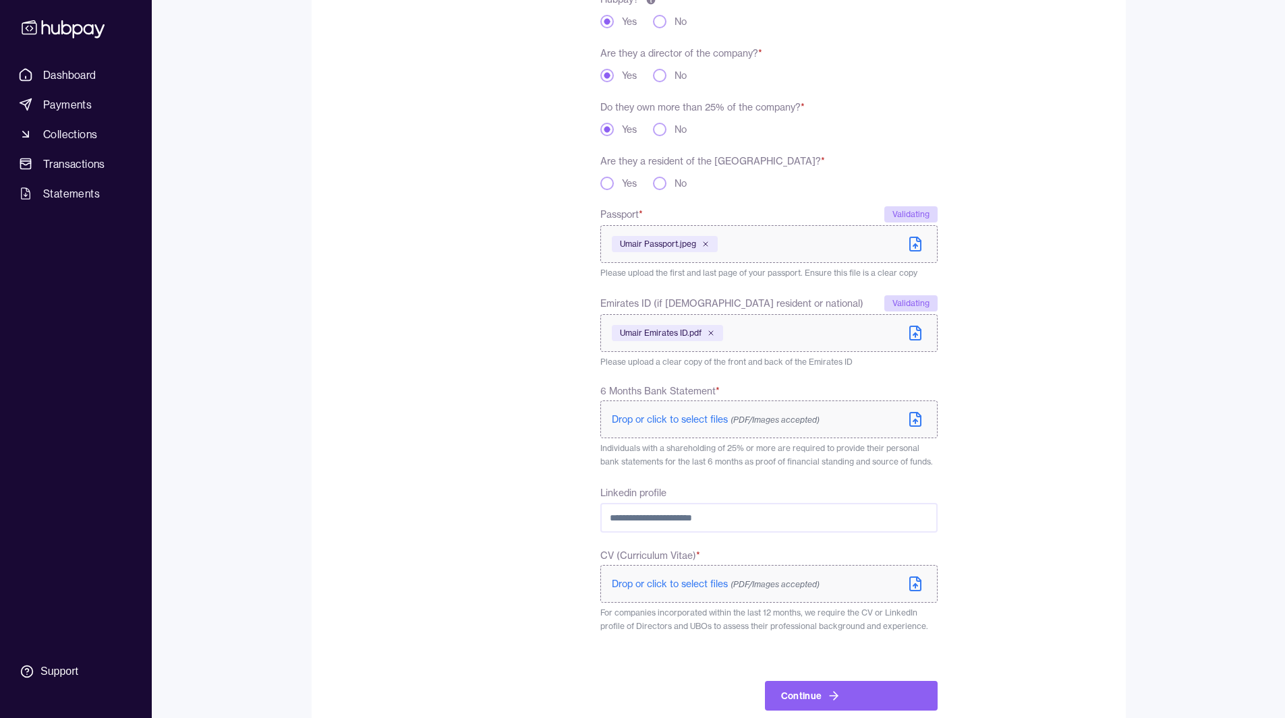
scroll to position [293, 0]
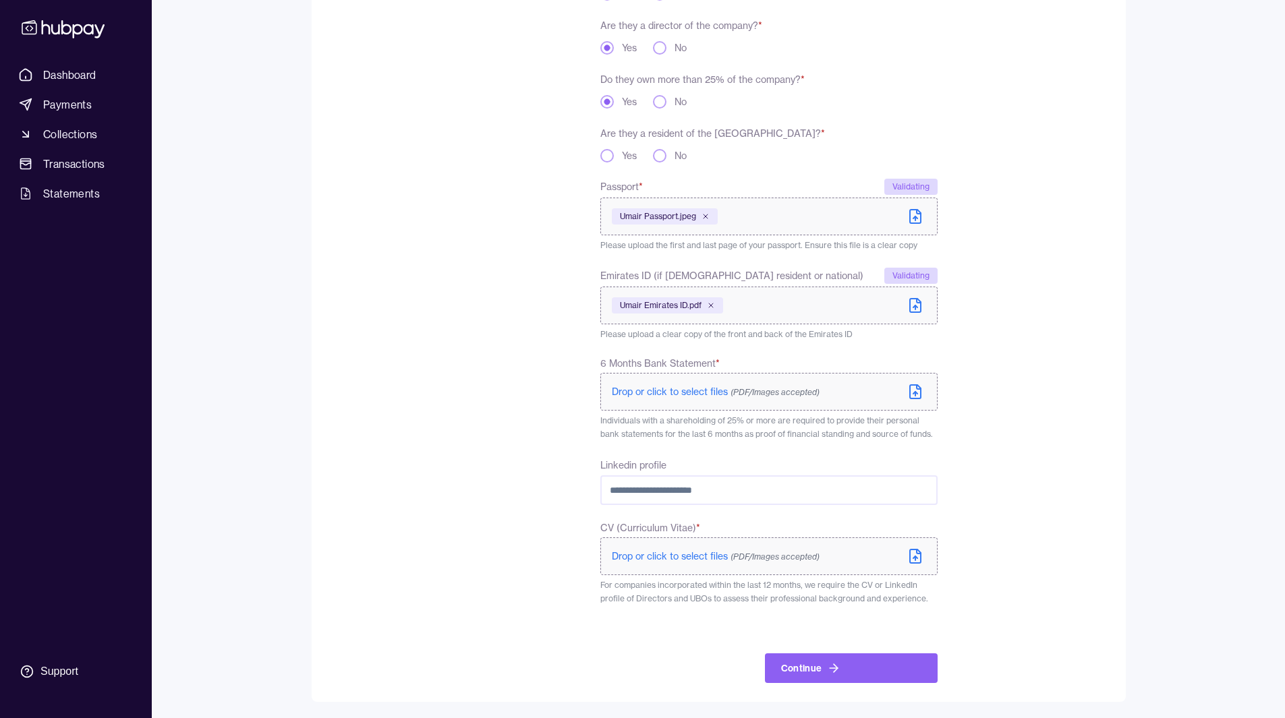
click at [910, 391] on icon at bounding box center [915, 391] width 11 height 13
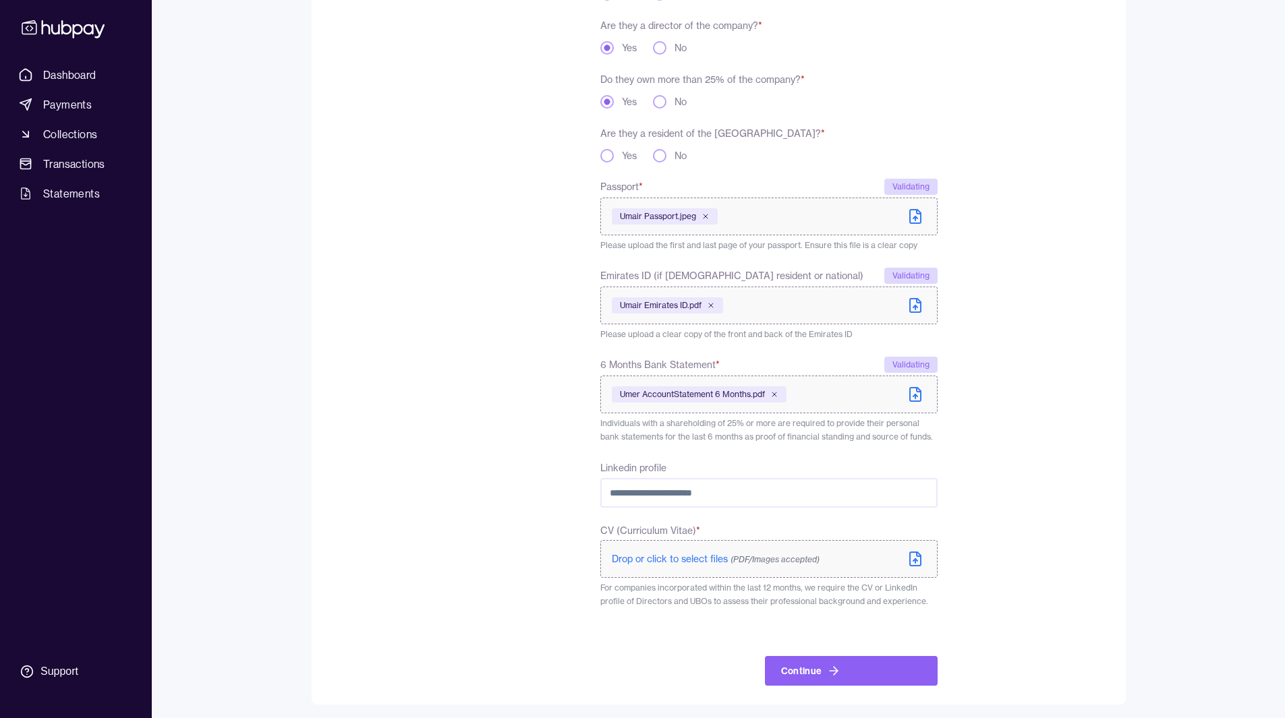
click at [753, 484] on input "Linkedin profile" at bounding box center [768, 493] width 337 height 30
paste input "**********"
type input "**********"
click at [554, 535] on div "**********" at bounding box center [635, 284] width 604 height 804
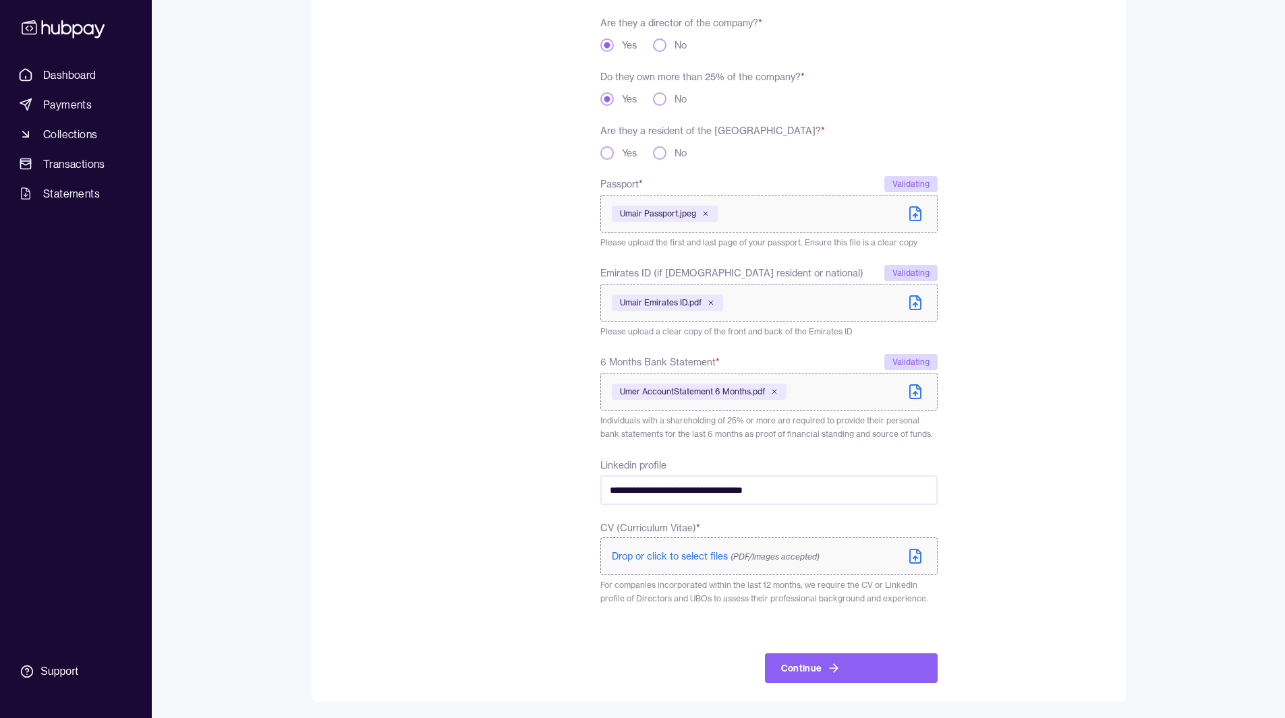
click at [920, 560] on icon at bounding box center [915, 556] width 11 height 13
click at [509, 449] on div "To comply with regulatory requirements, please answer a few questions and uploa…" at bounding box center [434, 282] width 203 height 807
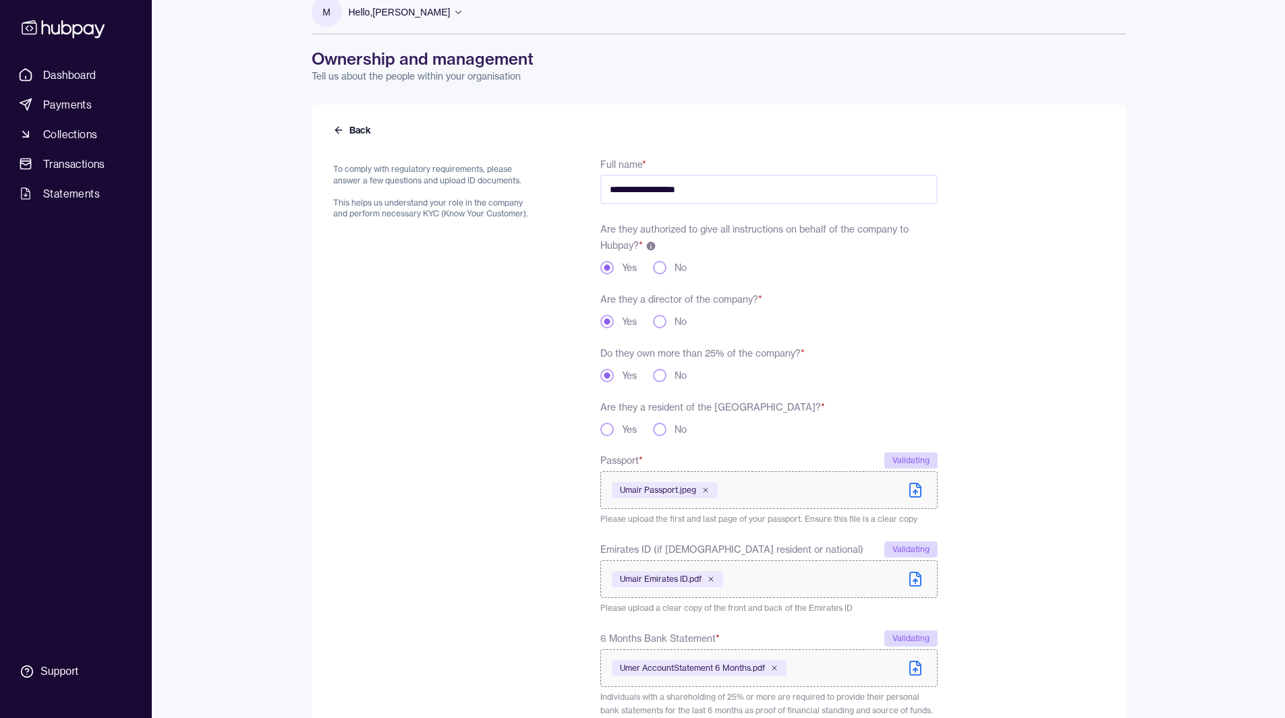
scroll to position [19, 0]
click at [604, 411] on label "Are they a resident of the [GEOGRAPHIC_DATA]? *" at bounding box center [712, 408] width 225 height 12
click at [609, 413] on label "Are they a resident of the [GEOGRAPHIC_DATA]? *" at bounding box center [712, 408] width 225 height 12
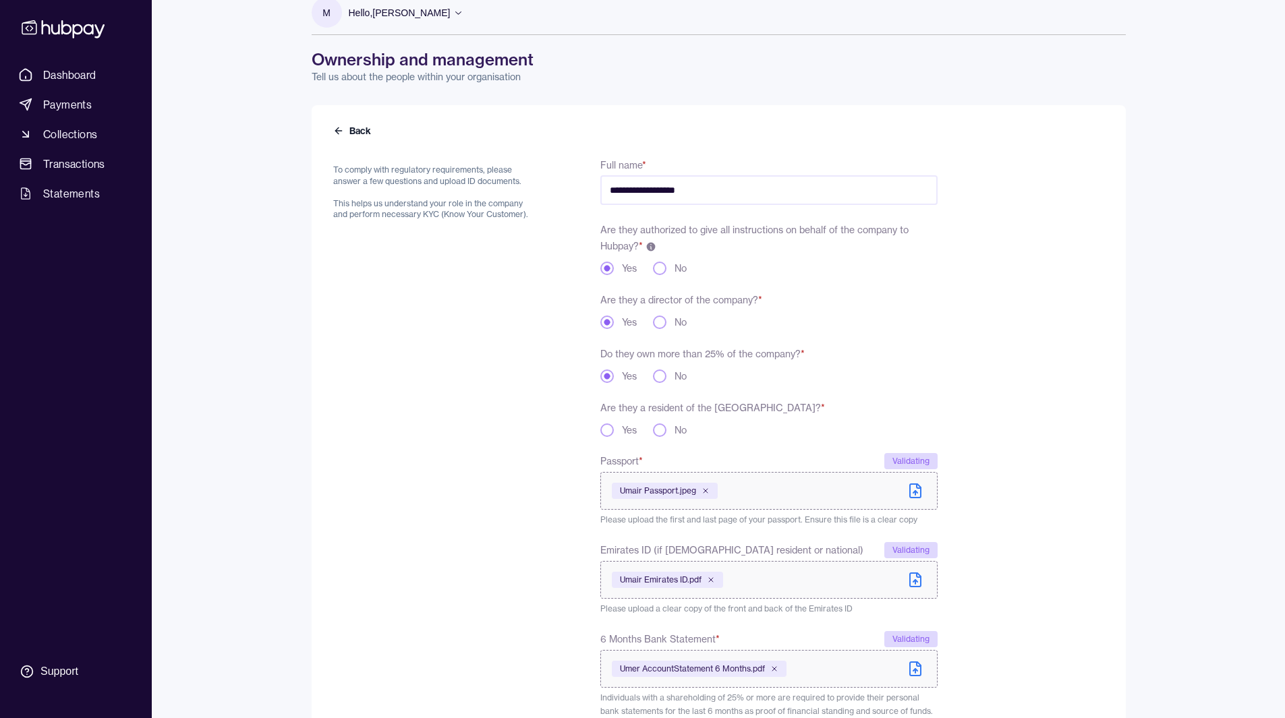
click at [609, 413] on label "Are they a resident of the [GEOGRAPHIC_DATA]? *" at bounding box center [712, 408] width 225 height 12
click at [575, 412] on div "**********" at bounding box center [635, 559] width 604 height 807
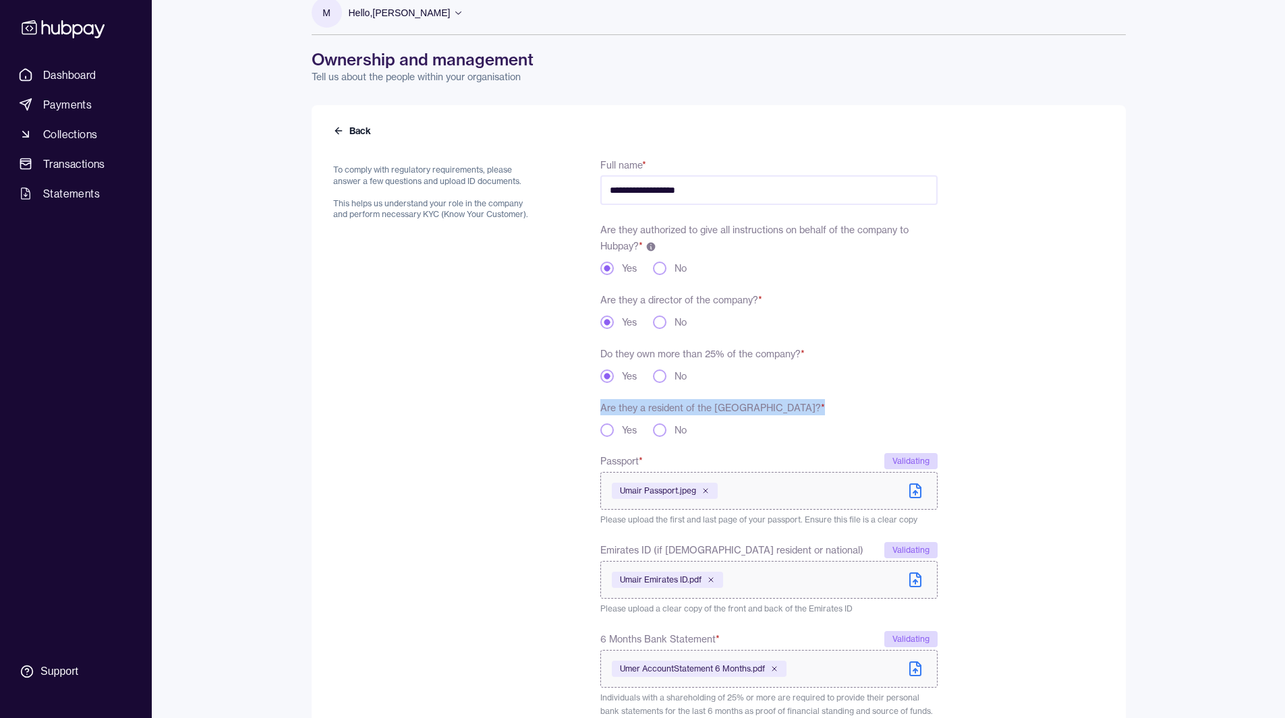
click at [575, 412] on div "**********" at bounding box center [635, 559] width 604 height 807
click at [627, 399] on div "**********" at bounding box center [768, 559] width 337 height 807
click at [608, 434] on button "Yes" at bounding box center [606, 429] width 13 height 13
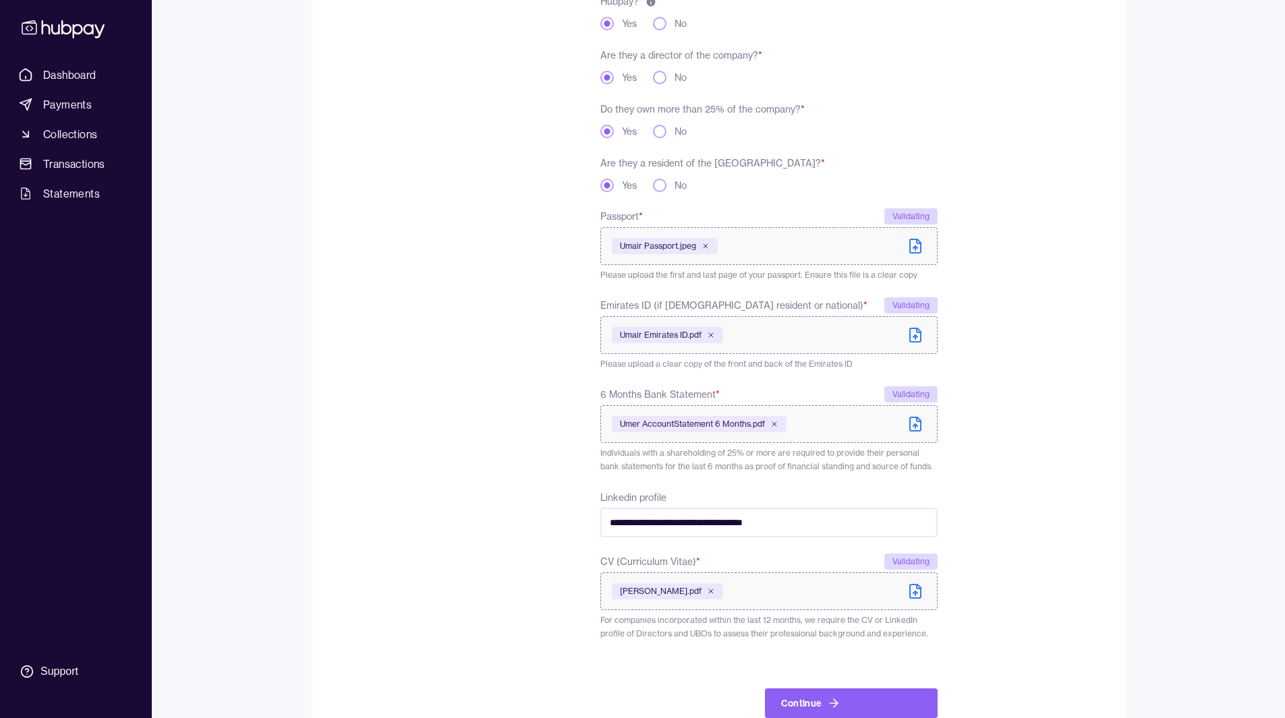
scroll to position [299, 0]
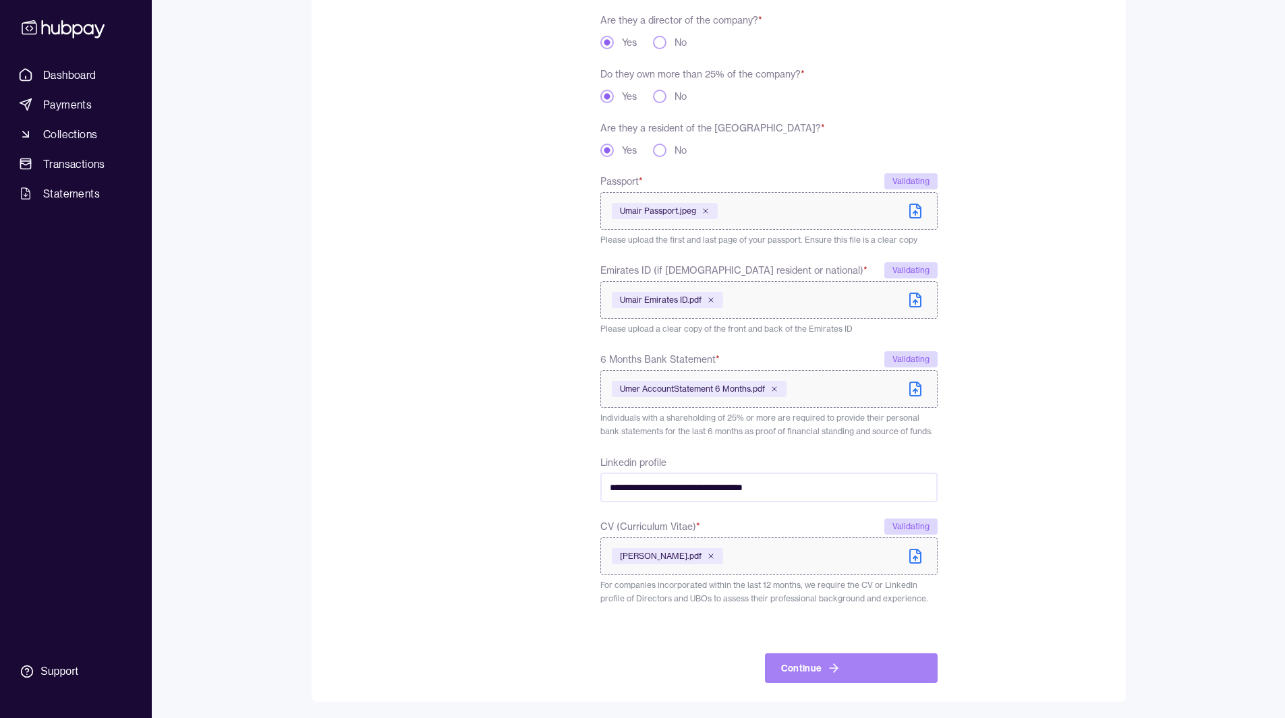
click at [860, 676] on button "Continue" at bounding box center [851, 668] width 173 height 30
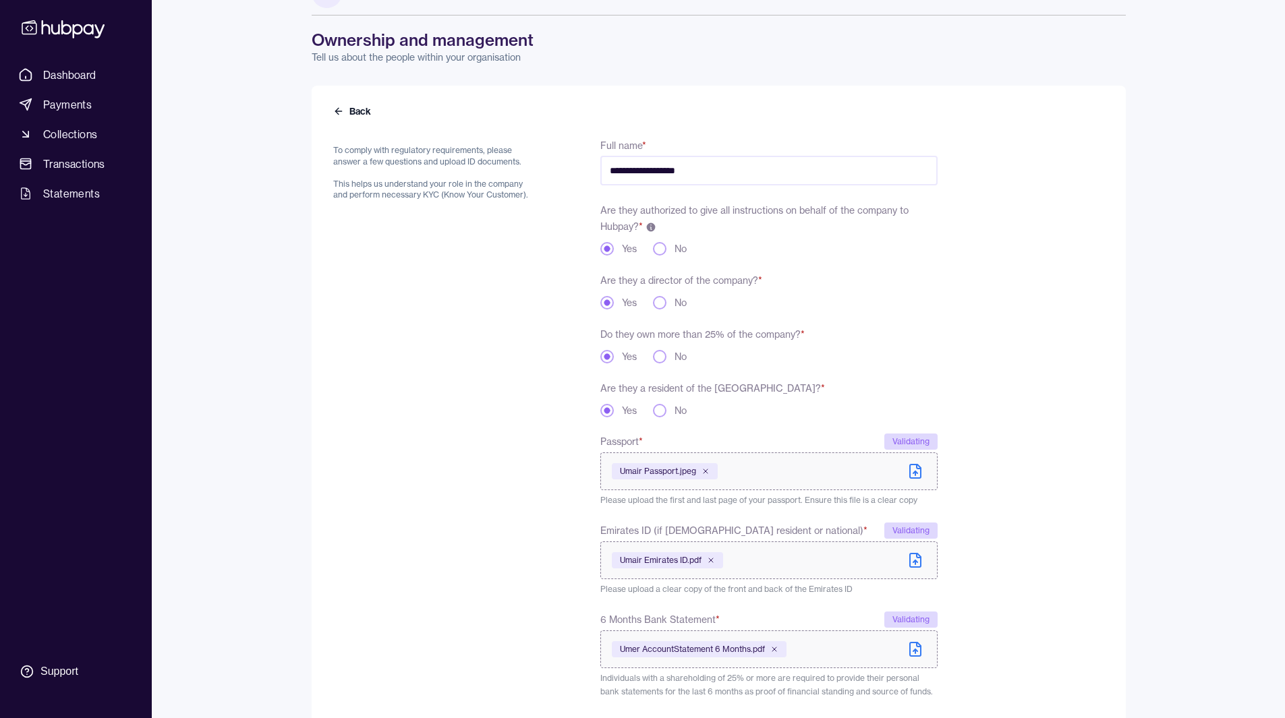
scroll to position [328, 0]
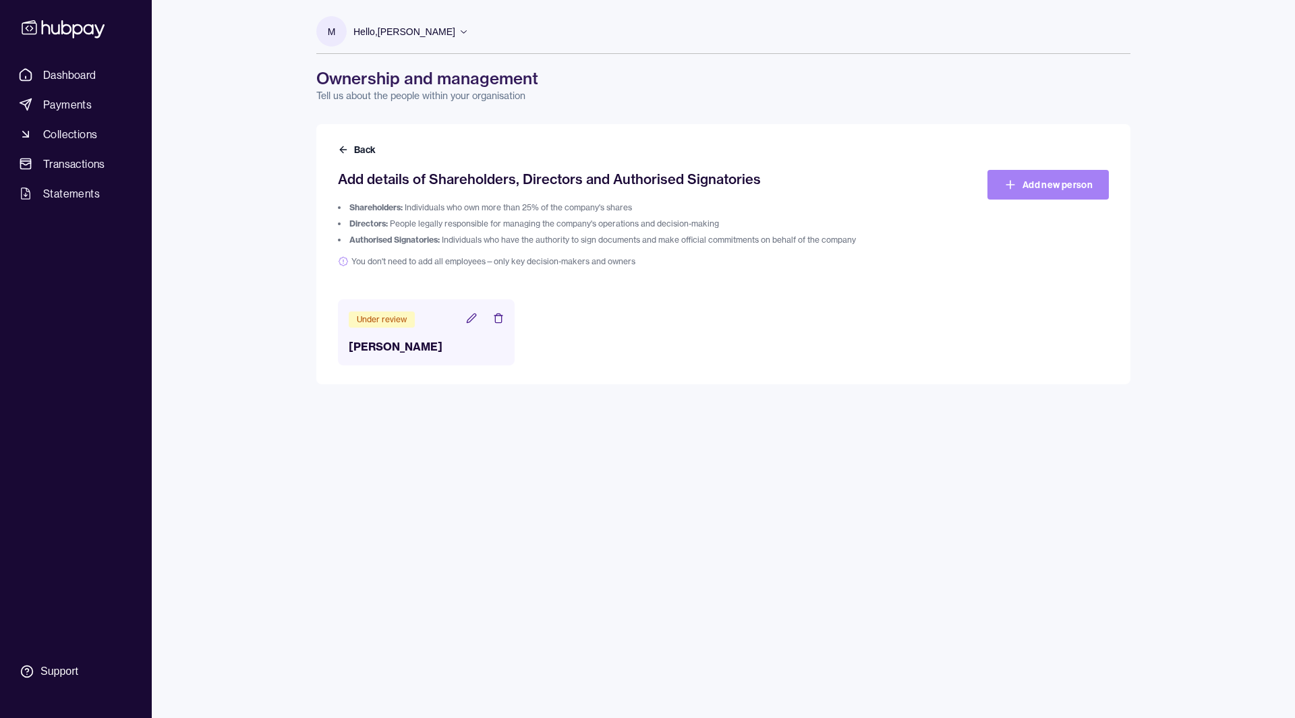
click at [997, 196] on link "Add new person" at bounding box center [1047, 185] width 121 height 30
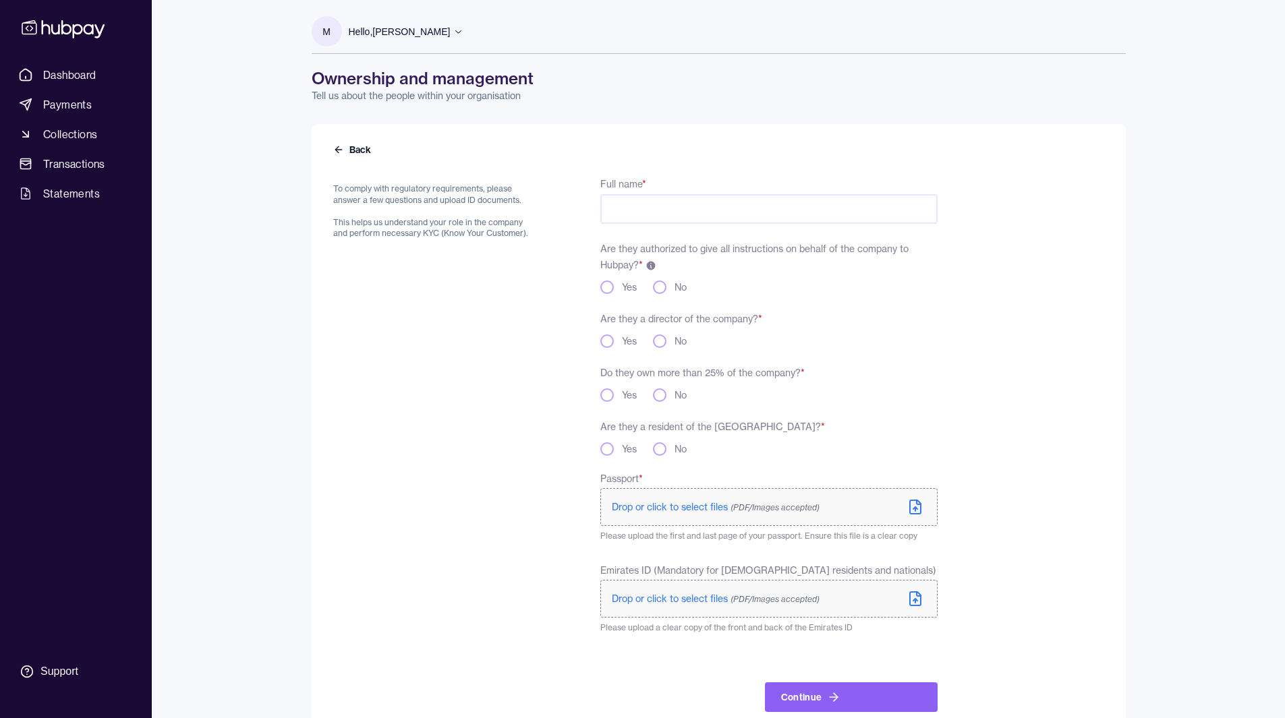
click at [657, 218] on input "Full name *" at bounding box center [768, 209] width 337 height 30
type input "**********"
click at [608, 289] on button "Yes" at bounding box center [606, 287] width 13 height 13
click at [666, 283] on button "No" at bounding box center [659, 287] width 13 height 13
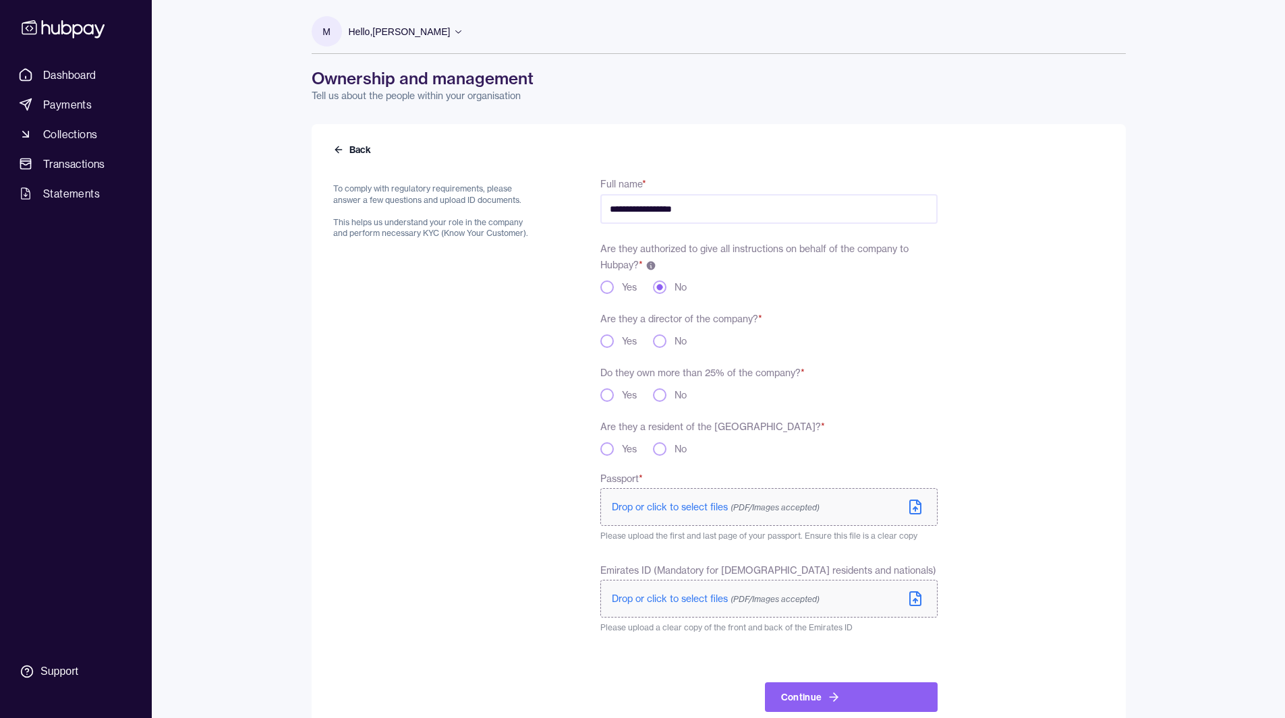
click at [610, 292] on button "Yes" at bounding box center [606, 287] width 13 height 13
click at [359, 150] on button "Back" at bounding box center [353, 149] width 40 height 13
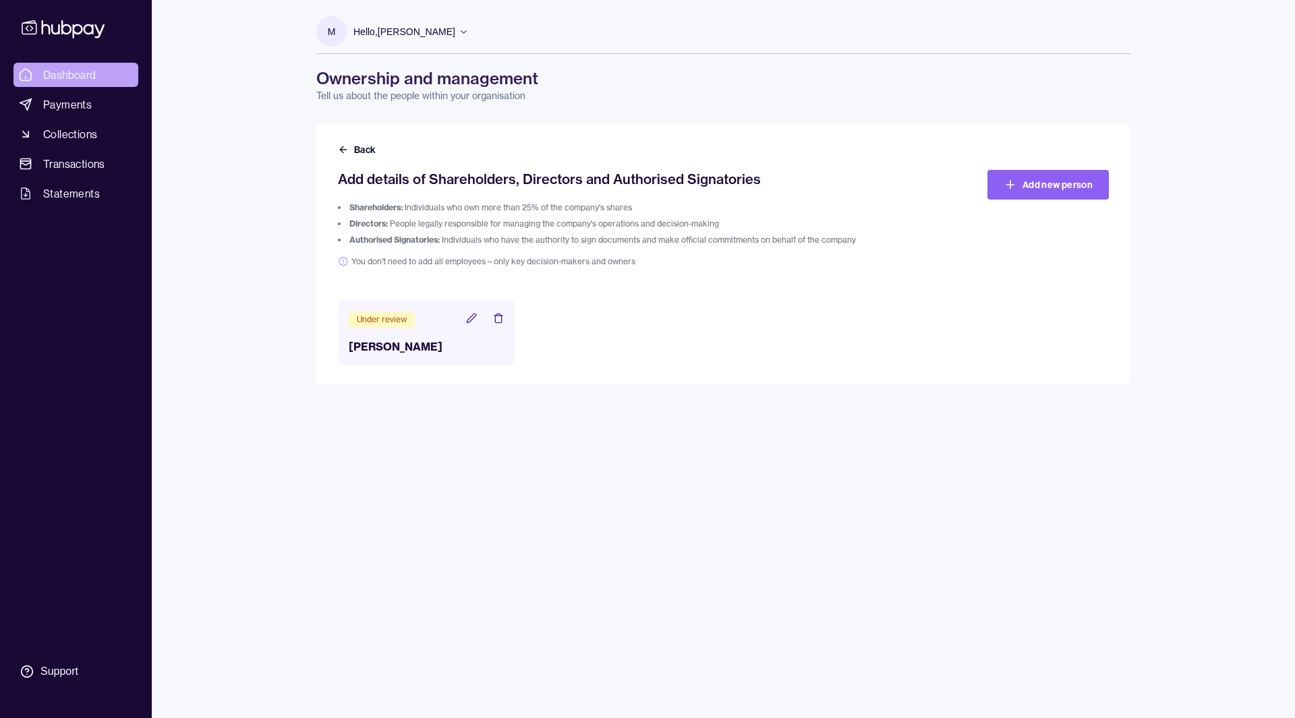
click at [113, 71] on link "Dashboard" at bounding box center [75, 75] width 125 height 24
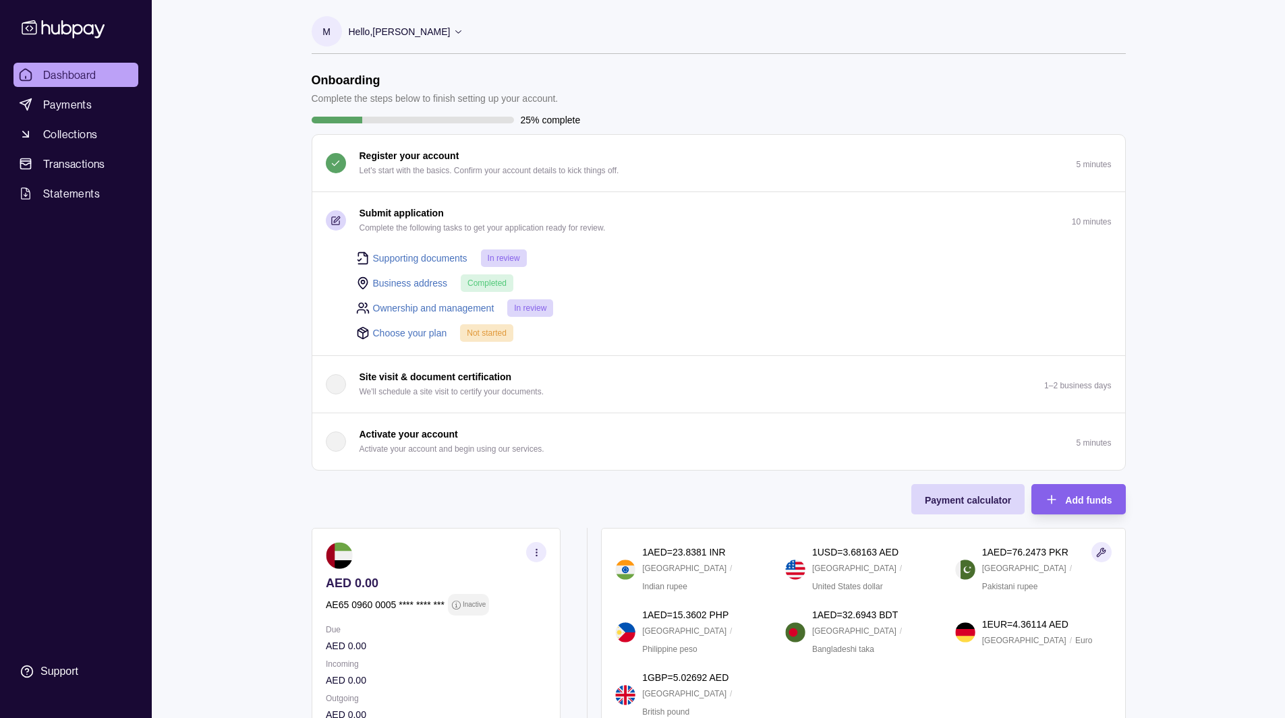
click at [400, 331] on link "Choose your plan" at bounding box center [410, 333] width 74 height 15
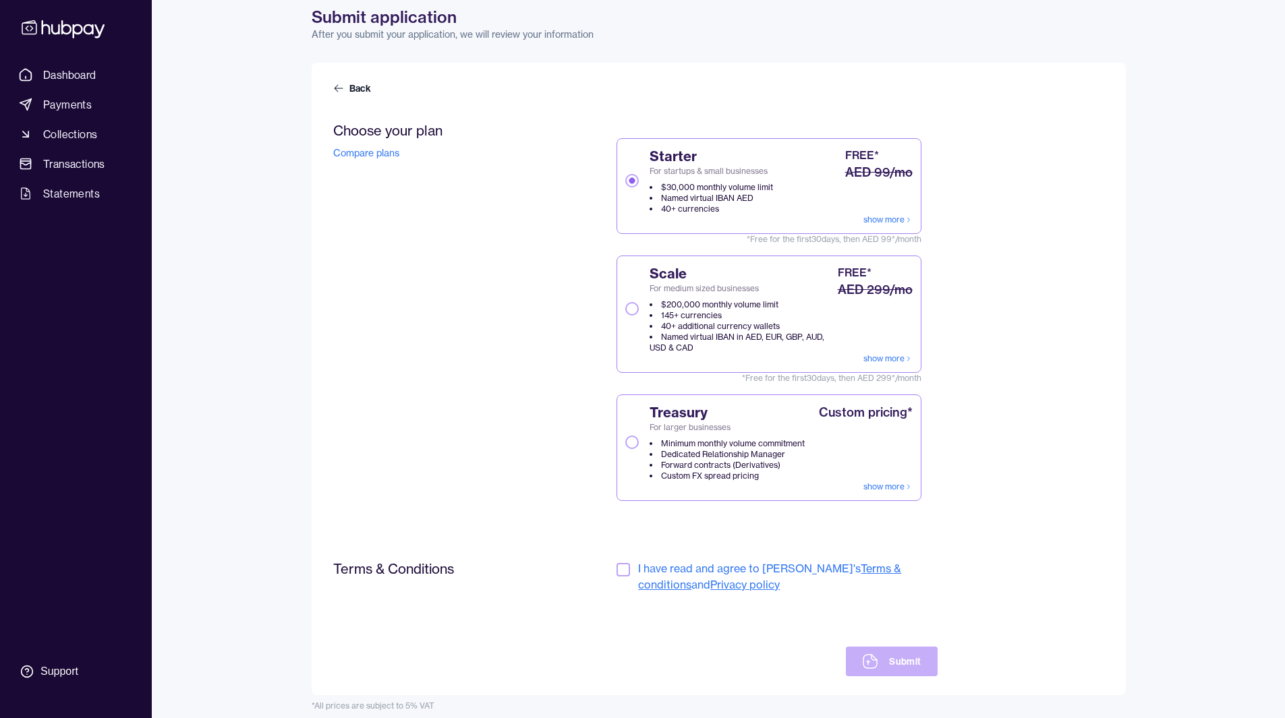
scroll to position [71, 0]
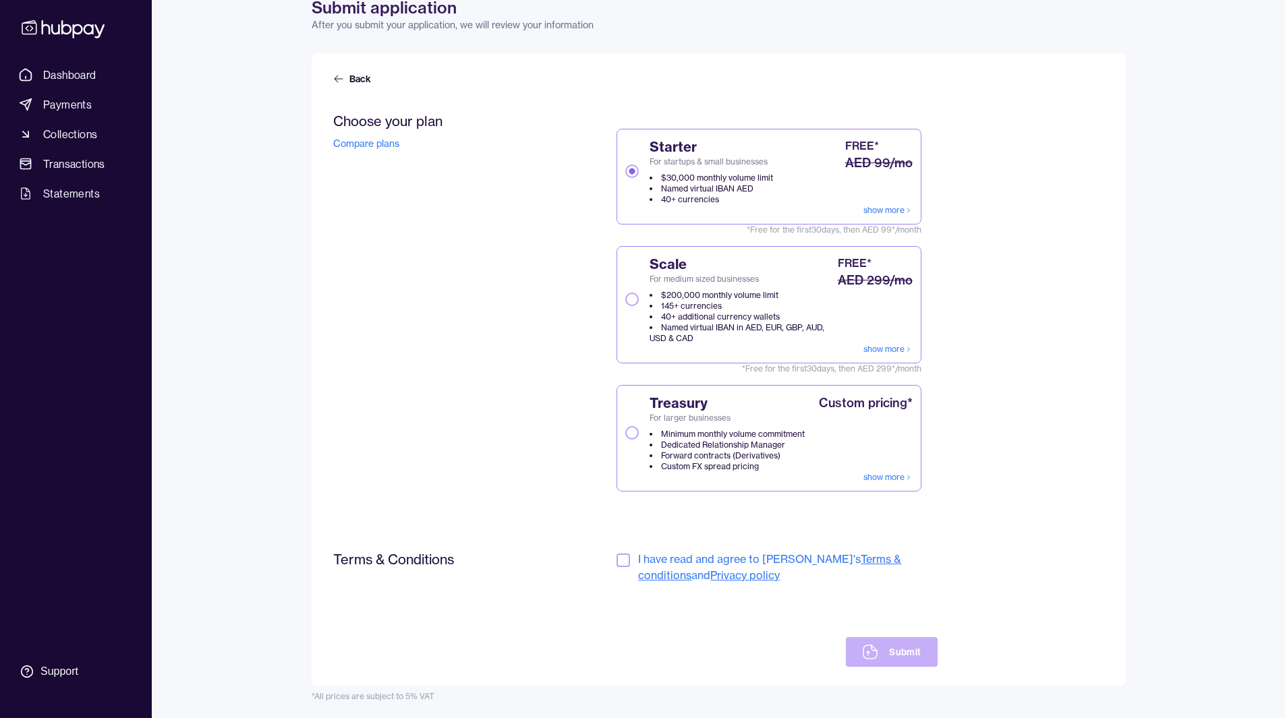
click at [626, 564] on button "button" at bounding box center [622, 560] width 13 height 13
click at [902, 658] on button "Submit" at bounding box center [891, 652] width 91 height 30
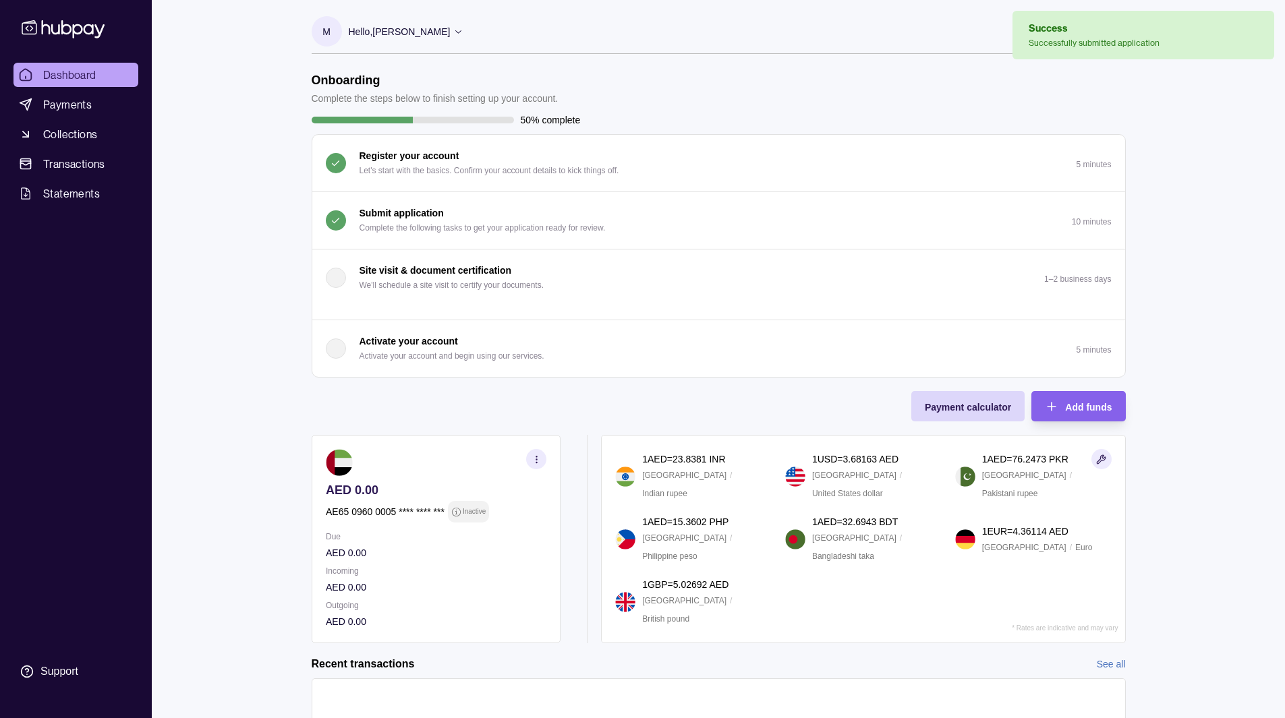
click at [583, 397] on div "Onboarding Complete the steps below to finish setting up your account. 50% comp…" at bounding box center [719, 358] width 814 height 571
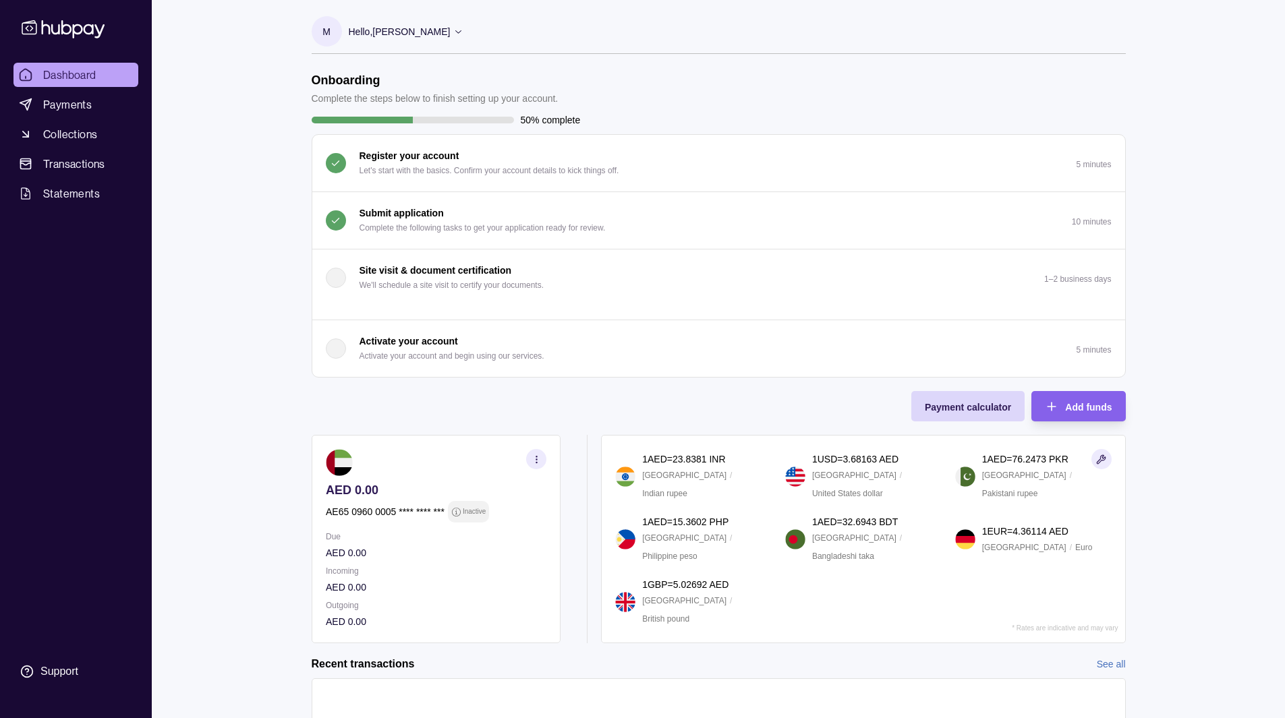
click at [383, 215] on p "Submit application" at bounding box center [401, 213] width 84 height 15
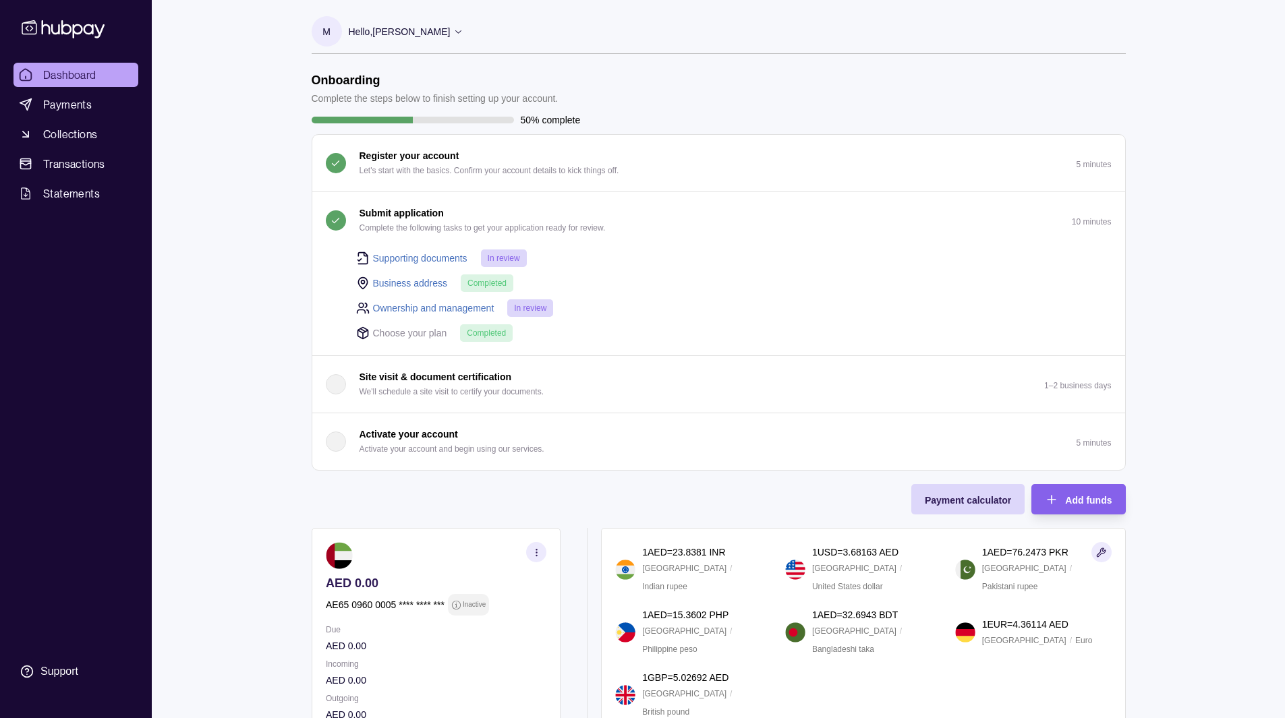
click at [390, 215] on p "Submit application" at bounding box center [401, 213] width 84 height 15
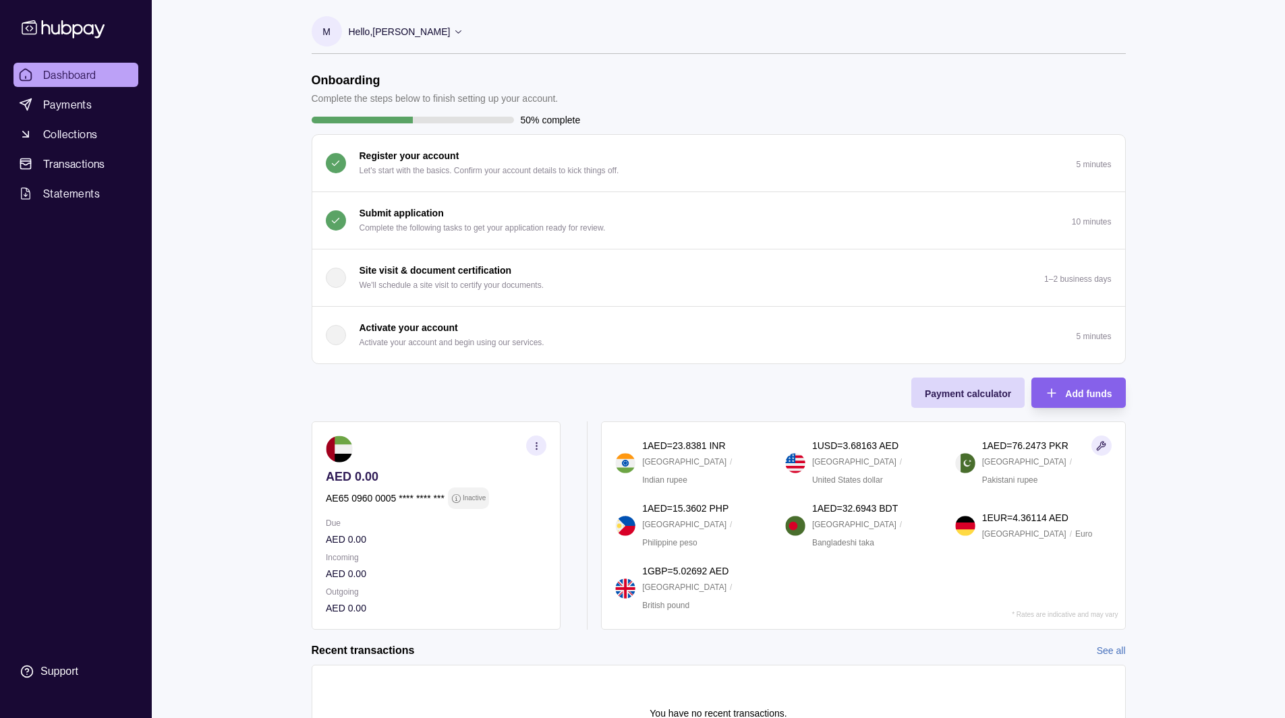
scroll to position [87, 0]
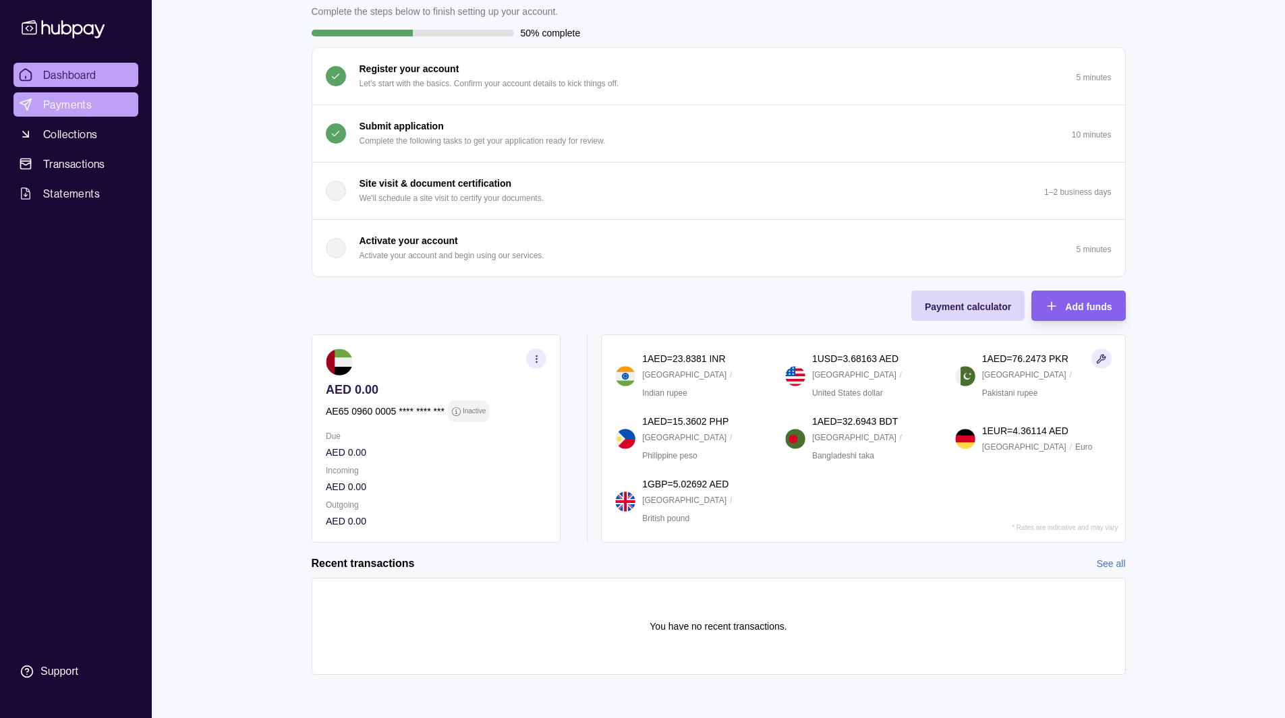
click at [86, 103] on span "Payments" at bounding box center [67, 104] width 49 height 16
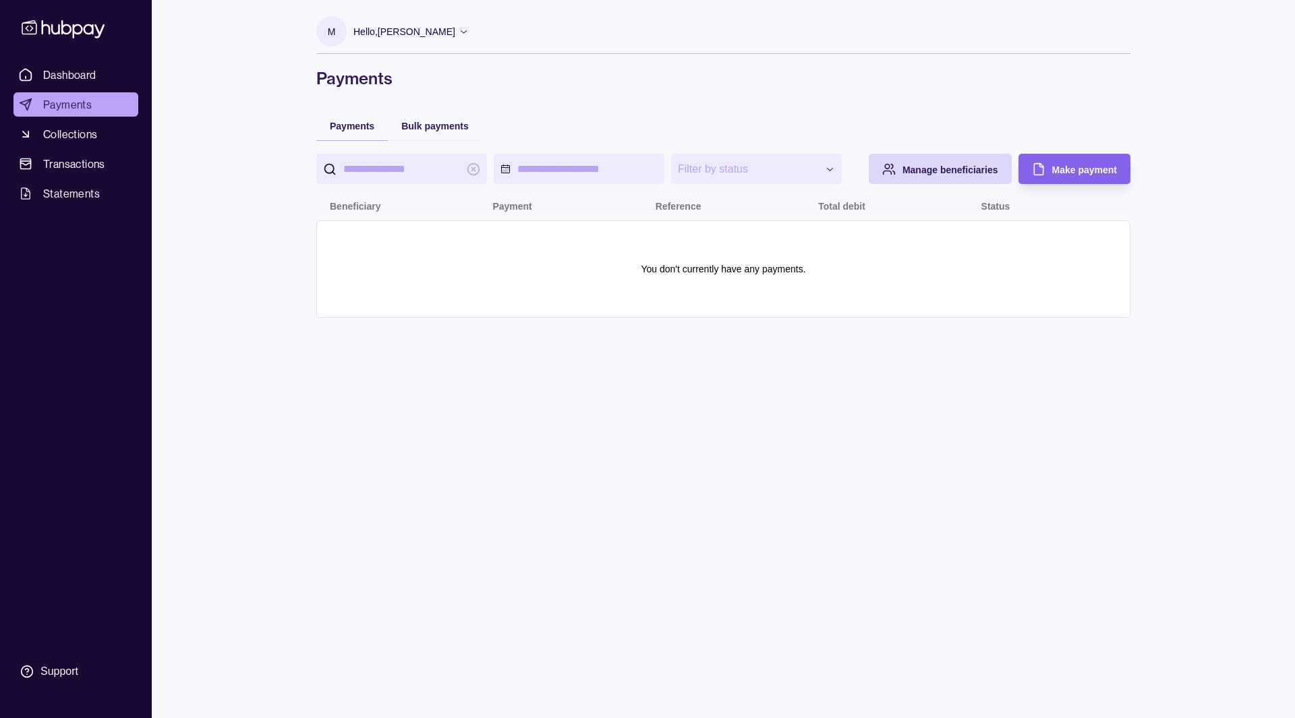
click at [82, 146] on link "Collections" at bounding box center [75, 134] width 125 height 24
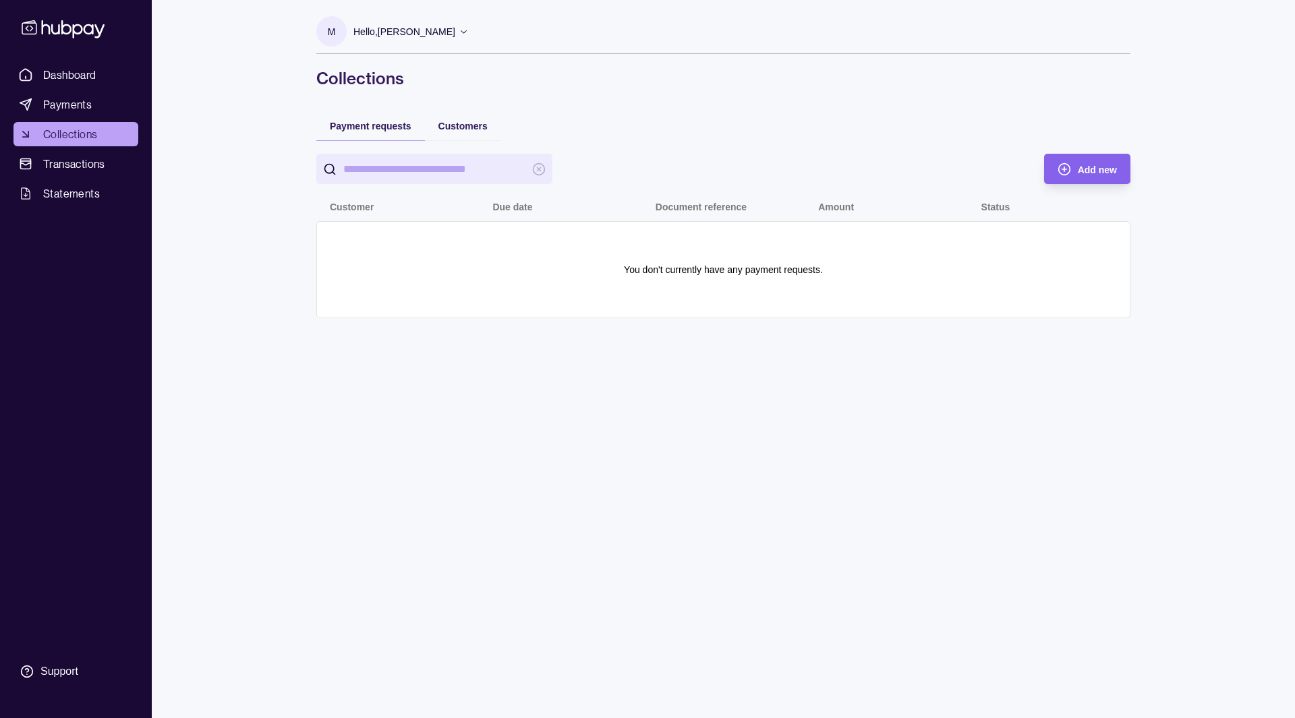
click at [80, 168] on span "Transactions" at bounding box center [74, 164] width 62 height 16
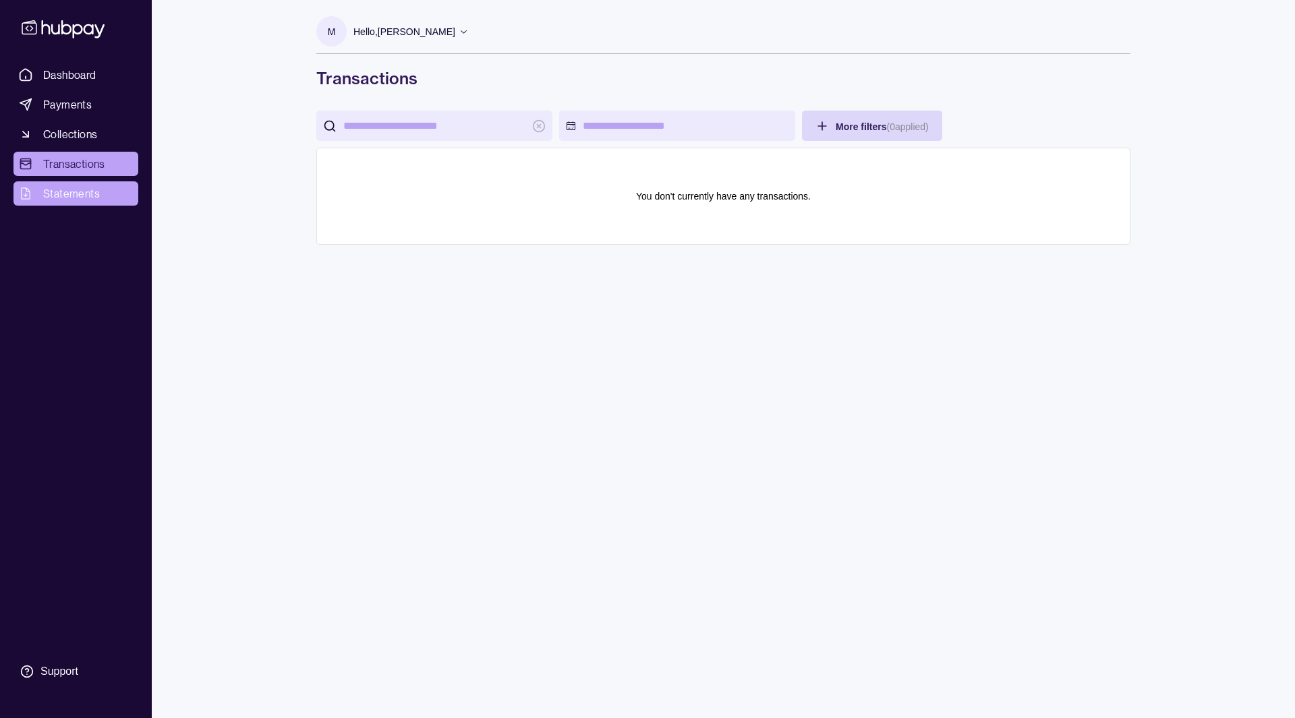
click at [83, 196] on span "Statements" at bounding box center [71, 193] width 57 height 16
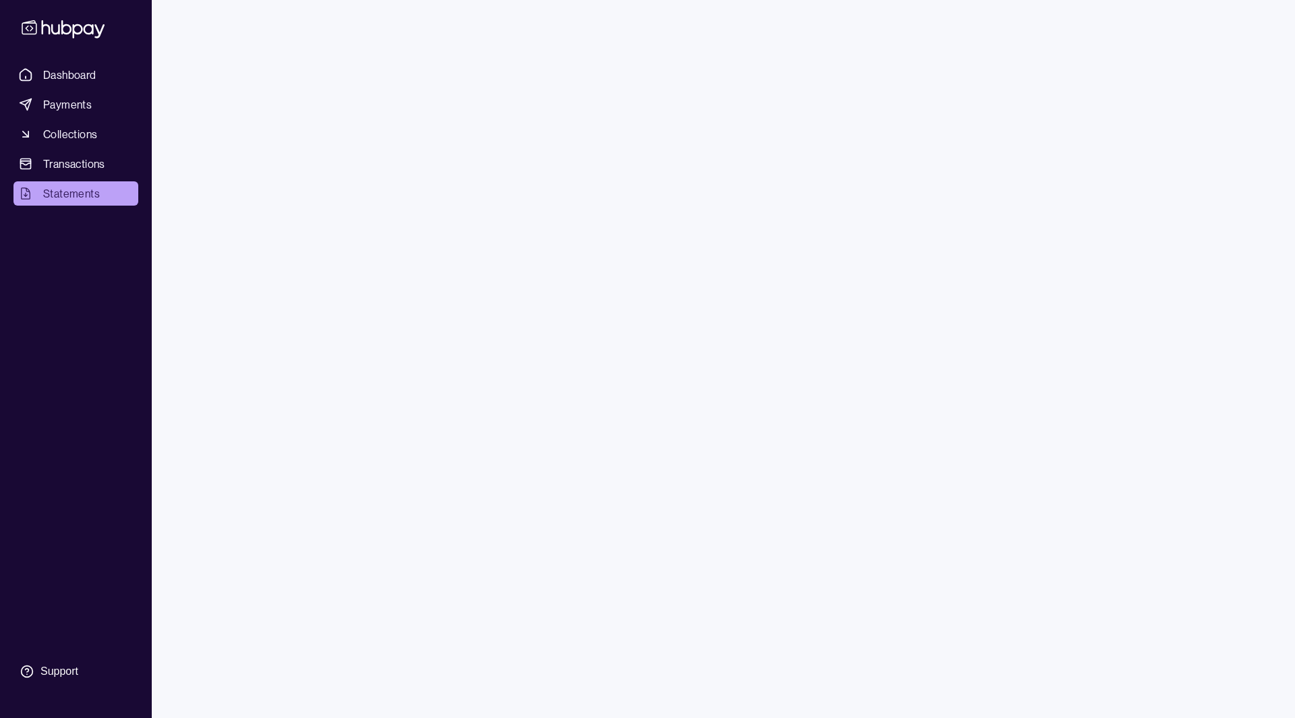
click at [72, 74] on span "Dashboard" at bounding box center [69, 75] width 53 height 16
